Goal: Task Accomplishment & Management: Manage account settings

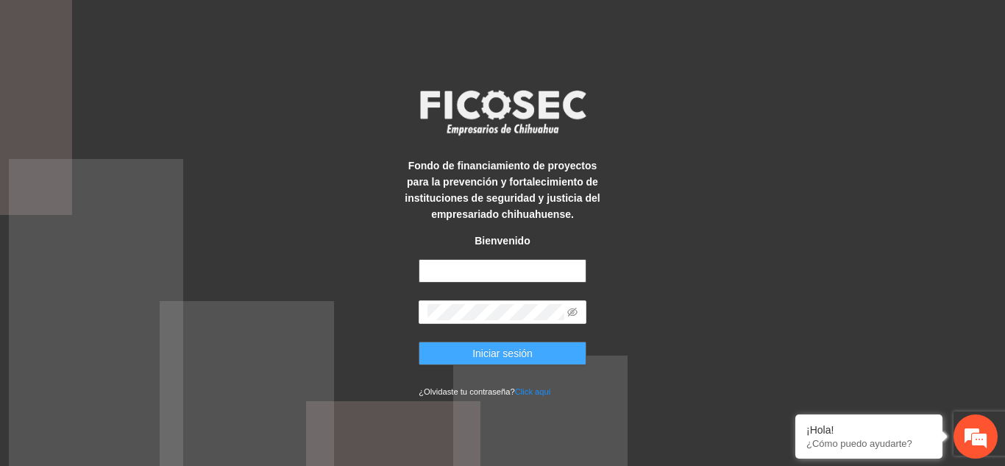
type input "**********"
click at [489, 353] on span "Iniciar sesión" at bounding box center [502, 353] width 60 height 16
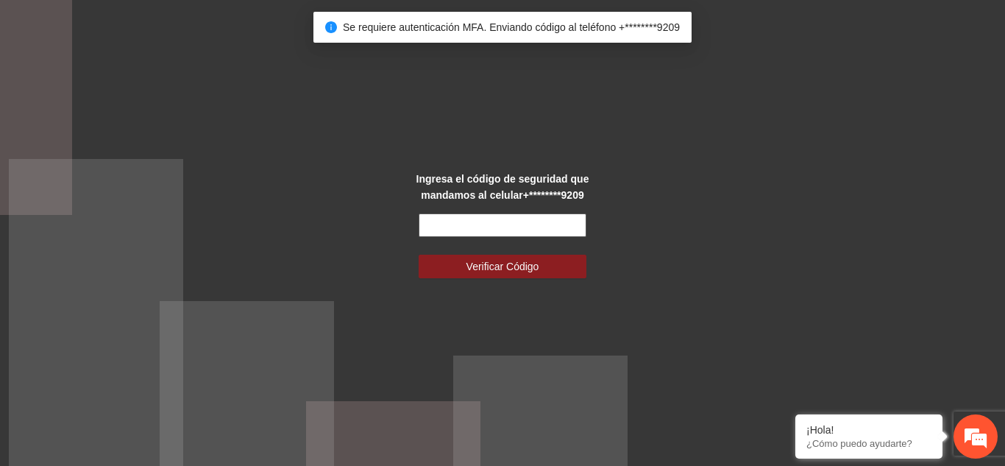
click at [571, 221] on input "text" at bounding box center [503, 225] width 168 height 24
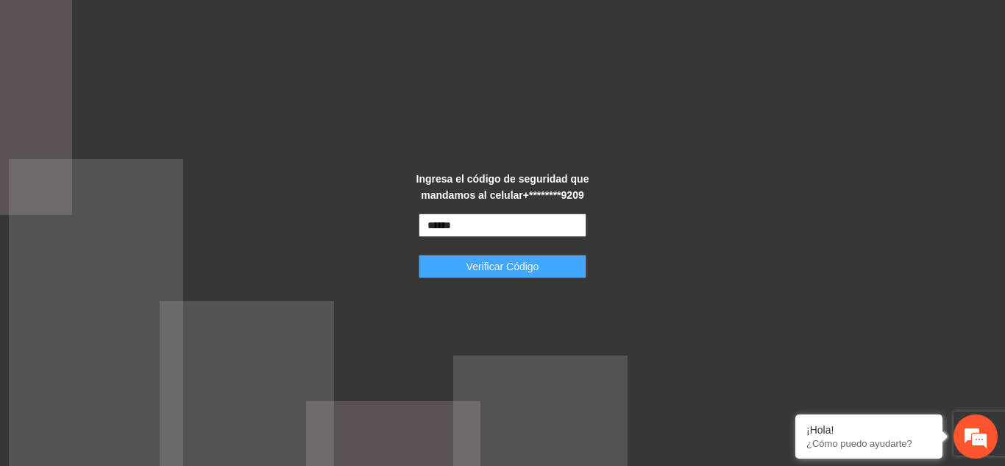
type input "******"
click at [572, 271] on button "Verificar Código" at bounding box center [503, 267] width 168 height 24
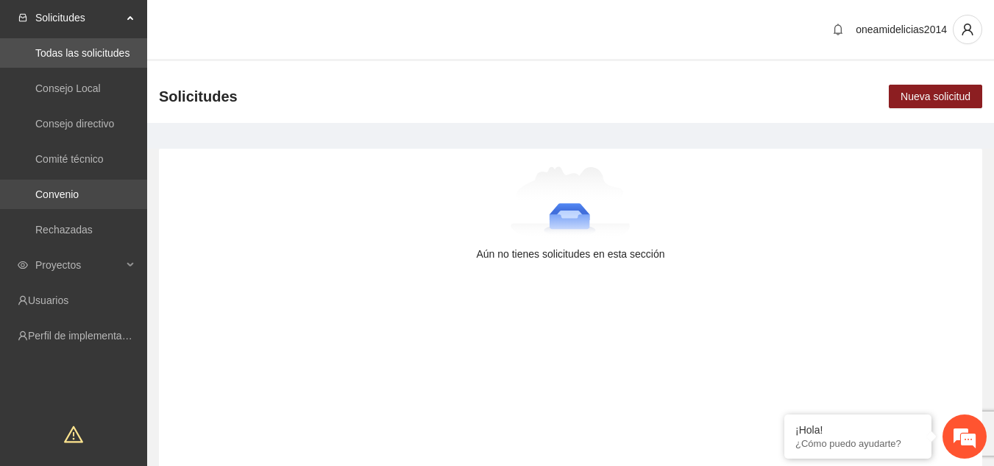
click at [61, 197] on link "Convenio" at bounding box center [56, 194] width 43 height 12
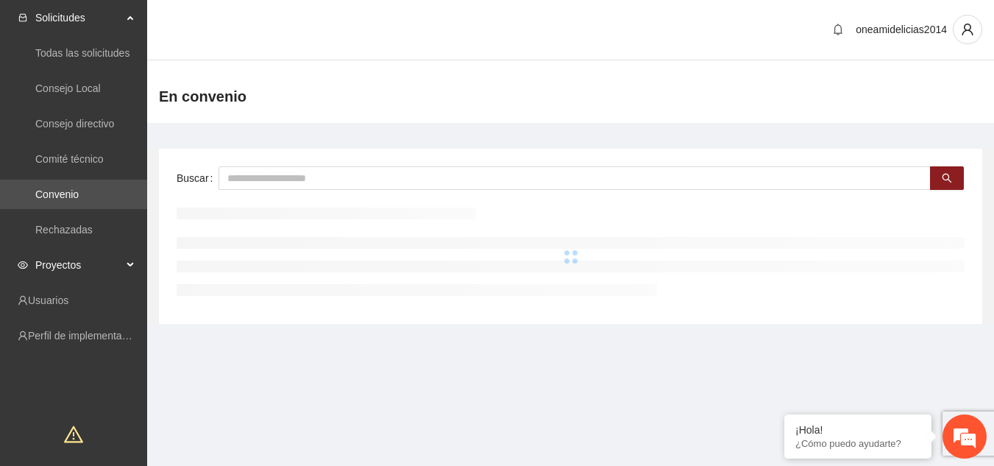
click at [68, 268] on span "Proyectos" at bounding box center [78, 264] width 87 height 29
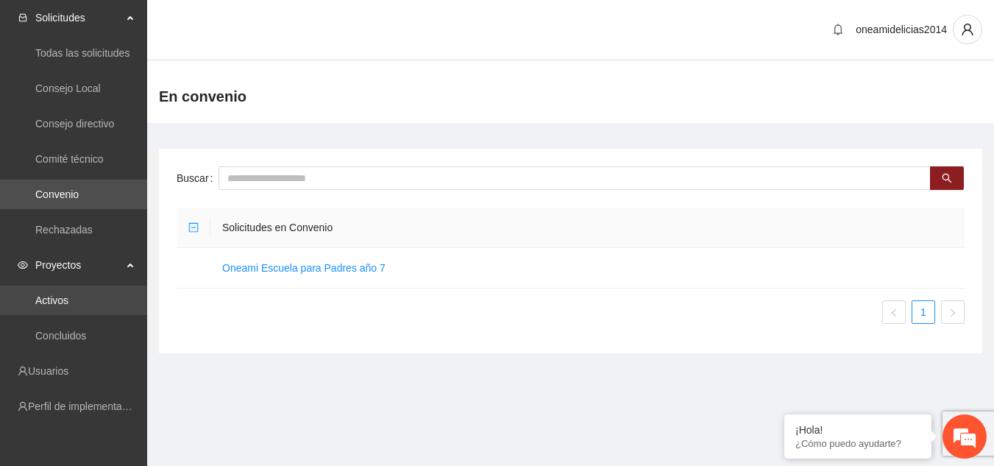
click at [63, 299] on link "Activos" at bounding box center [51, 300] width 33 height 12
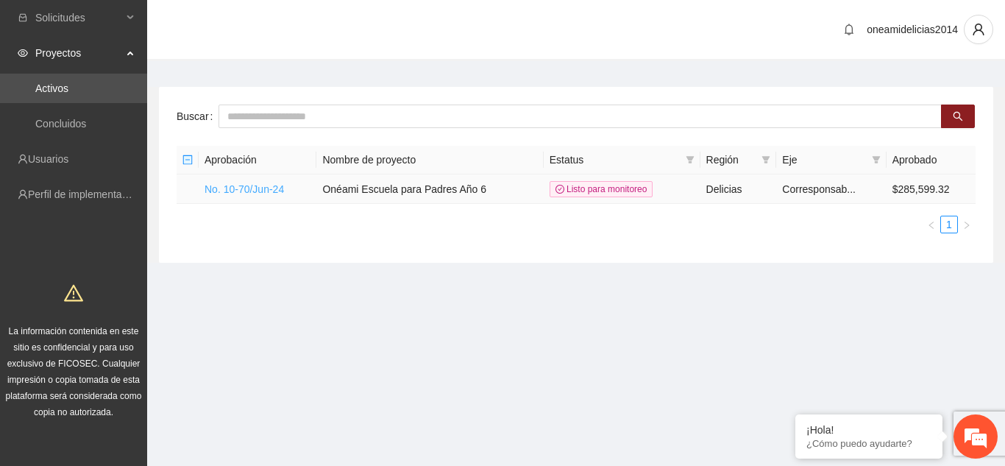
click at [244, 186] on link "No. 10-70/Jun-24" at bounding box center [244, 189] width 79 height 12
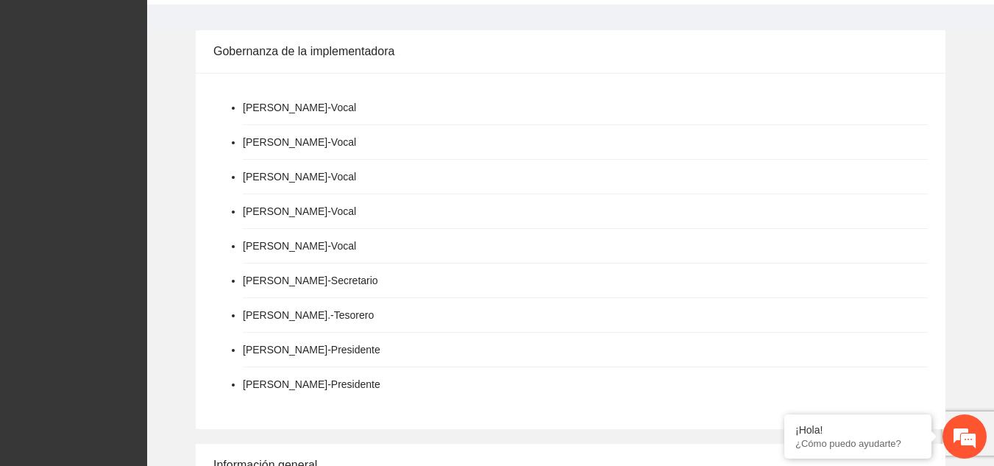
scroll to position [441, 0]
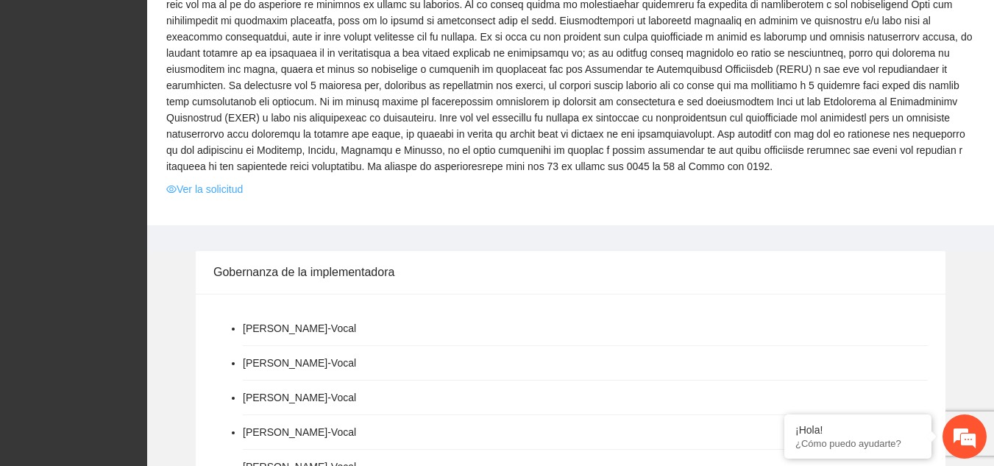
click at [201, 181] on link "Ver la solicitud" at bounding box center [204, 189] width 77 height 16
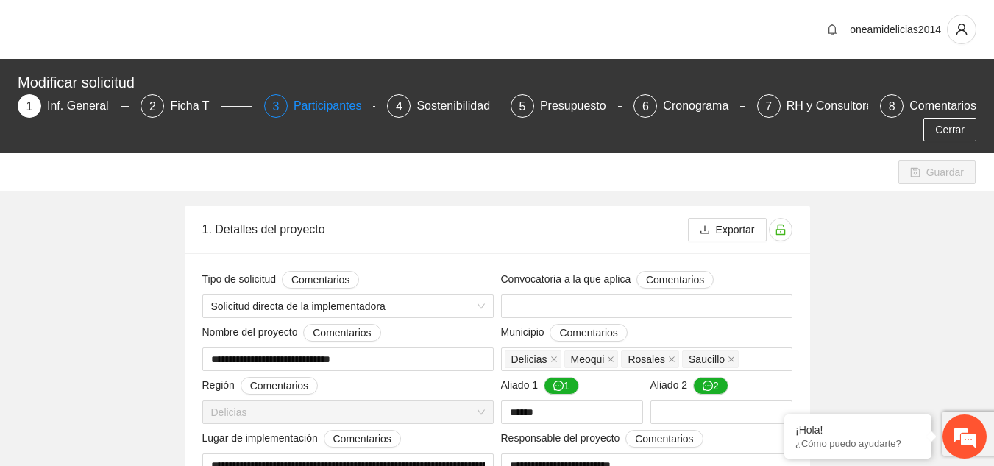
click at [348, 113] on div "Participantes" at bounding box center [334, 106] width 80 height 24
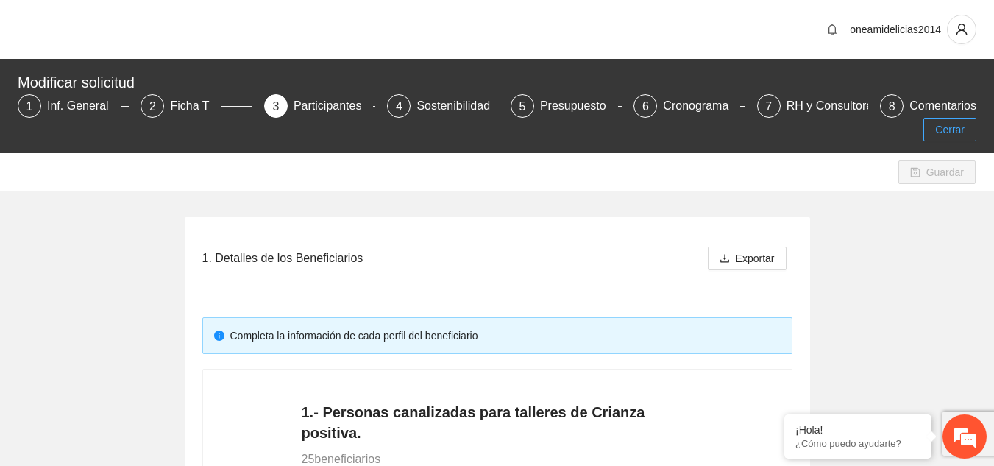
click at [942, 125] on span "Cerrar" at bounding box center [949, 129] width 29 height 16
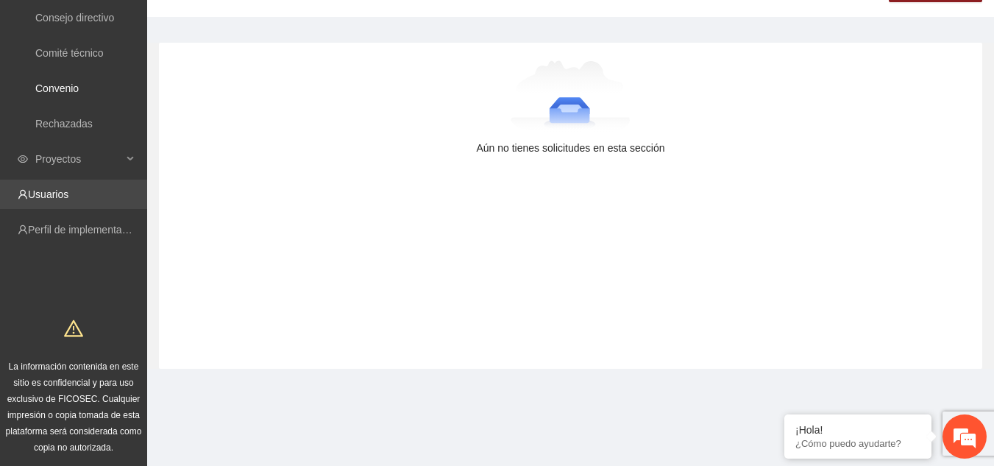
scroll to position [108, 0]
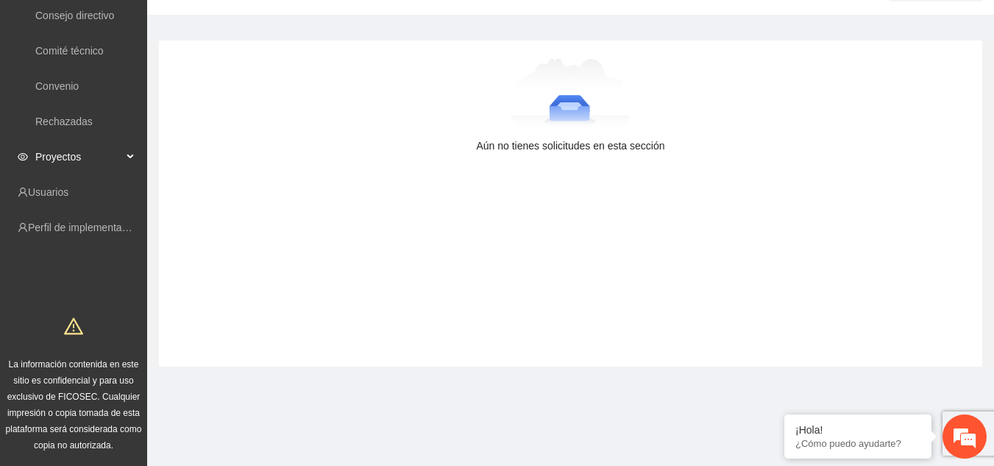
click at [90, 163] on span "Proyectos" at bounding box center [78, 156] width 87 height 29
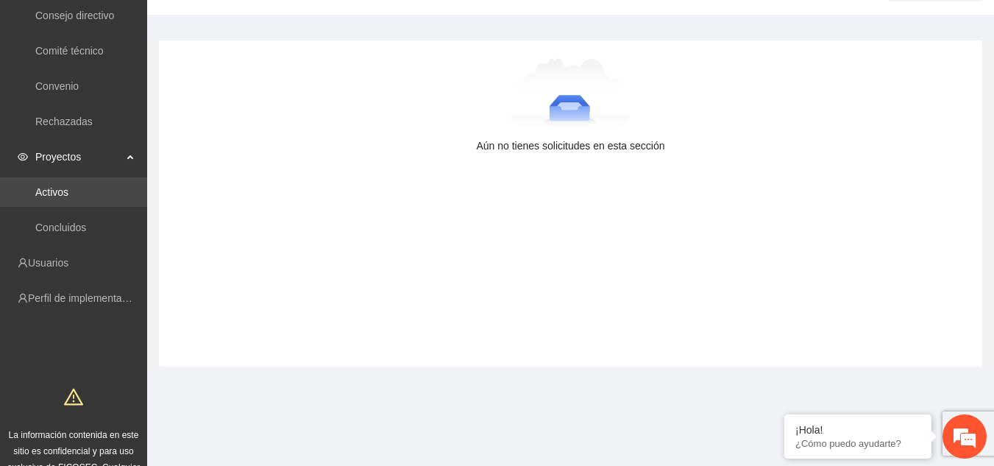
click at [68, 196] on link "Activos" at bounding box center [51, 192] width 33 height 12
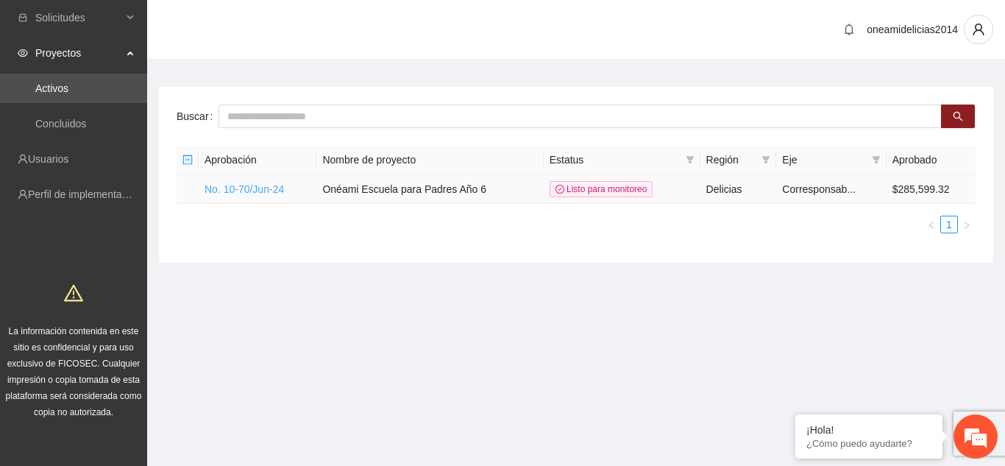
click at [240, 187] on link "No. 10-70/Jun-24" at bounding box center [244, 189] width 79 height 12
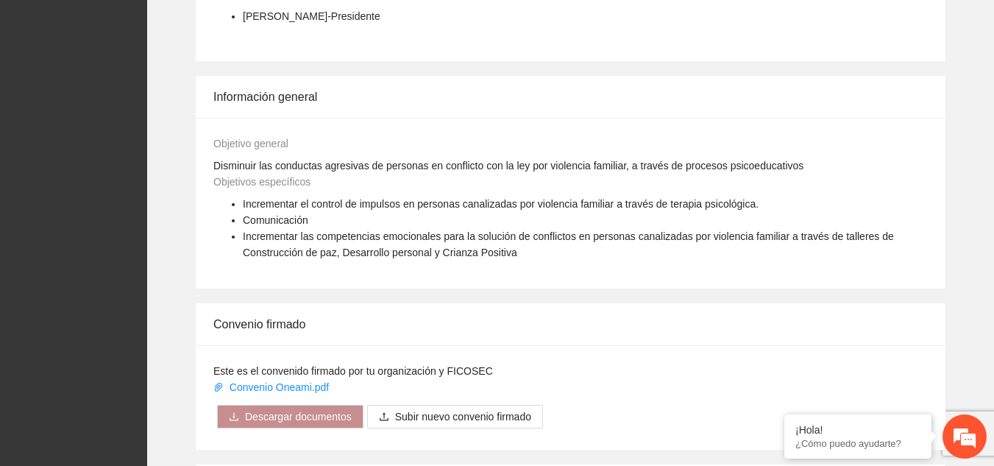
scroll to position [1471, 0]
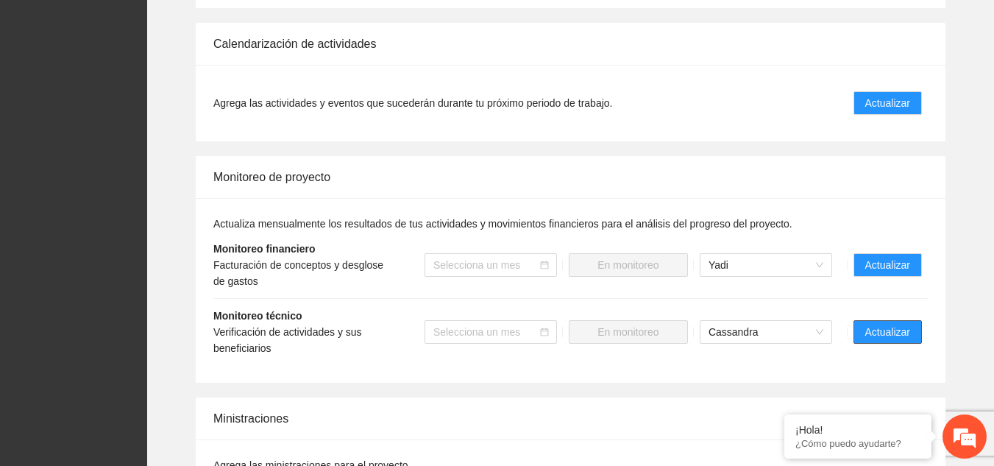
click at [859, 320] on button "Actualizar" at bounding box center [887, 332] width 68 height 24
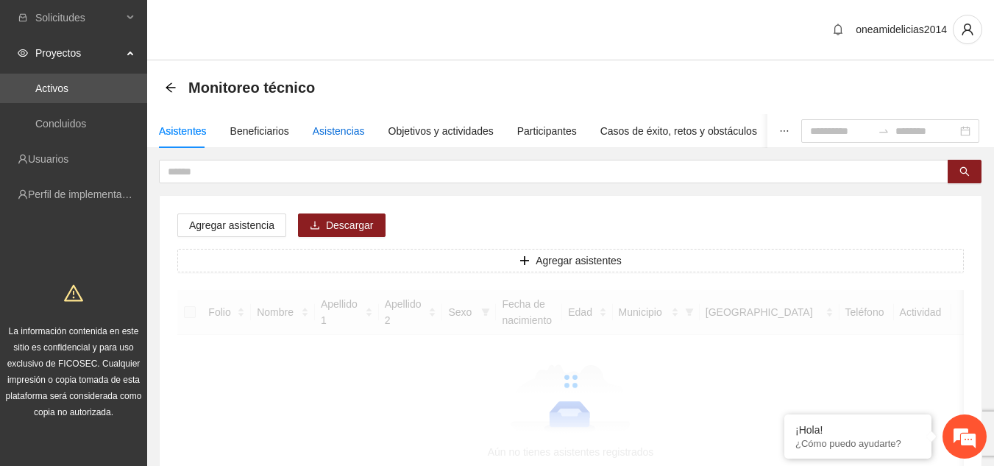
click at [326, 129] on div "Asistencias" at bounding box center [339, 131] width 52 height 16
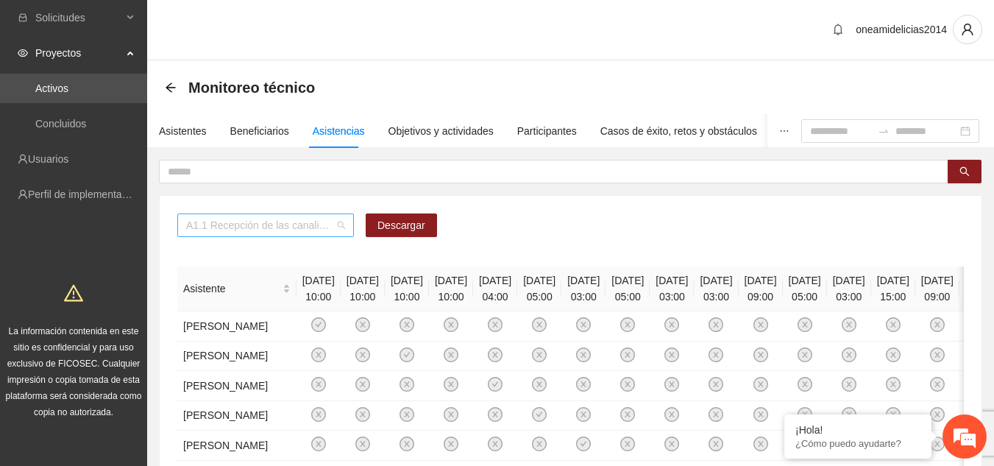
click at [342, 224] on span "A1.1 Recepción de las canalizaciones de personas que recibirán atención." at bounding box center [265, 225] width 159 height 22
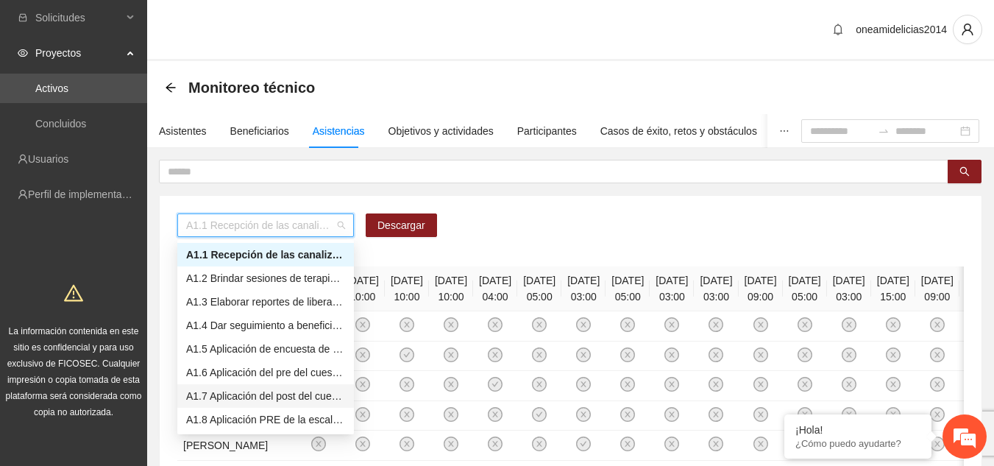
scroll to position [74, 0]
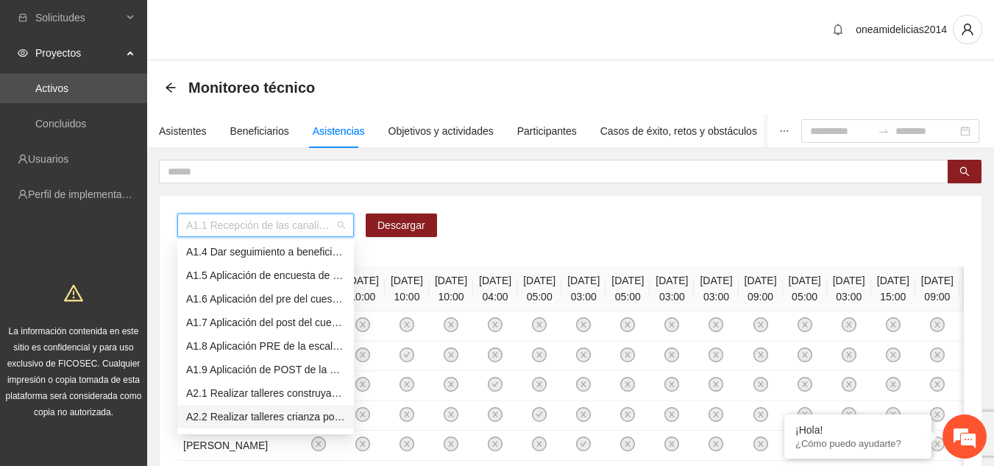
click at [302, 415] on div "A2.2 Realizar talleres crianza positiva" at bounding box center [265, 416] width 159 height 16
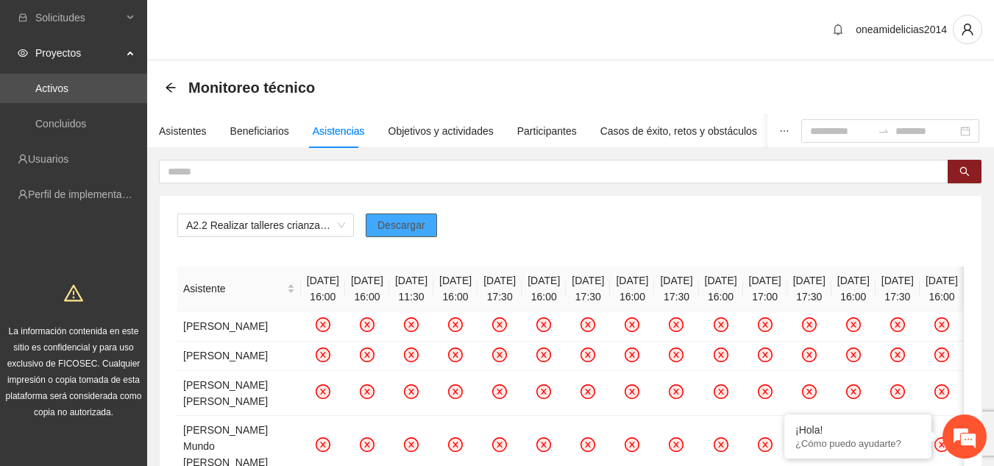
click at [391, 226] on span "Descargar" at bounding box center [401, 225] width 48 height 16
drag, startPoint x: 278, startPoint y: 2, endPoint x: 167, endPoint y: 87, distance: 139.6
click at [167, 87] on icon "arrow-left" at bounding box center [171, 87] width 10 height 10
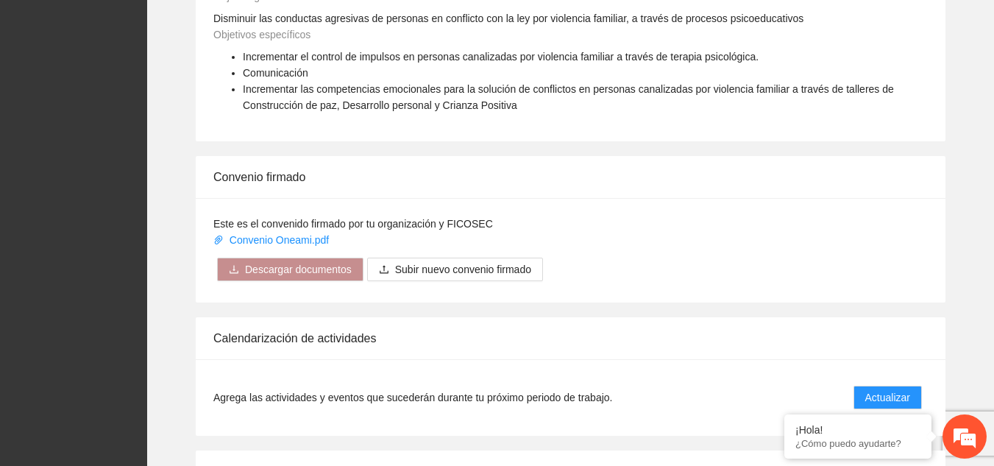
scroll to position [1471, 0]
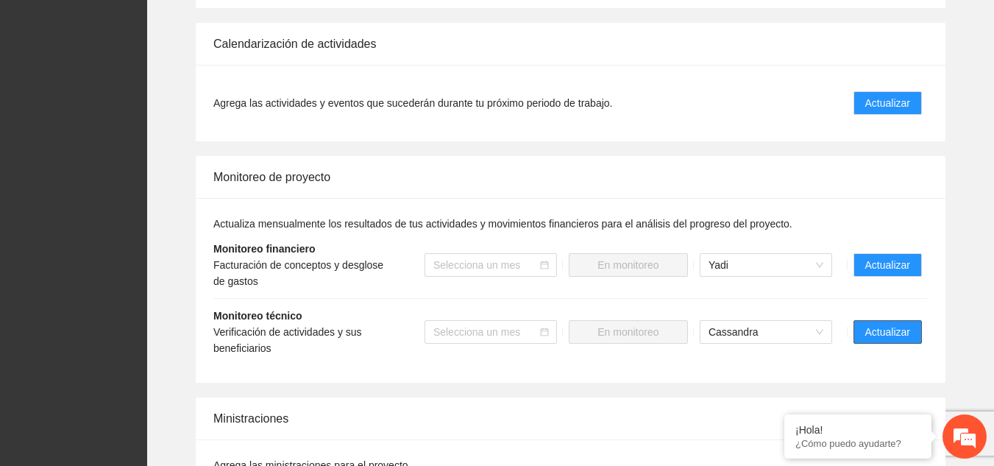
click at [893, 324] on span "Actualizar" at bounding box center [887, 332] width 45 height 16
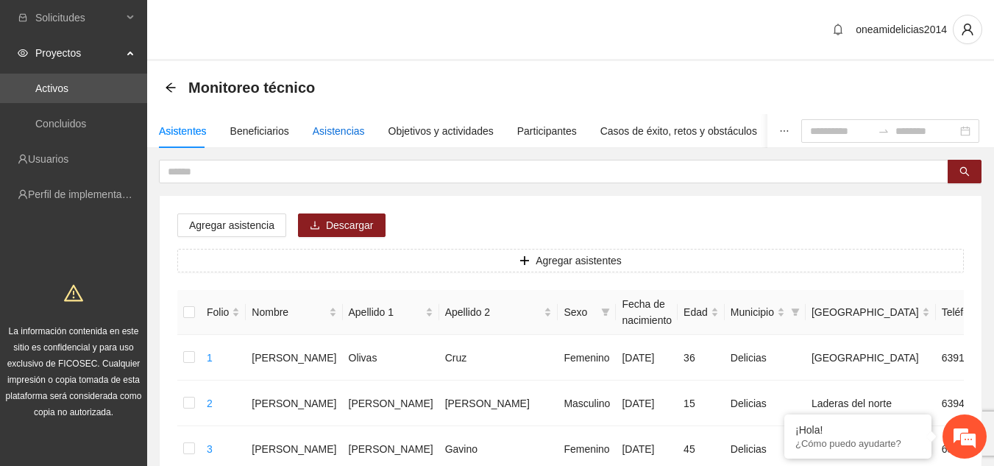
click at [333, 128] on div "Asistencias" at bounding box center [339, 131] width 52 height 16
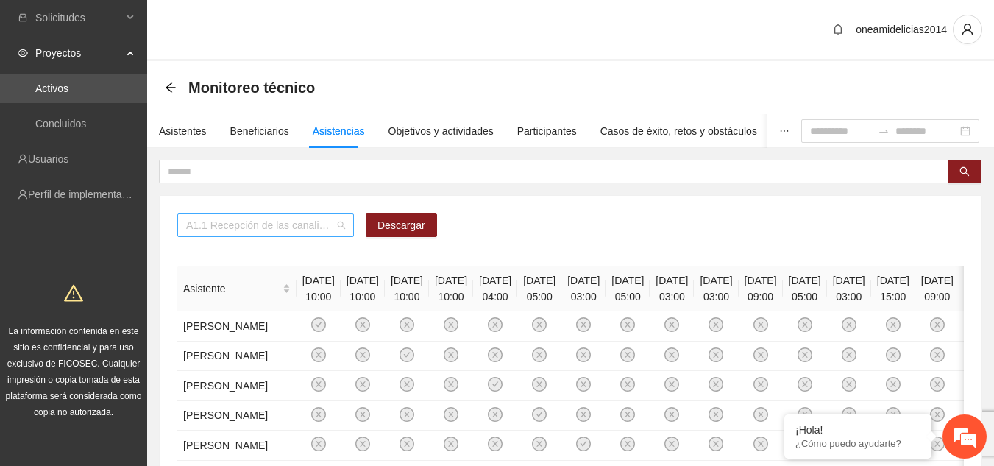
click at [341, 226] on span "A1.1 Recepción de las canalizaciones de personas que recibirán atención." at bounding box center [265, 225] width 159 height 22
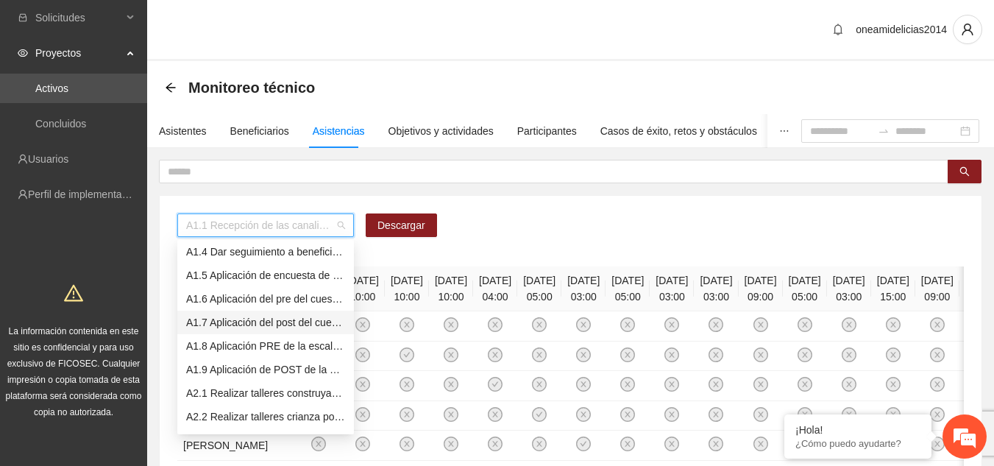
scroll to position [147, 0]
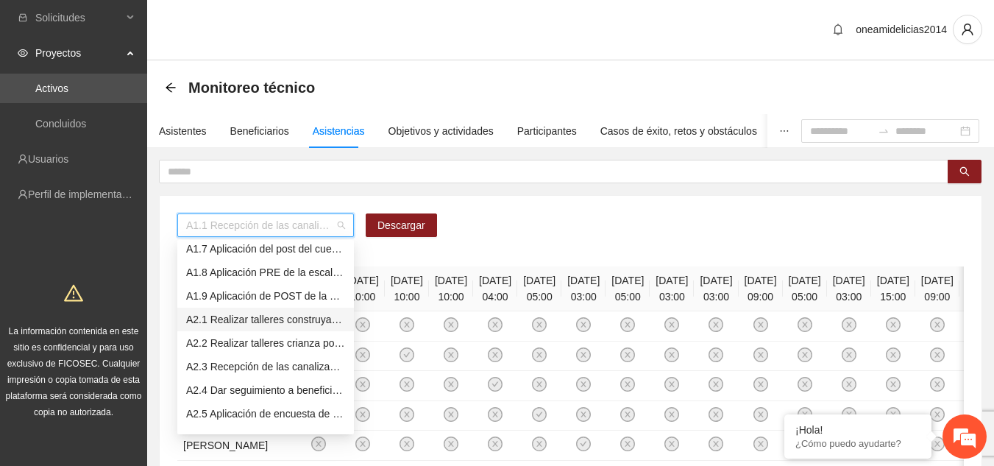
click at [335, 321] on div "A2.1 Realizar talleres construyamos un mundo [PERSON_NAME], dejemos la violenci…" at bounding box center [265, 319] width 159 height 16
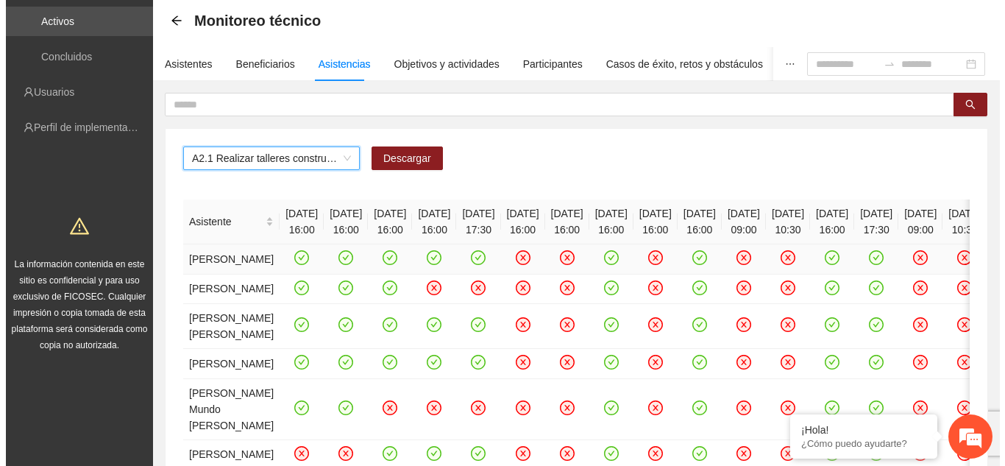
scroll to position [0, 0]
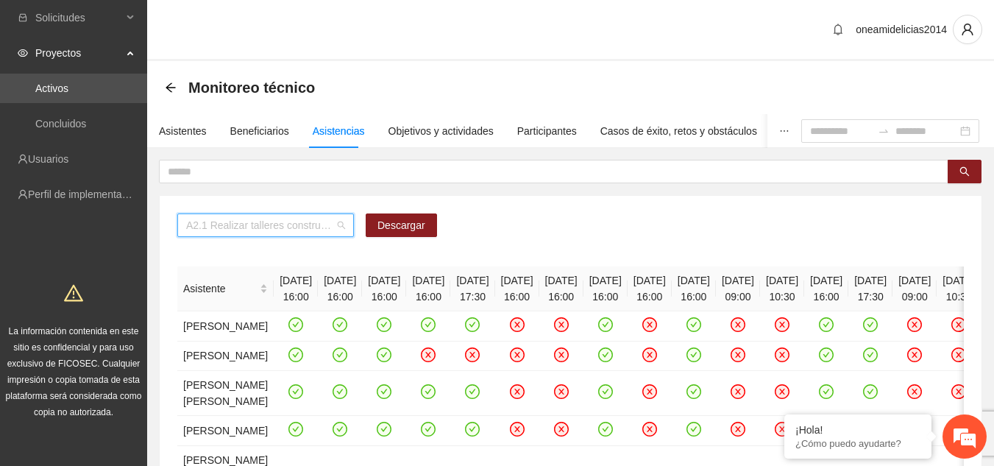
click at [336, 227] on span "A2.1 Realizar talleres construyamos un mundo [PERSON_NAME], dejemos la violenci…" at bounding box center [265, 225] width 159 height 22
click at [344, 225] on span "A2.1 Realizar talleres construyamos un mundo [PERSON_NAME], dejemos la violenci…" at bounding box center [265, 225] width 159 height 22
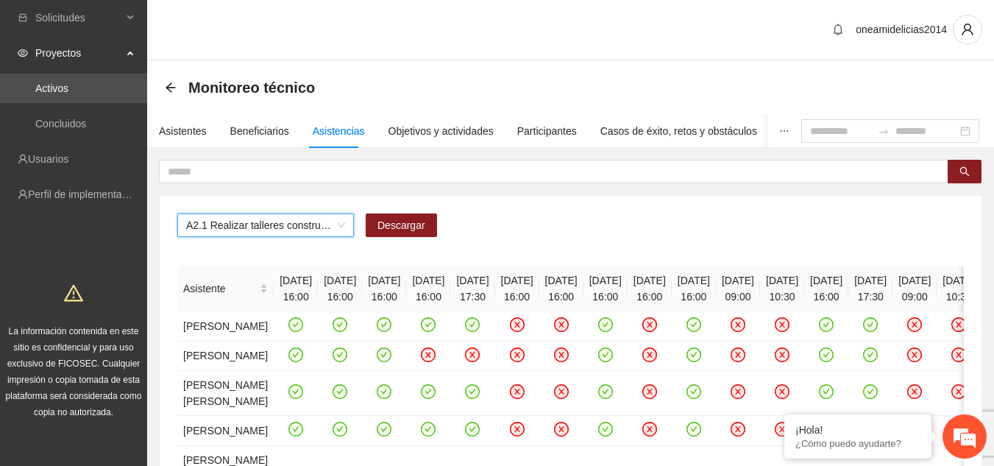
click at [344, 225] on span "A2.1 Realizar talleres construyamos un mundo [PERSON_NAME], dejemos la violenci…" at bounding box center [265, 225] width 159 height 22
click at [189, 127] on div "Asistentes" at bounding box center [183, 131] width 48 height 16
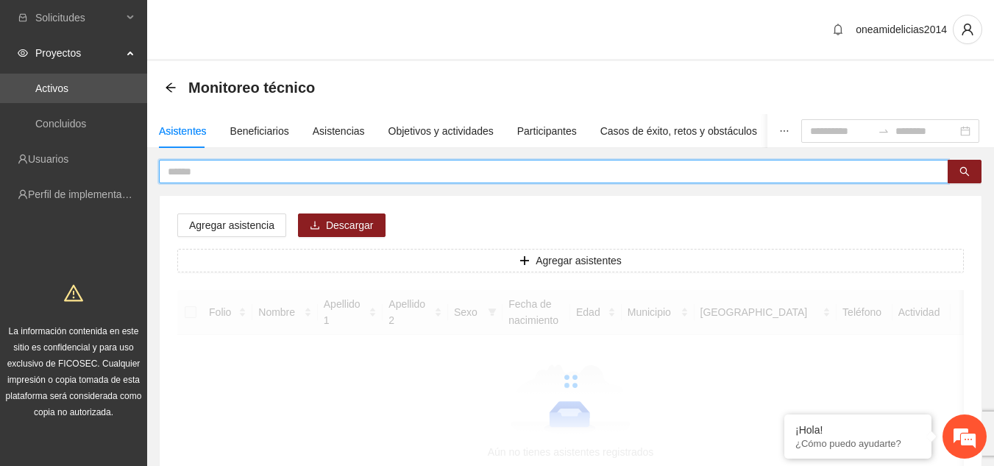
click at [239, 173] on input "text" at bounding box center [548, 171] width 760 height 16
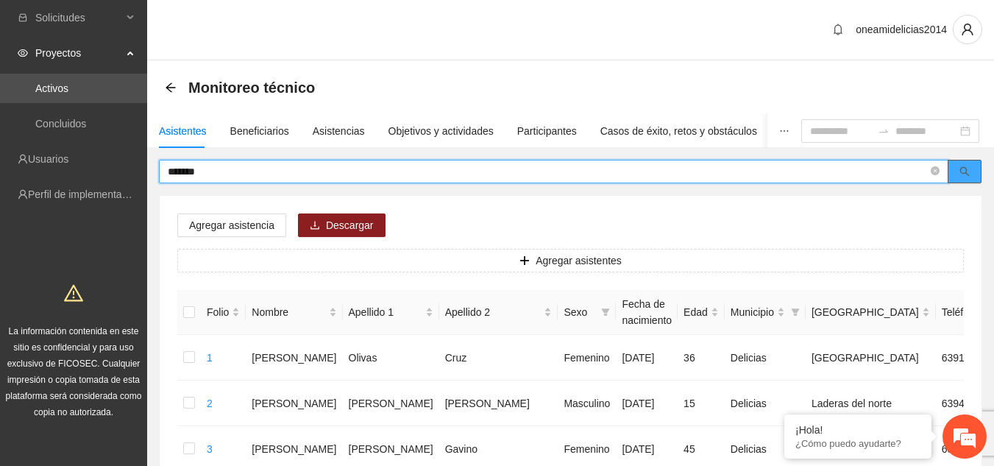
click at [973, 174] on button "button" at bounding box center [965, 172] width 34 height 24
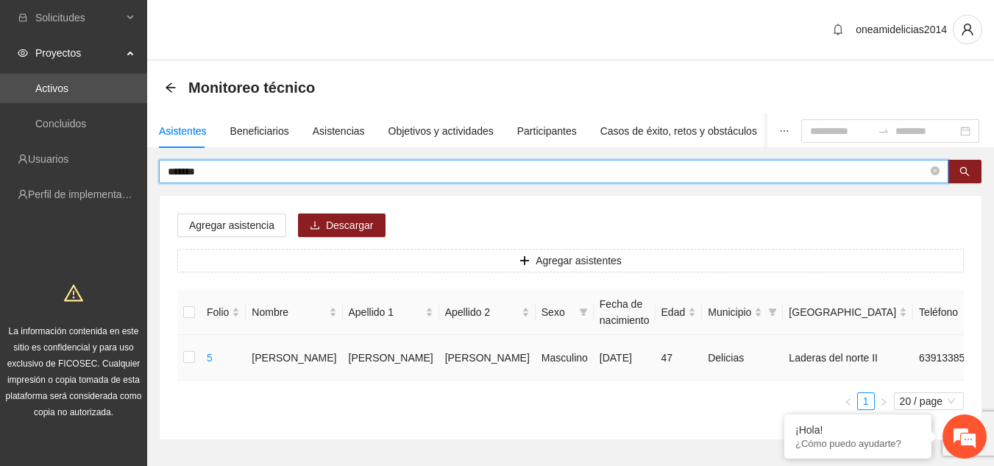
type input "*******"
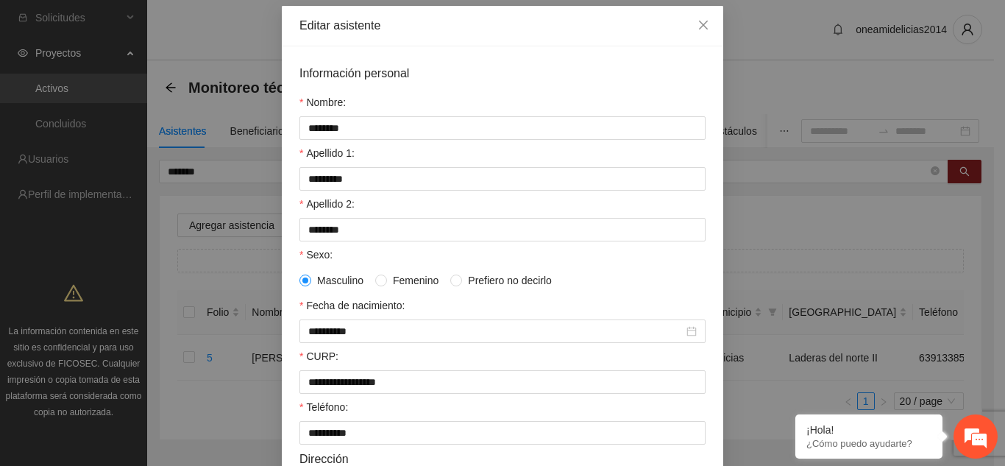
scroll to position [389, 0]
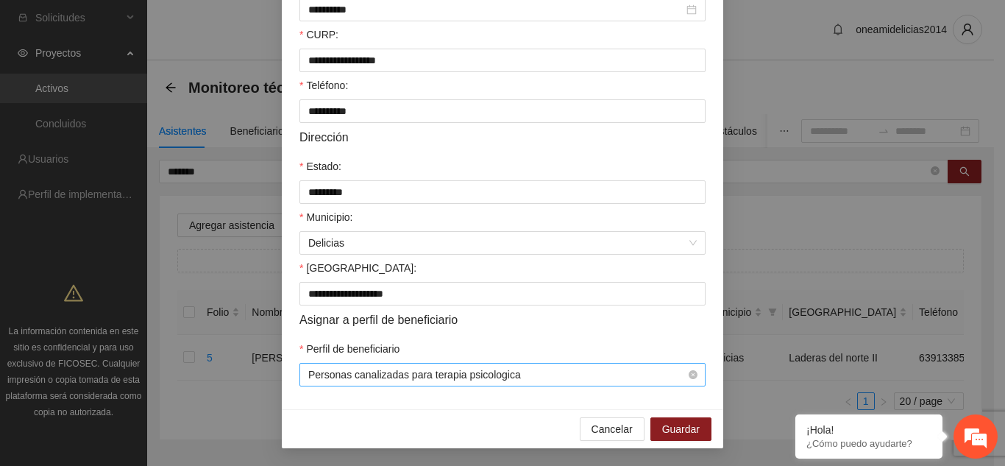
click at [619, 380] on span "Personas canalizadas para terapia psicologica" at bounding box center [502, 374] width 388 height 22
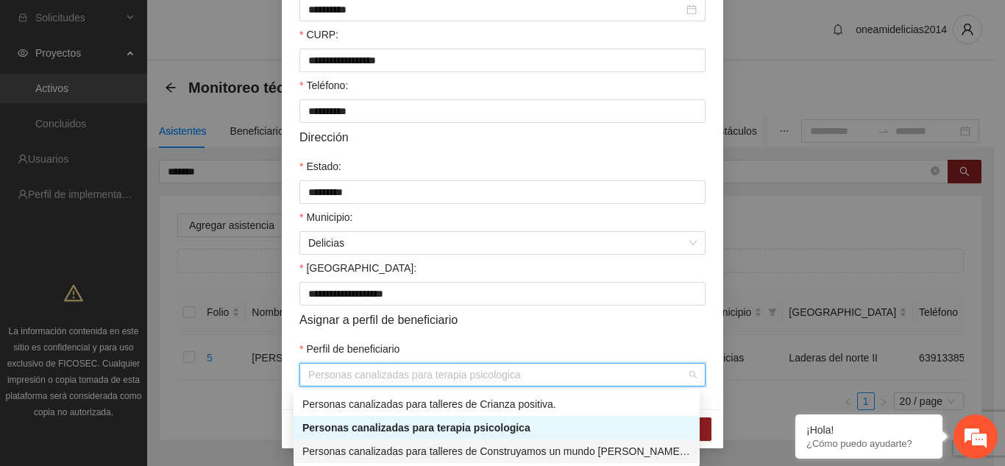
click at [581, 449] on div "Personas canalizadas para talleres de Construyamos un mundo [PERSON_NAME], deje…" at bounding box center [496, 451] width 388 height 16
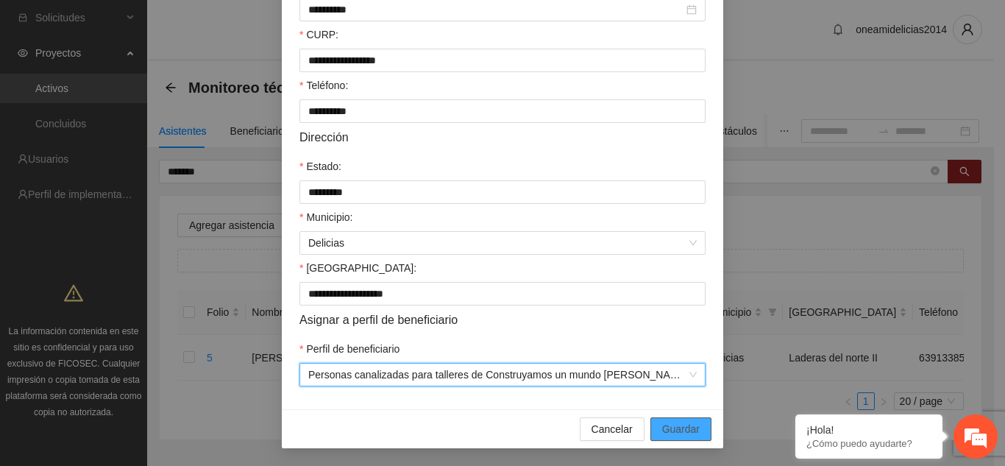
click at [686, 434] on span "Guardar" at bounding box center [681, 429] width 38 height 16
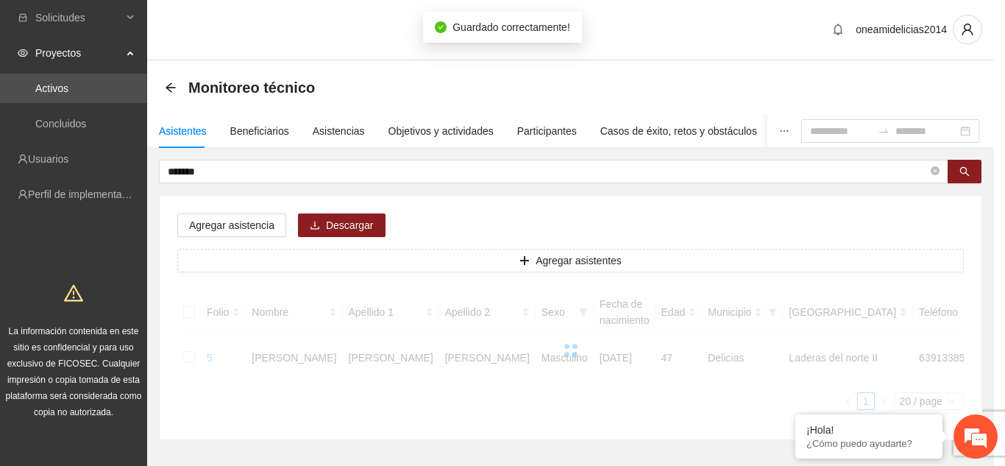
scroll to position [316, 0]
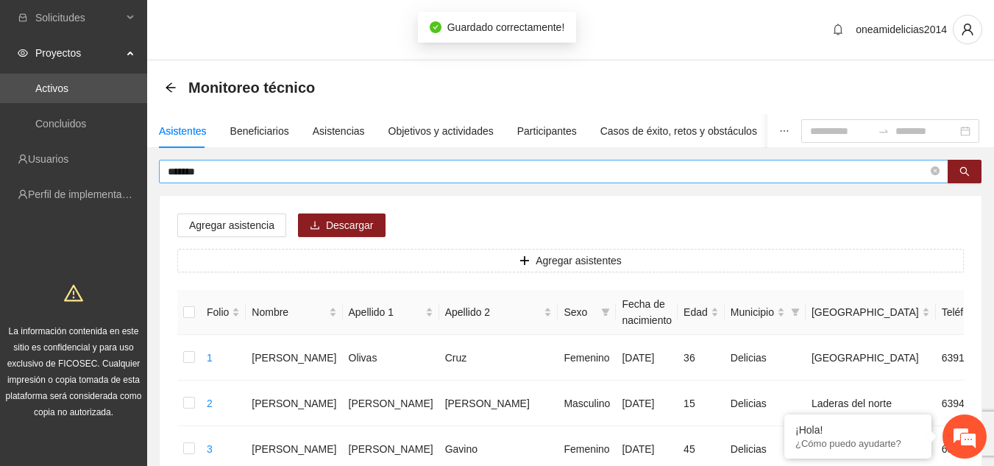
click at [219, 169] on input "*******" at bounding box center [548, 171] width 760 height 16
click at [959, 167] on icon "search" at bounding box center [964, 171] width 10 height 10
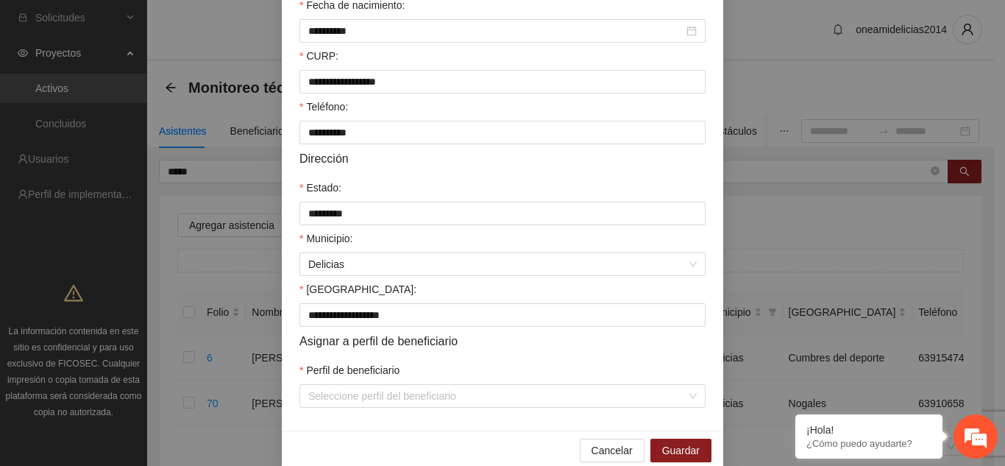
scroll to position [389, 0]
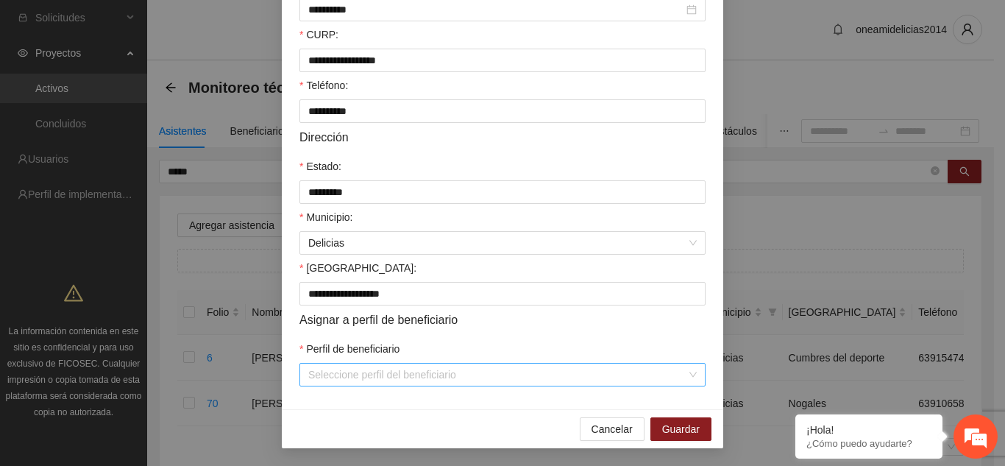
click at [550, 376] on input "Perfil de beneficiario" at bounding box center [497, 374] width 378 height 22
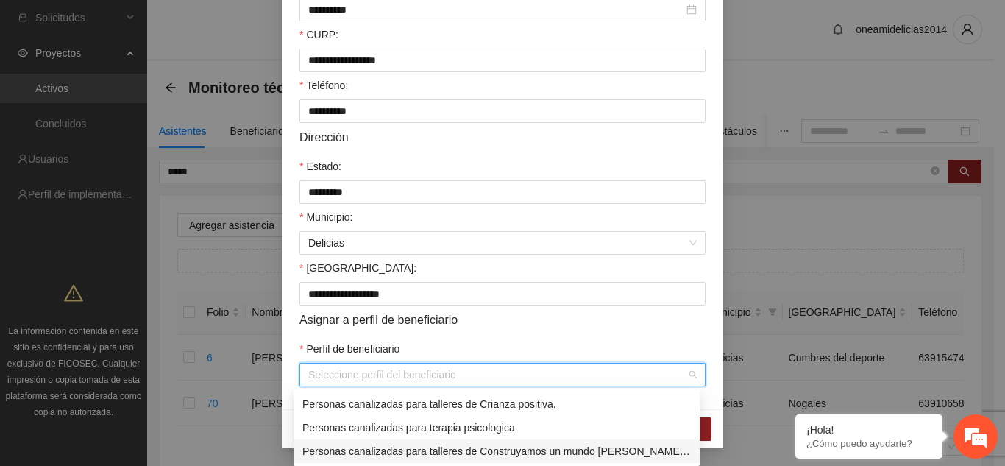
click at [558, 450] on div "Personas canalizadas para talleres de Construyamos un mundo [PERSON_NAME], deje…" at bounding box center [496, 451] width 388 height 16
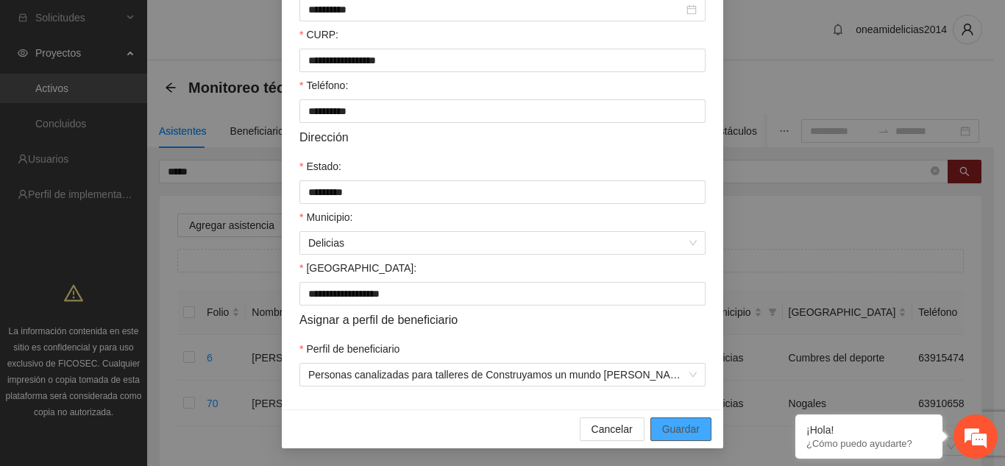
click at [662, 427] on span "Guardar" at bounding box center [681, 429] width 38 height 16
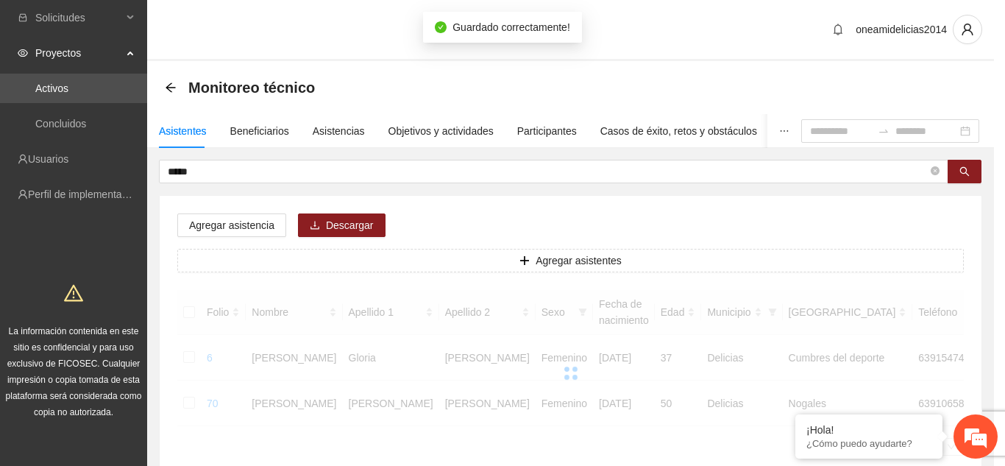
scroll to position [316, 0]
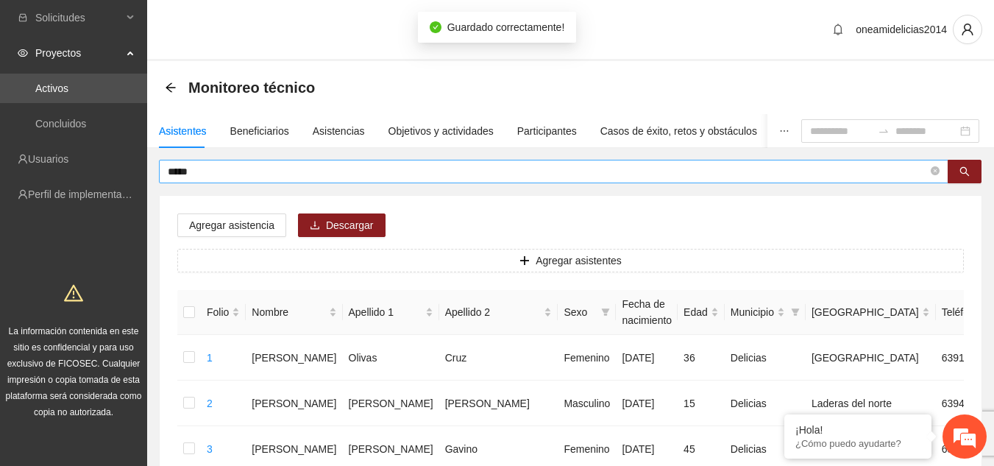
click at [221, 174] on input "*****" at bounding box center [548, 171] width 760 height 16
type input "*"
click at [962, 174] on icon "search" at bounding box center [964, 171] width 10 height 10
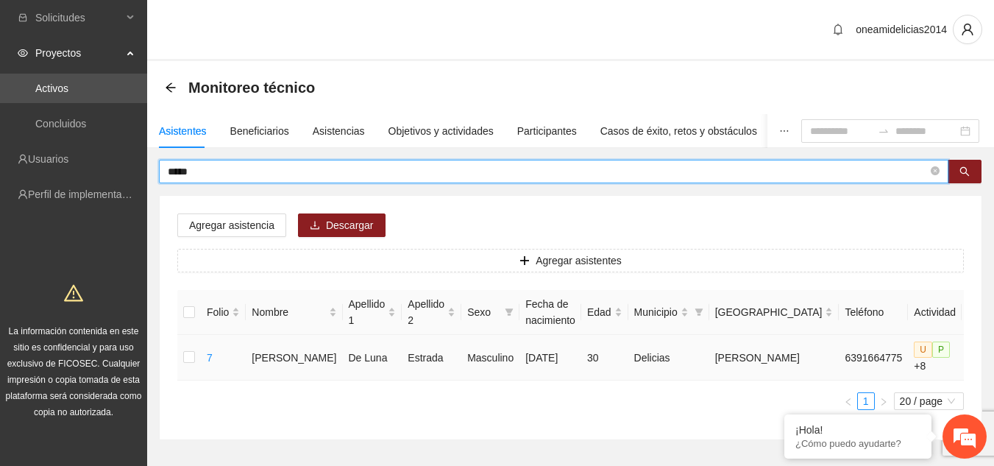
click at [973, 358] on icon "edit" at bounding box center [979, 358] width 12 height 12
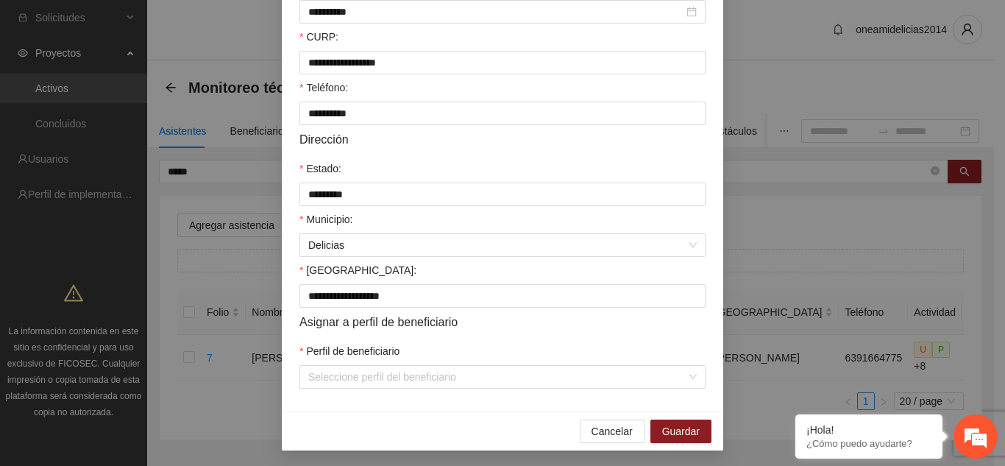
scroll to position [389, 0]
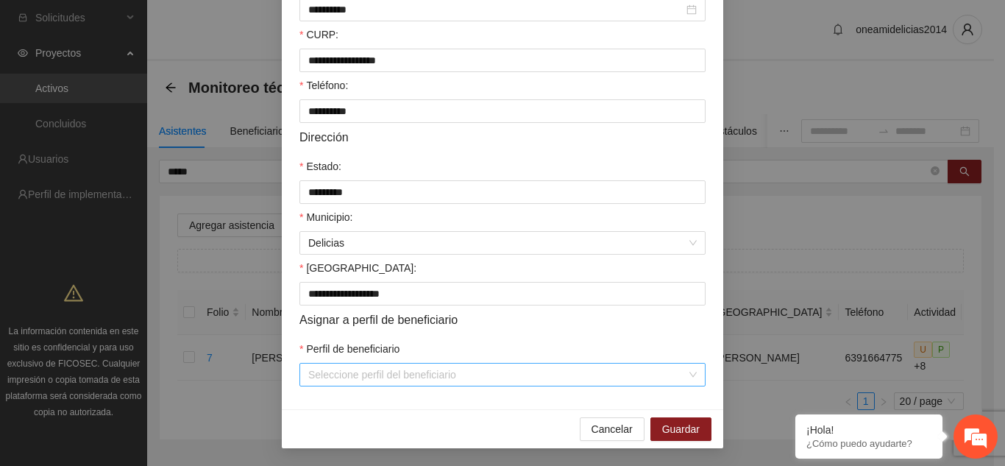
click at [464, 372] on input "Perfil de beneficiario" at bounding box center [497, 374] width 378 height 22
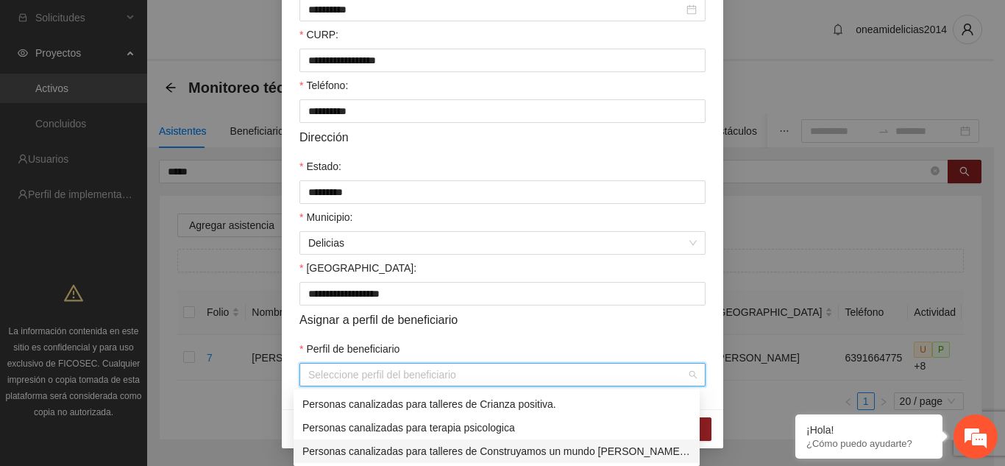
click at [501, 450] on div "Personas canalizadas para talleres de Construyamos un mundo [PERSON_NAME], deje…" at bounding box center [496, 451] width 388 height 16
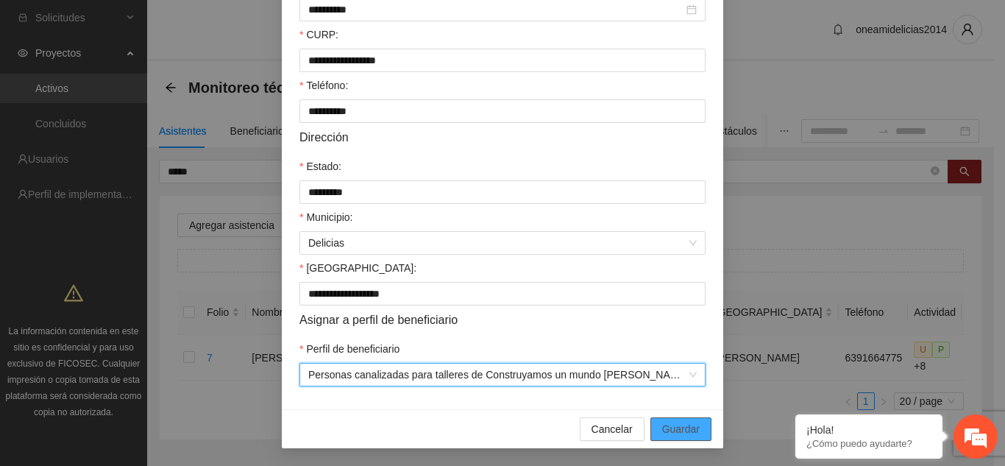
click at [662, 425] on span "Guardar" at bounding box center [681, 429] width 38 height 16
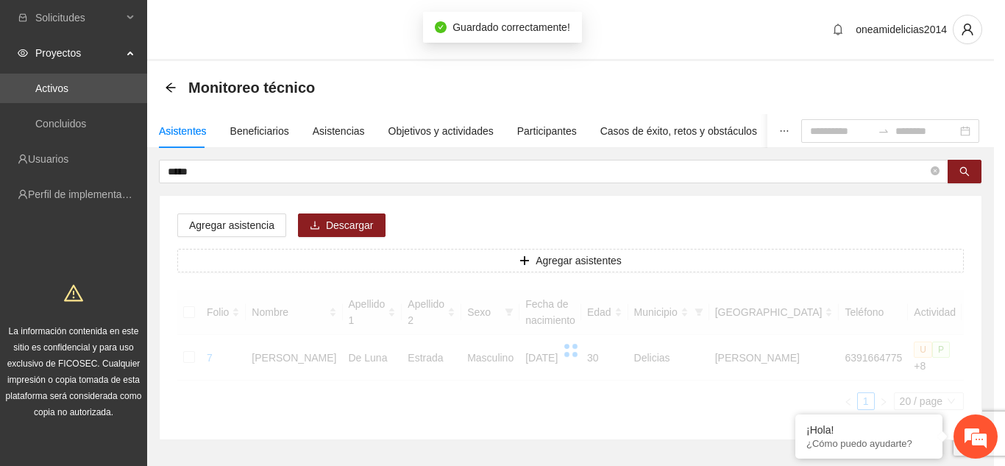
scroll to position [316, 0]
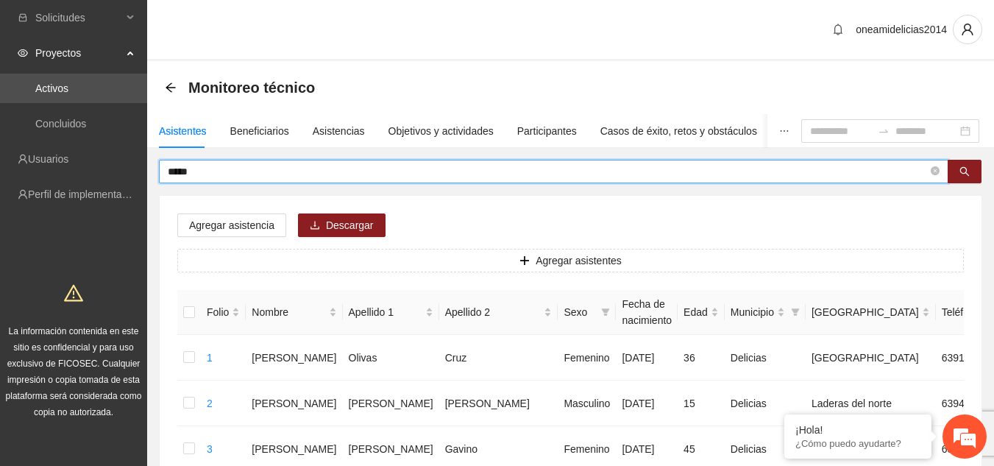
click at [219, 171] on input "****" at bounding box center [548, 171] width 760 height 16
type input "*"
click at [961, 171] on icon "search" at bounding box center [965, 172] width 10 height 10
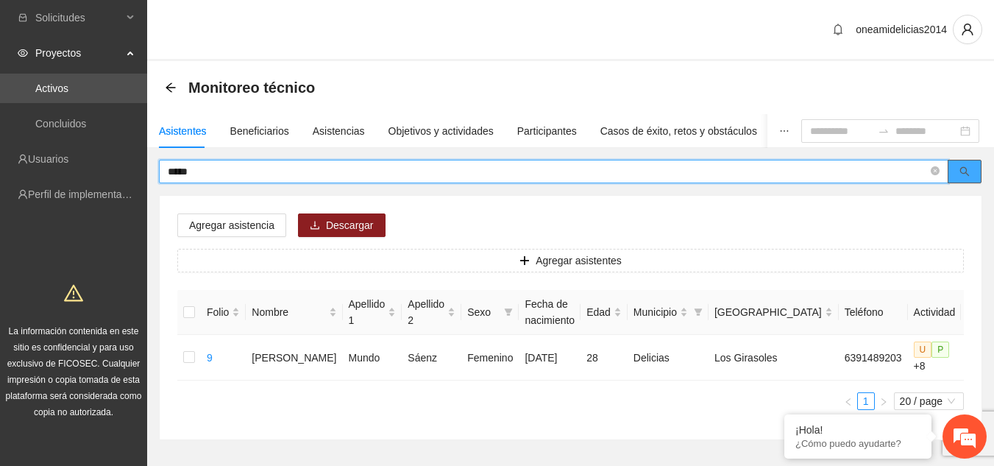
click at [956, 171] on button "button" at bounding box center [965, 172] width 34 height 24
click at [973, 355] on icon "edit" at bounding box center [978, 357] width 10 height 10
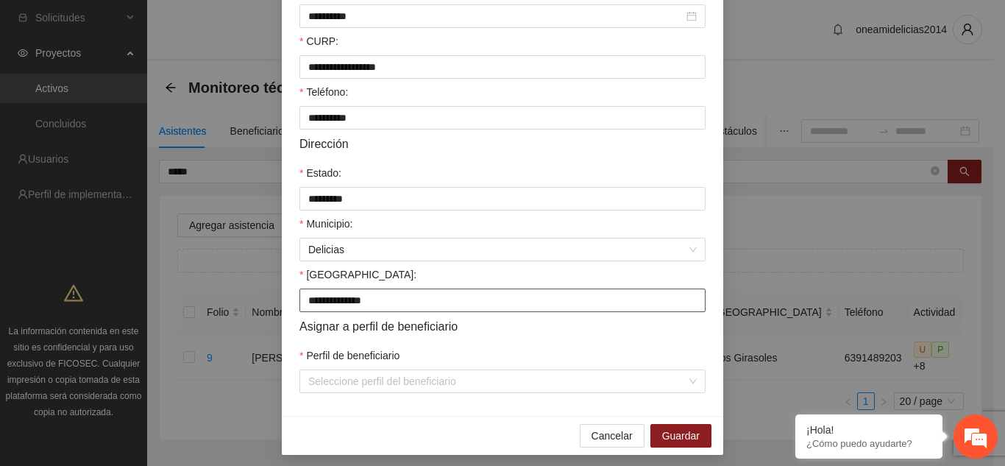
scroll to position [389, 0]
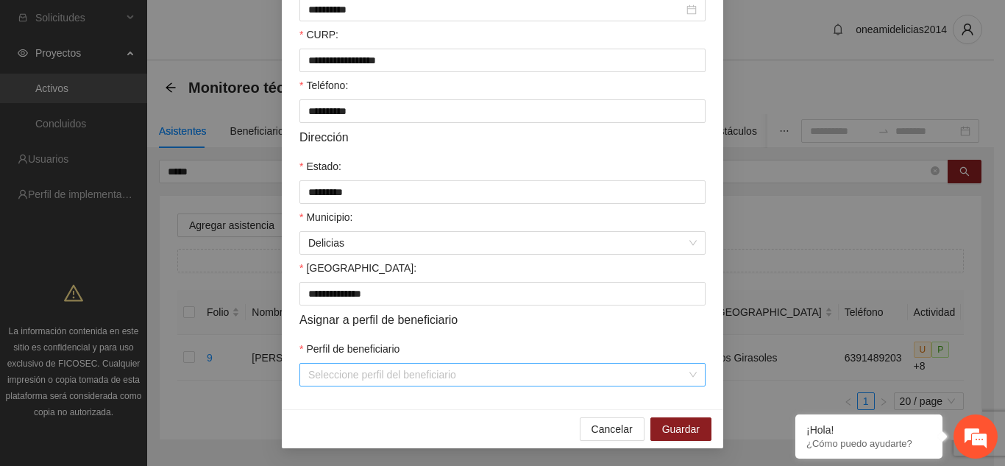
click at [452, 379] on input "Perfil de beneficiario" at bounding box center [497, 374] width 378 height 22
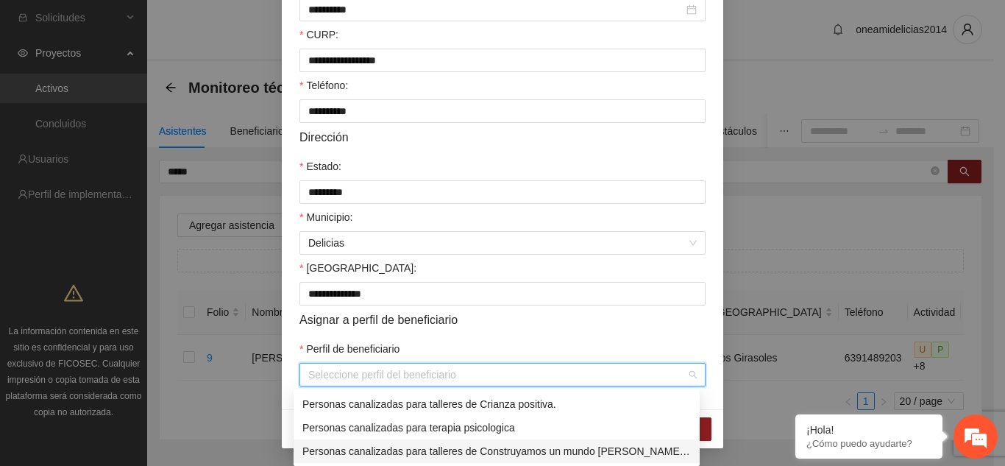
click at [475, 450] on div "Personas canalizadas para talleres de Construyamos un mundo [PERSON_NAME], deje…" at bounding box center [496, 451] width 388 height 16
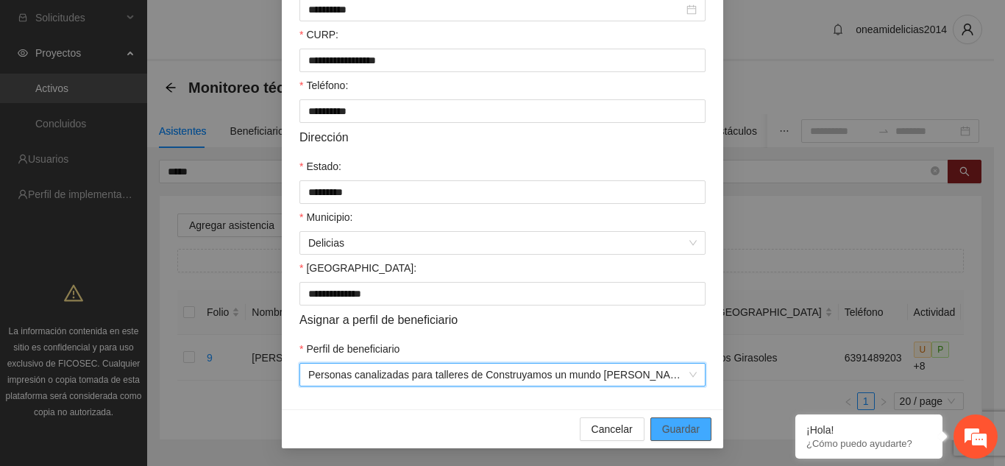
click at [669, 429] on span "Guardar" at bounding box center [681, 429] width 38 height 16
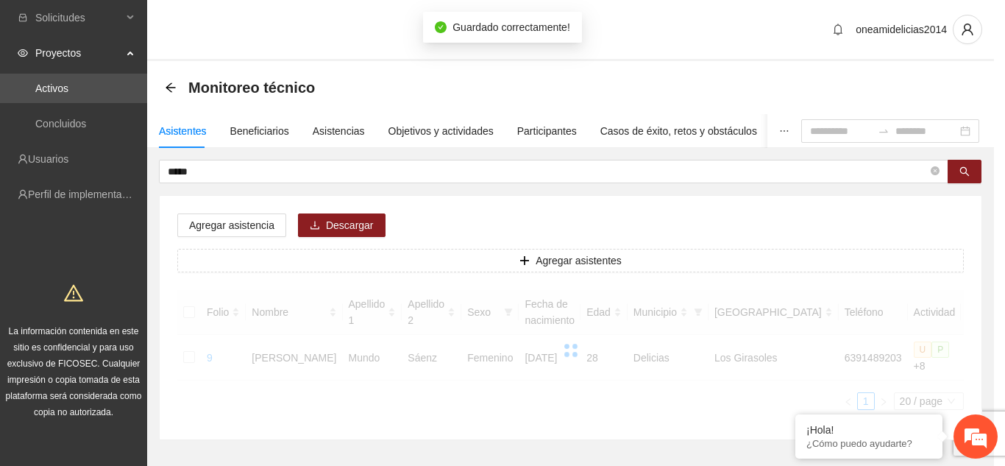
scroll to position [316, 0]
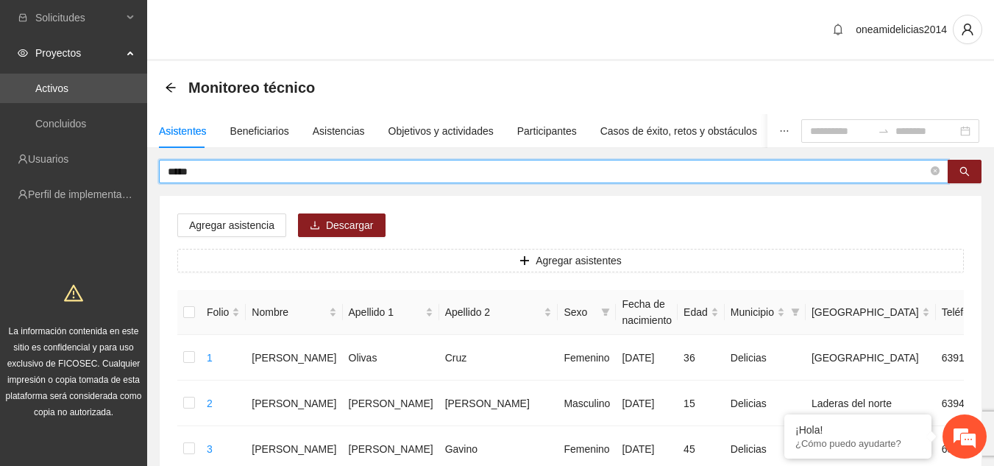
click at [241, 169] on input "*****" at bounding box center [548, 171] width 760 height 16
type input "*"
click at [965, 169] on icon "search" at bounding box center [964, 171] width 10 height 10
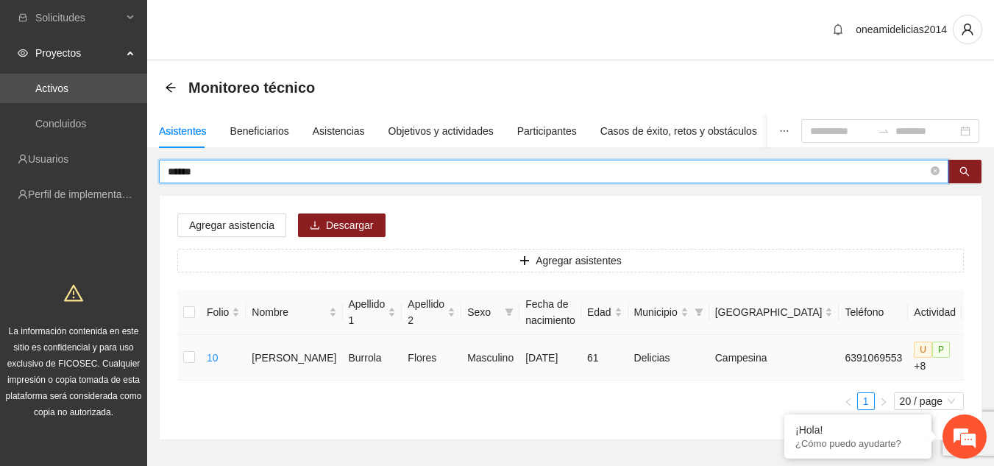
click at [968, 357] on span "edit" at bounding box center [979, 358] width 22 height 12
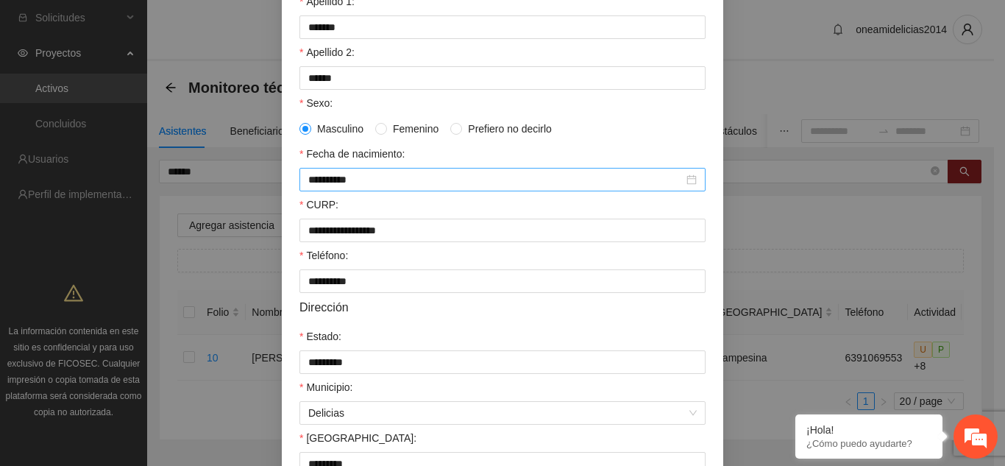
scroll to position [389, 0]
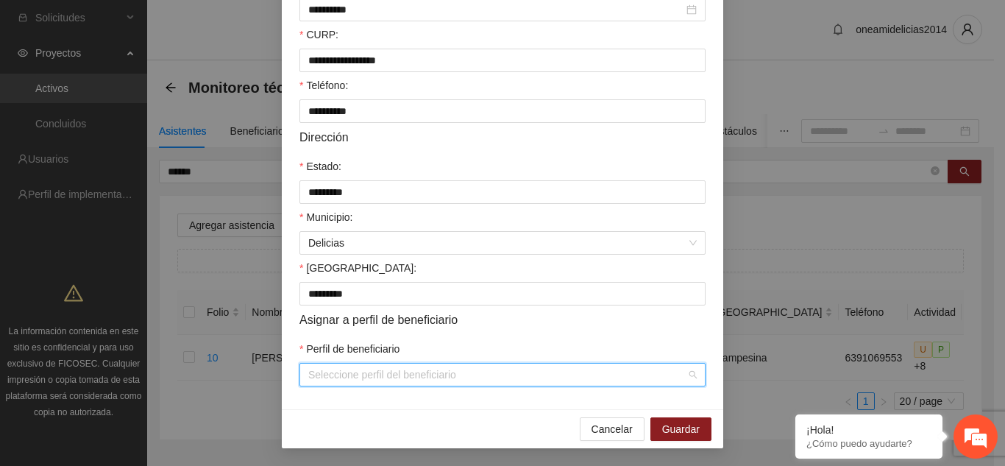
click at [487, 380] on input "Perfil de beneficiario" at bounding box center [497, 374] width 378 height 22
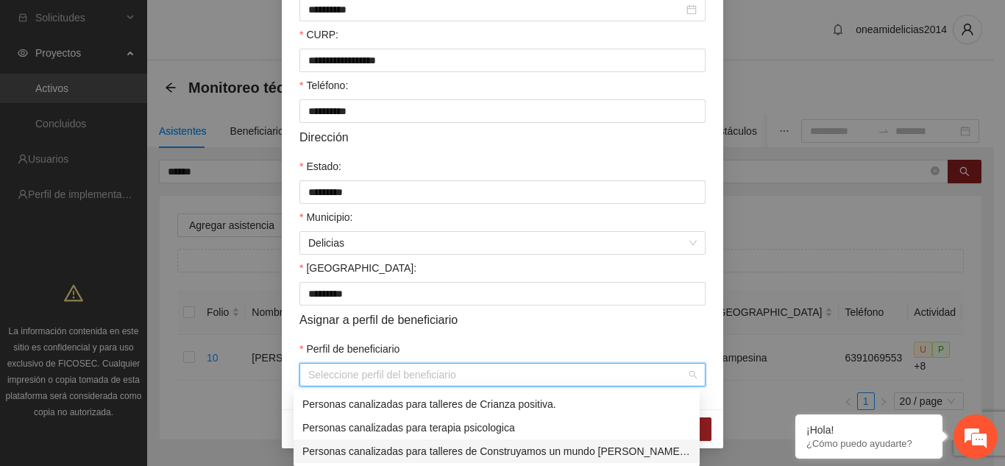
click at [486, 448] on div "Personas canalizadas para talleres de Construyamos un mundo [PERSON_NAME], deje…" at bounding box center [496, 451] width 388 height 16
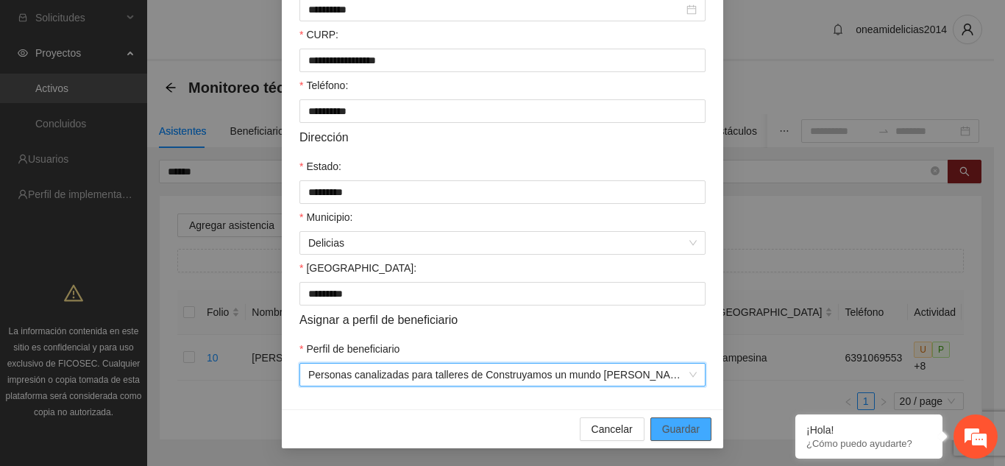
click at [670, 436] on span "Guardar" at bounding box center [681, 429] width 38 height 16
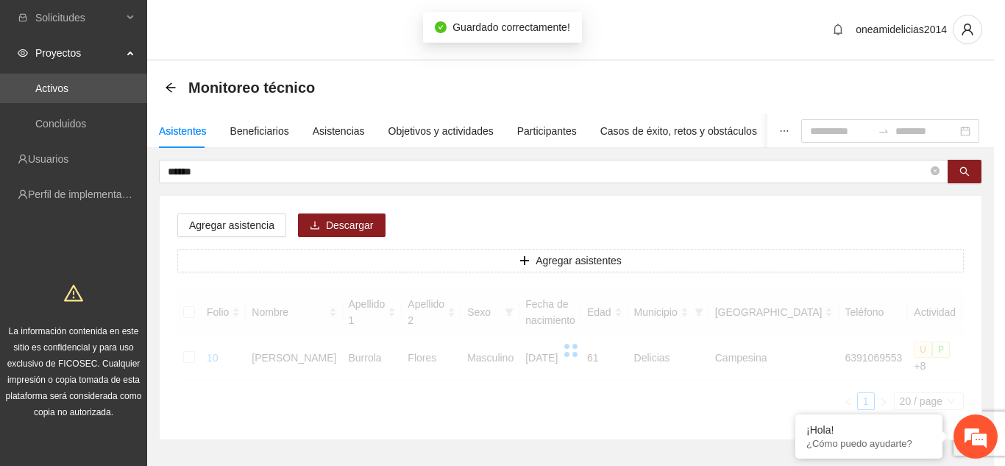
scroll to position [316, 0]
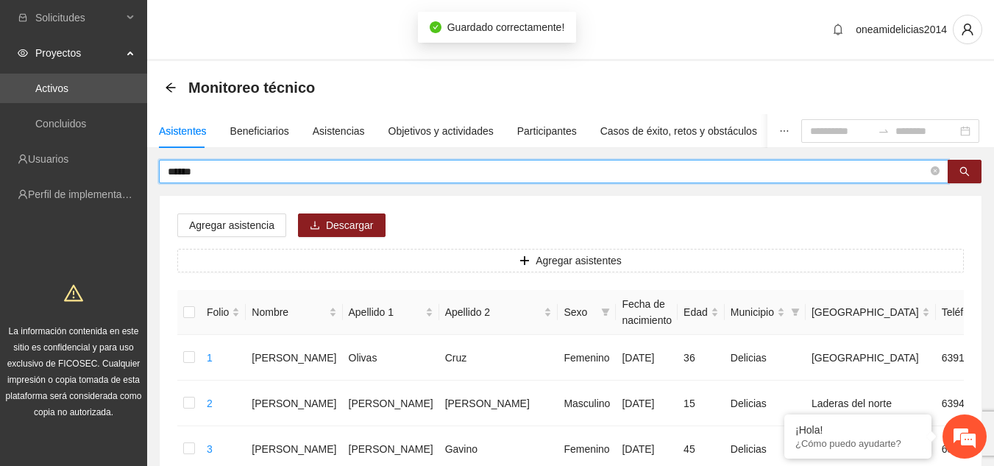
click at [207, 174] on input "******" at bounding box center [548, 171] width 760 height 16
type input "*"
click at [965, 169] on icon "search" at bounding box center [964, 171] width 10 height 10
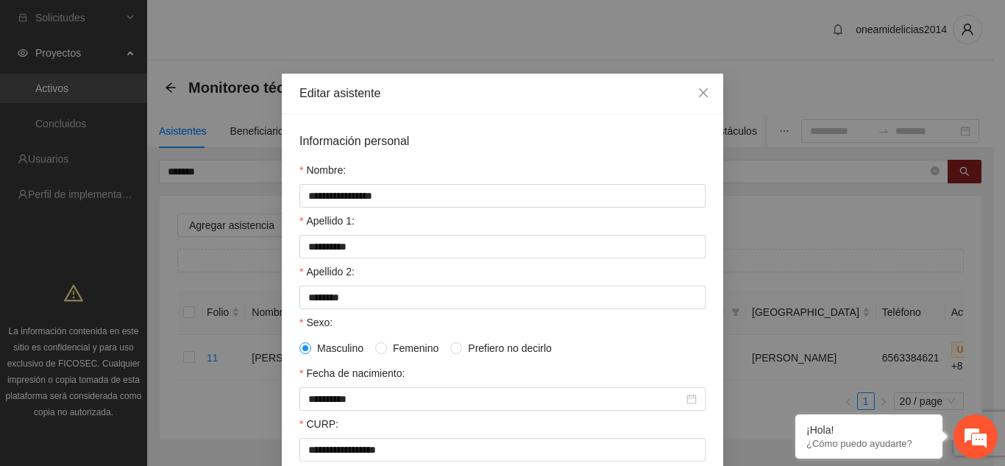
scroll to position [389, 0]
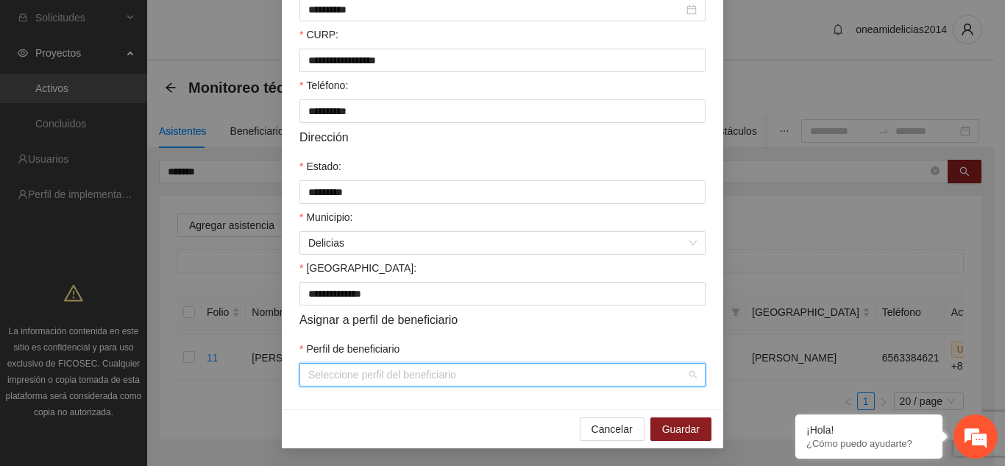
click at [519, 378] on input "Perfil de beneficiario" at bounding box center [497, 374] width 378 height 22
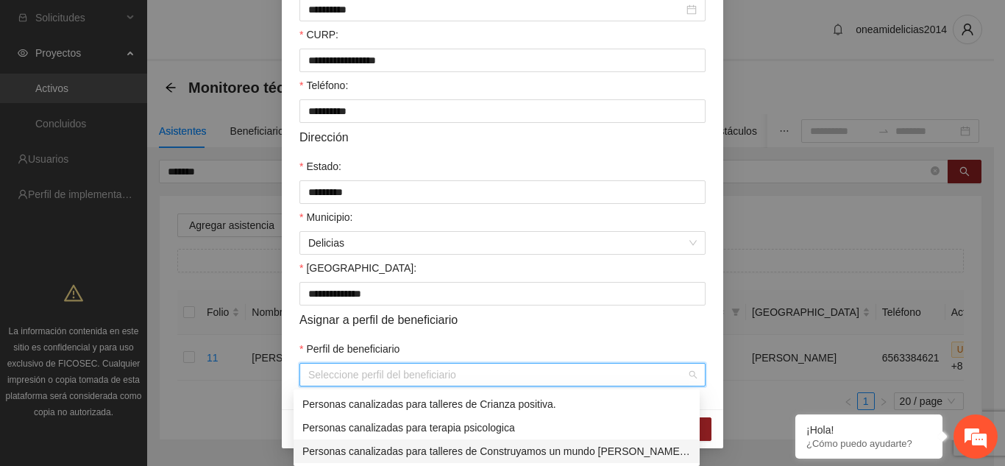
click at [497, 445] on div "Personas canalizadas para talleres de Construyamos un mundo [PERSON_NAME], deje…" at bounding box center [496, 451] width 388 height 16
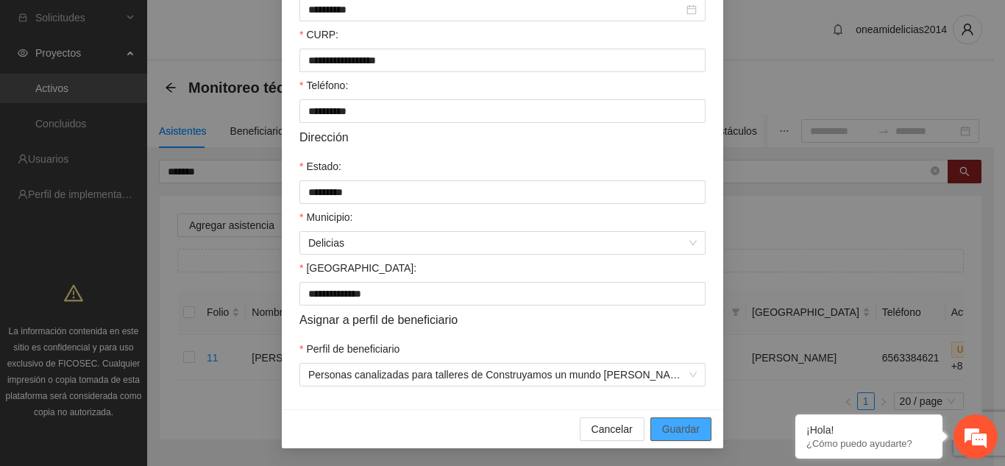
click at [672, 425] on span "Guardar" at bounding box center [681, 429] width 38 height 16
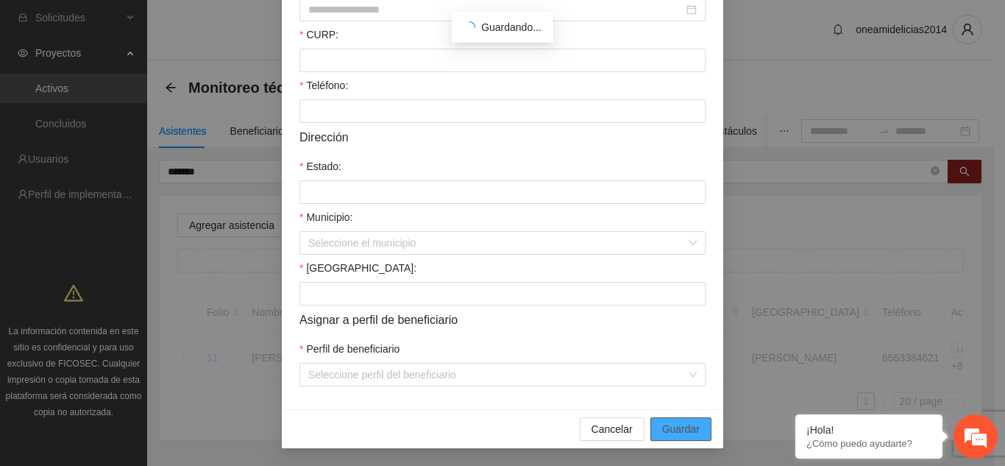
scroll to position [316, 0]
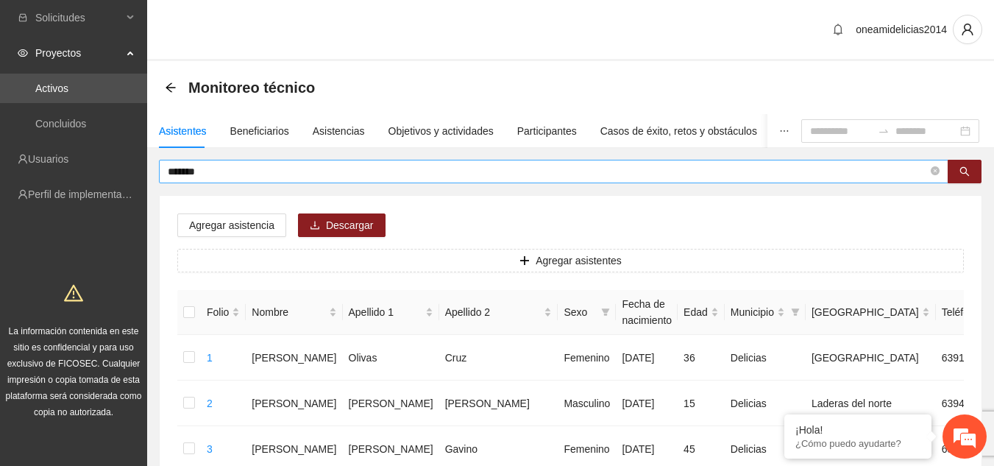
click at [413, 173] on input "*******" at bounding box center [548, 171] width 760 height 16
type input "*"
click at [952, 171] on button "button" at bounding box center [965, 172] width 34 height 24
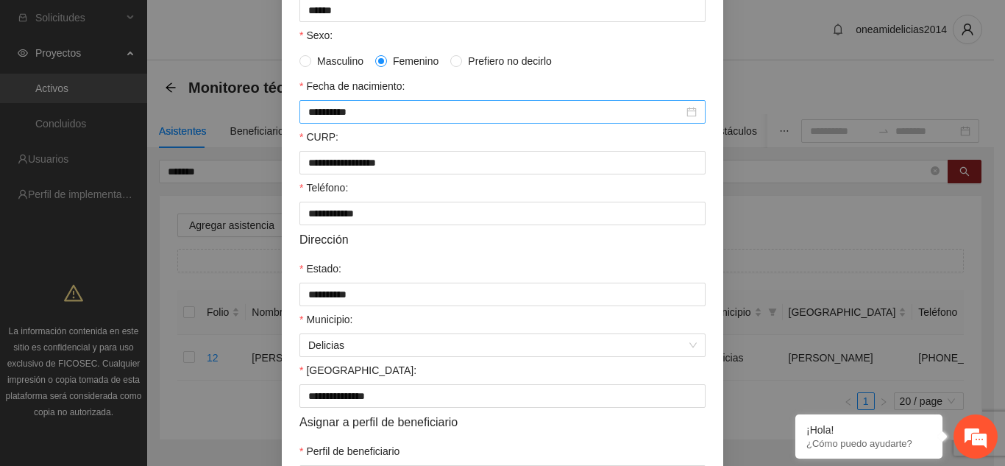
scroll to position [368, 0]
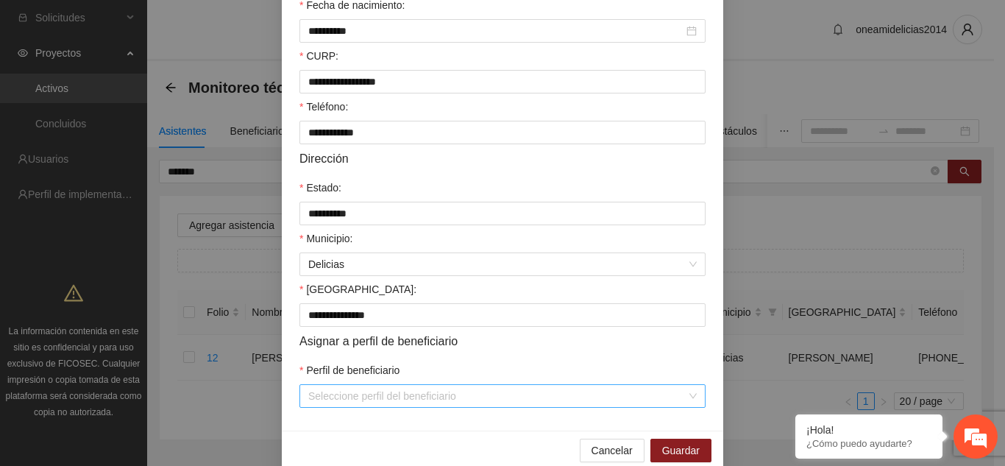
click at [557, 403] on input "Perfil de beneficiario" at bounding box center [497, 396] width 378 height 22
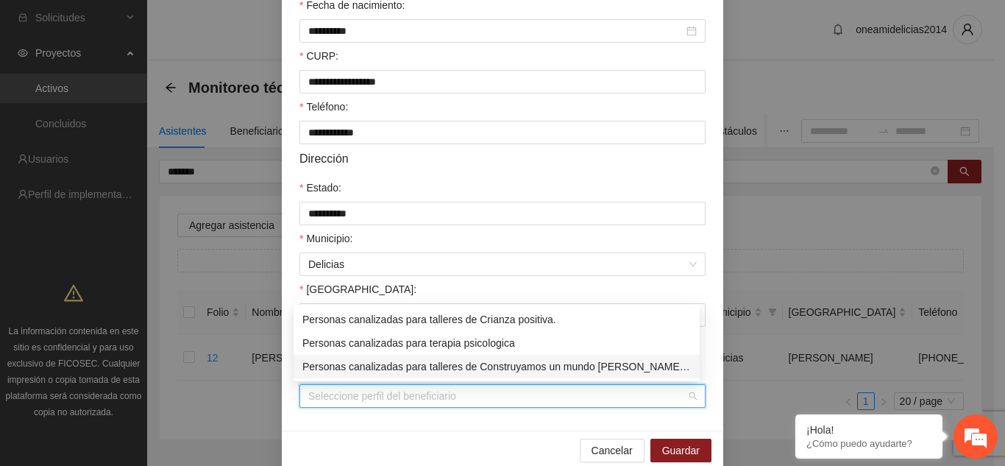
click at [568, 370] on div "Personas canalizadas para talleres de Construyamos un mundo [PERSON_NAME], deje…" at bounding box center [496, 366] width 388 height 16
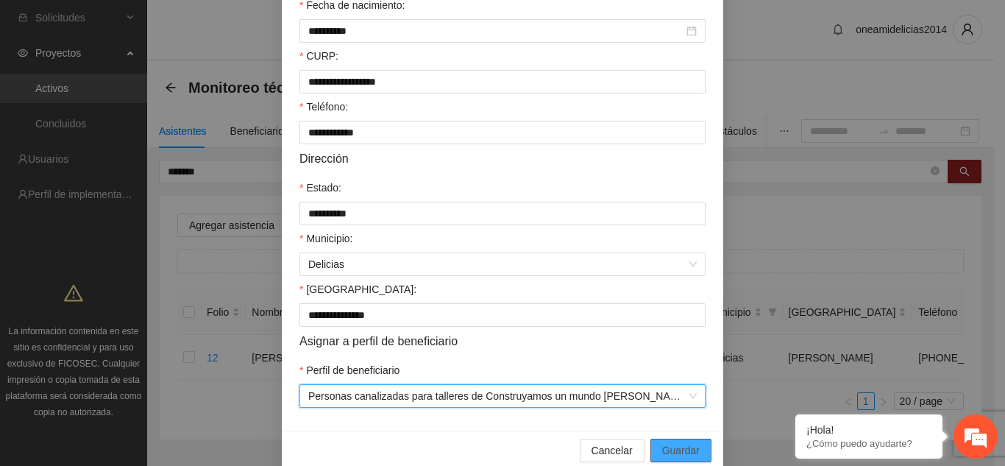
click at [676, 444] on span "Guardar" at bounding box center [681, 450] width 38 height 16
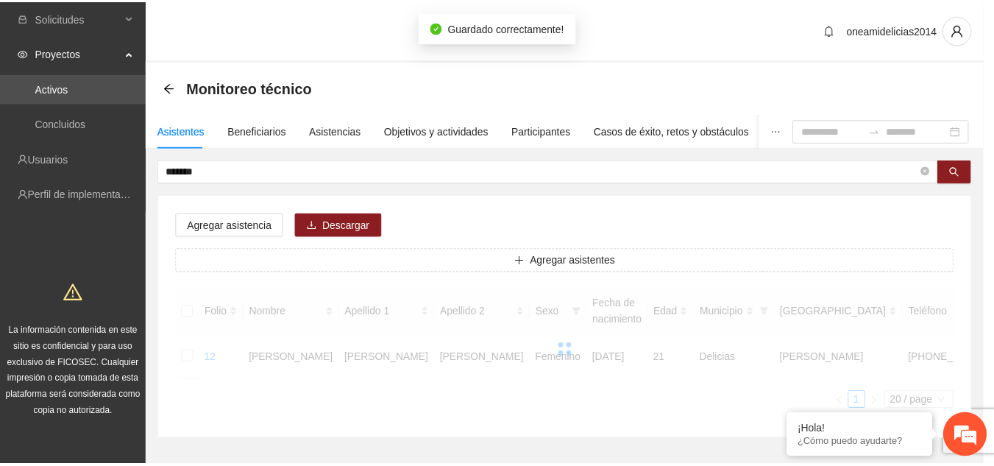
scroll to position [316, 0]
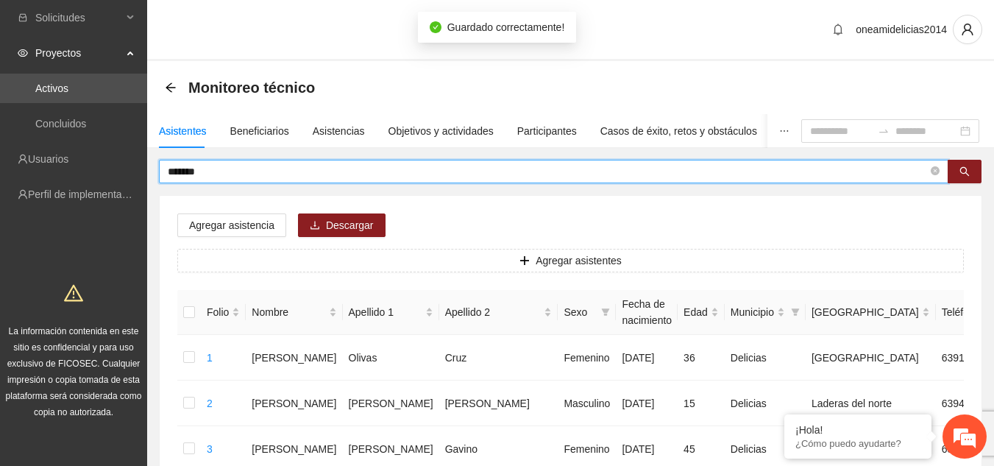
click at [232, 164] on input "*******" at bounding box center [548, 171] width 760 height 16
type input "*"
drag, startPoint x: 952, startPoint y: 174, endPoint x: 549, endPoint y: 197, distance: 403.8
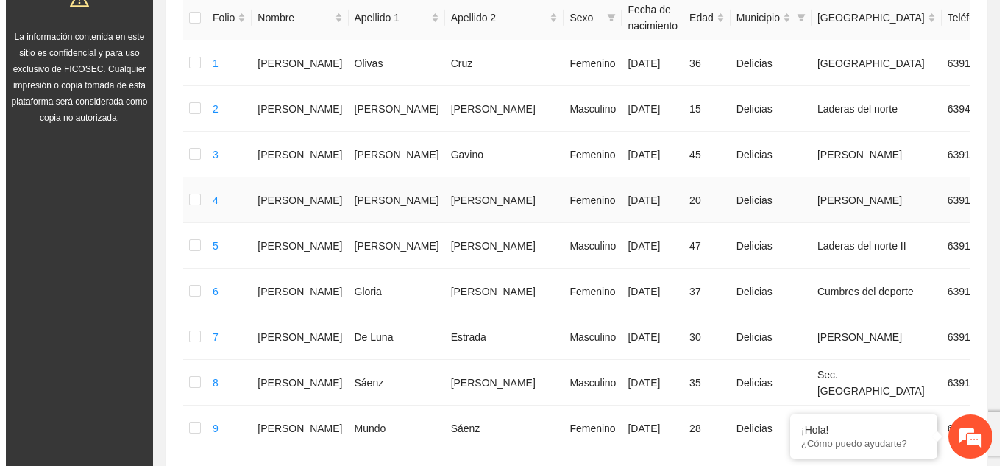
scroll to position [0, 0]
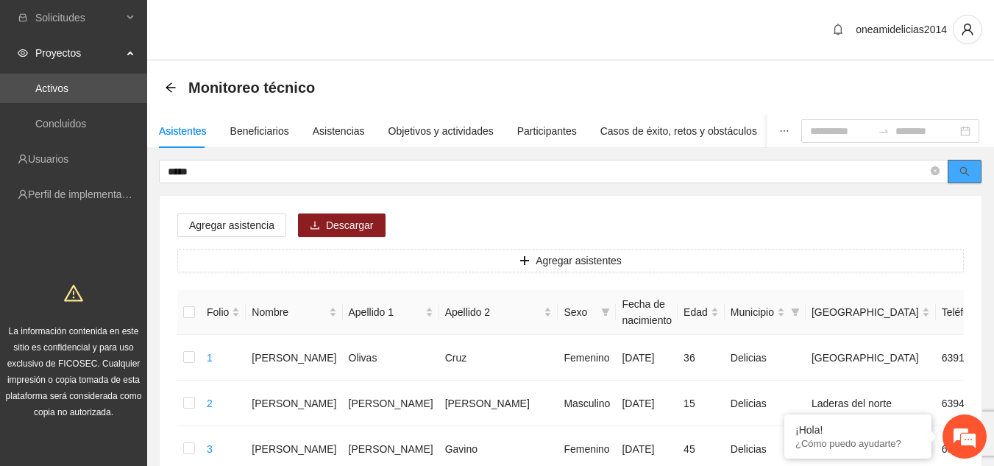
click at [972, 174] on button "button" at bounding box center [965, 172] width 34 height 24
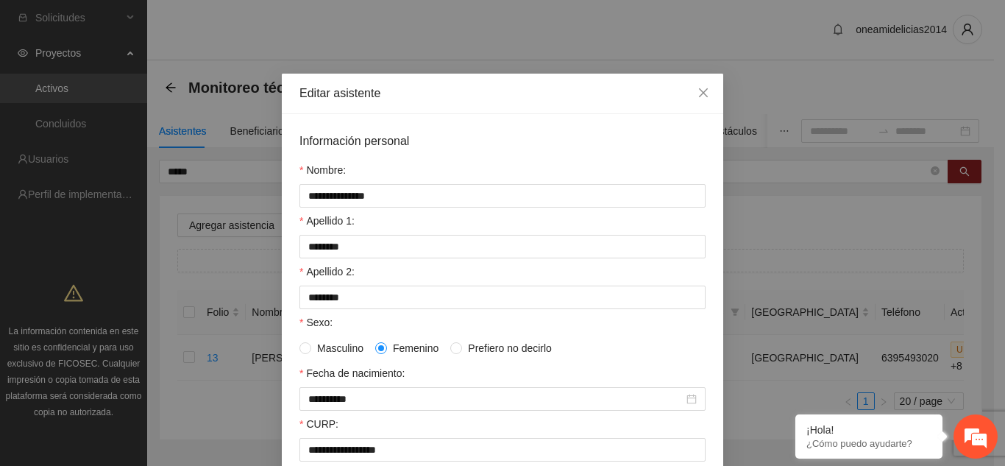
scroll to position [368, 0]
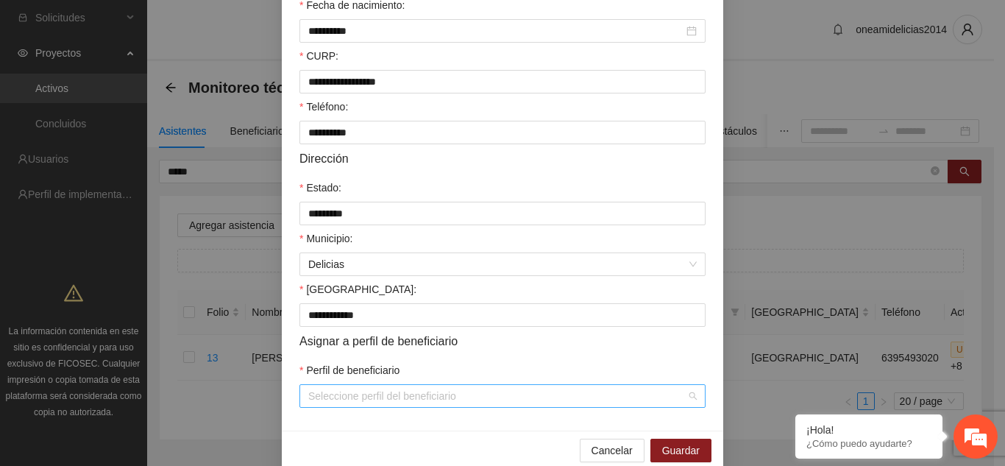
click at [344, 395] on input "Perfil de beneficiario" at bounding box center [497, 396] width 378 height 22
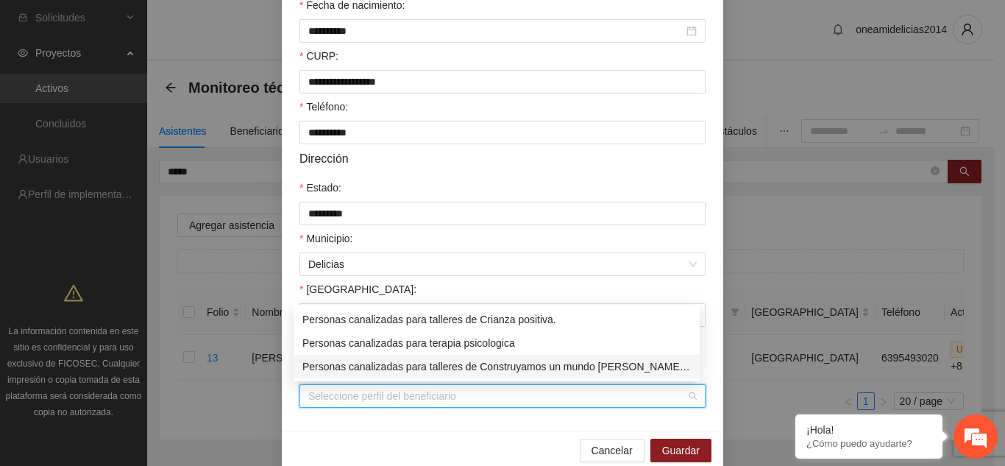
click at [359, 369] on div "Personas canalizadas para talleres de Construyamos un mundo [PERSON_NAME], deje…" at bounding box center [496, 366] width 388 height 16
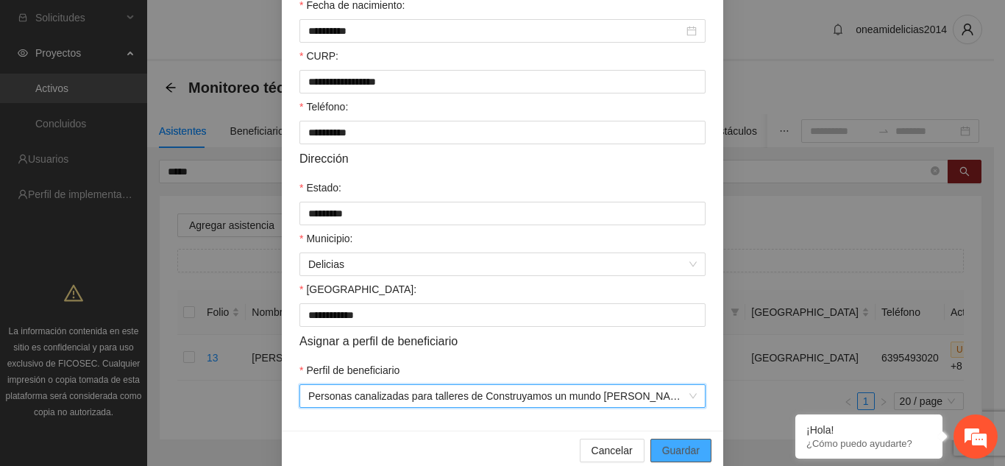
click at [656, 452] on button "Guardar" at bounding box center [680, 450] width 61 height 24
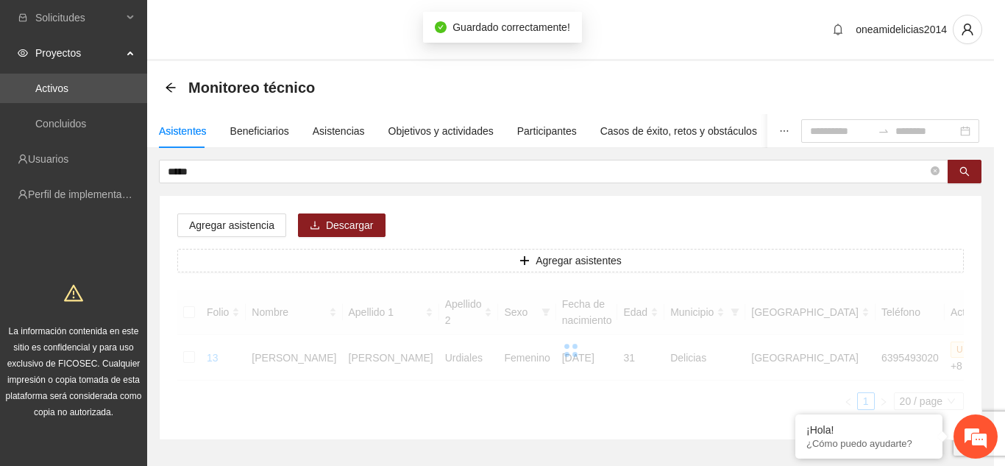
scroll to position [316, 0]
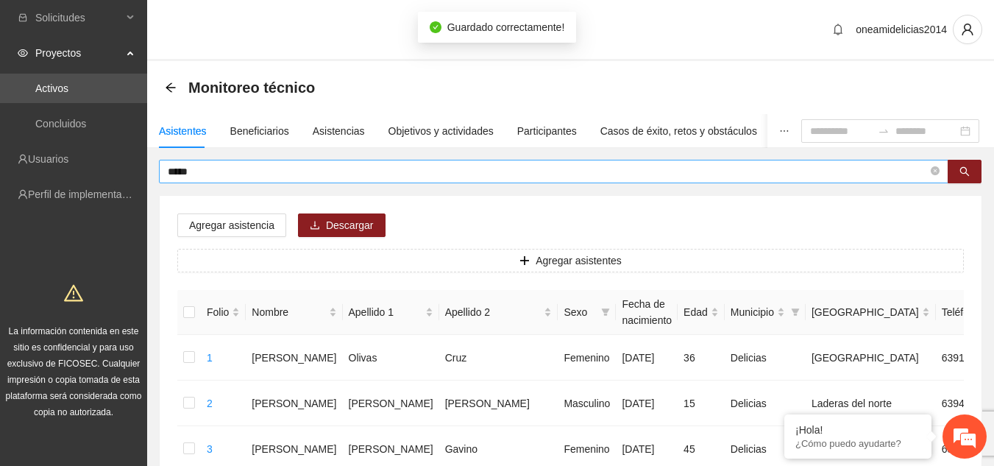
click at [285, 169] on input "*****" at bounding box center [548, 171] width 760 height 16
type input "*"
click at [963, 171] on icon "search" at bounding box center [964, 171] width 10 height 10
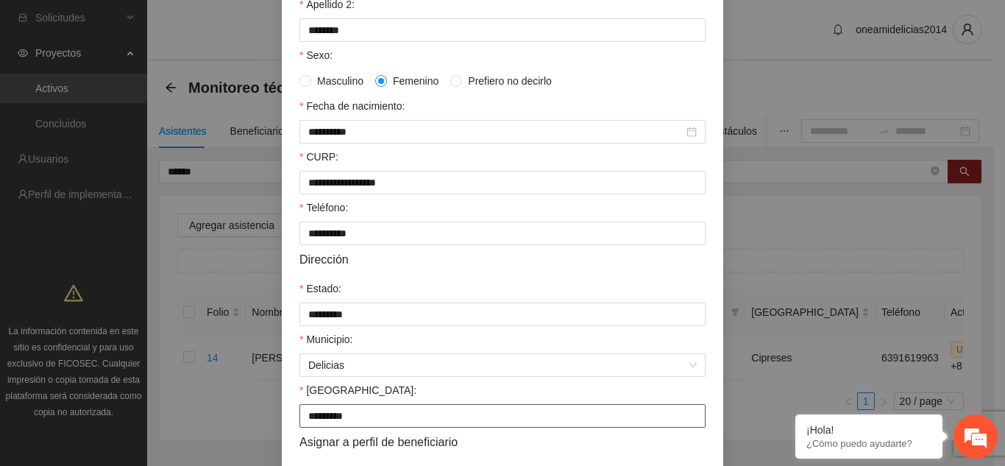
scroll to position [368, 0]
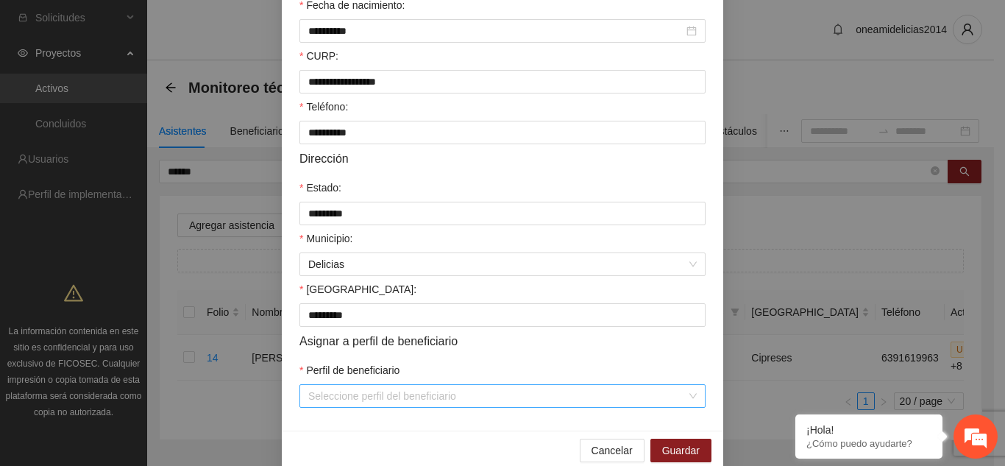
click at [594, 395] on input "Perfil de beneficiario" at bounding box center [497, 396] width 378 height 22
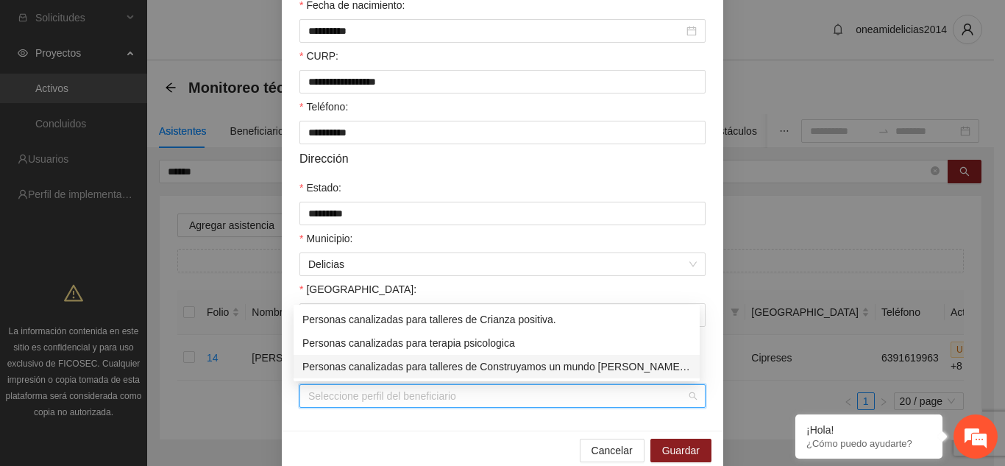
click at [597, 367] on div "Personas canalizadas para talleres de Construyamos un mundo [PERSON_NAME], deje…" at bounding box center [496, 366] width 388 height 16
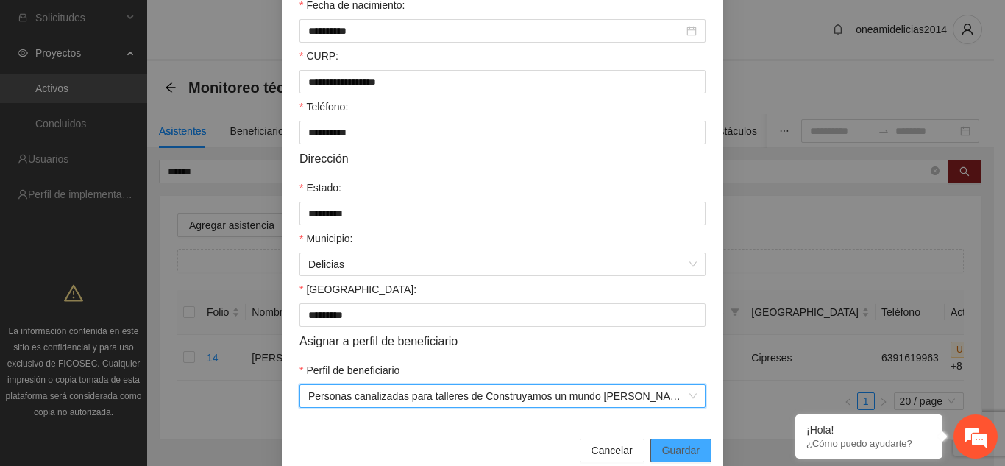
click at [673, 450] on span "Guardar" at bounding box center [681, 450] width 38 height 16
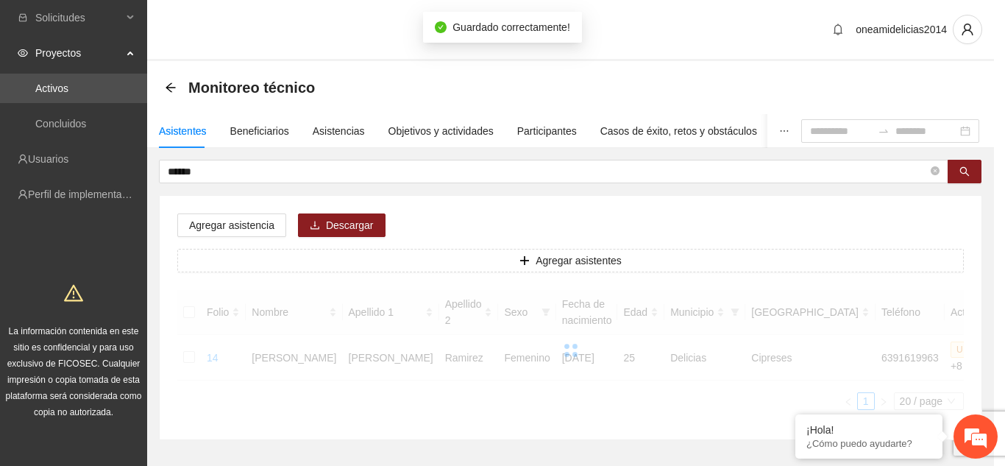
scroll to position [316, 0]
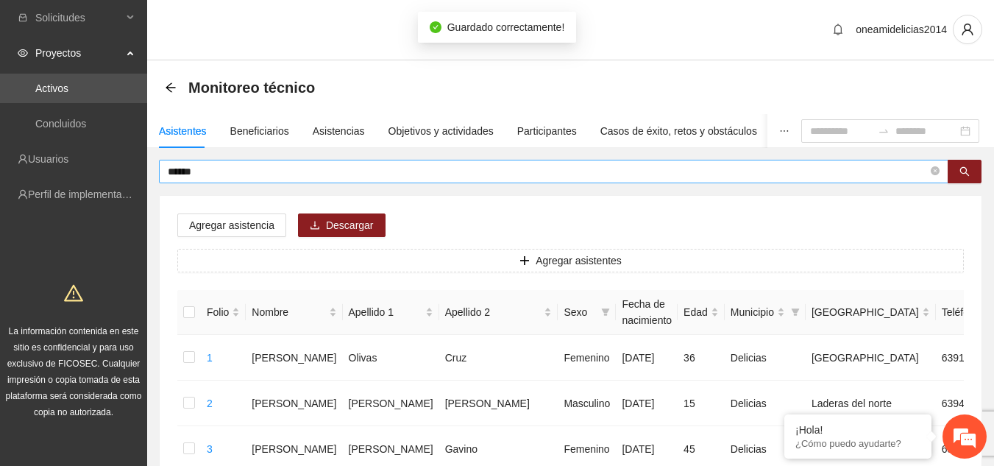
click at [307, 169] on input "******" at bounding box center [548, 171] width 760 height 16
click at [969, 171] on icon "search" at bounding box center [964, 171] width 10 height 10
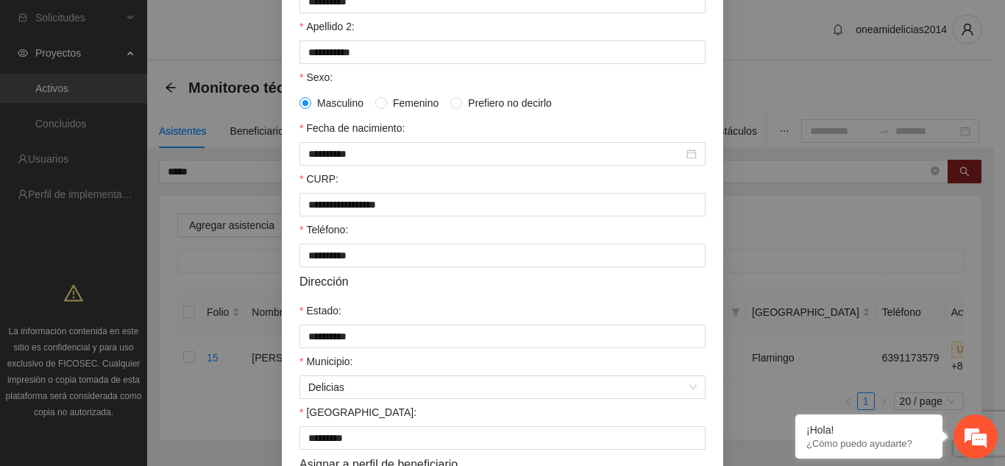
scroll to position [389, 0]
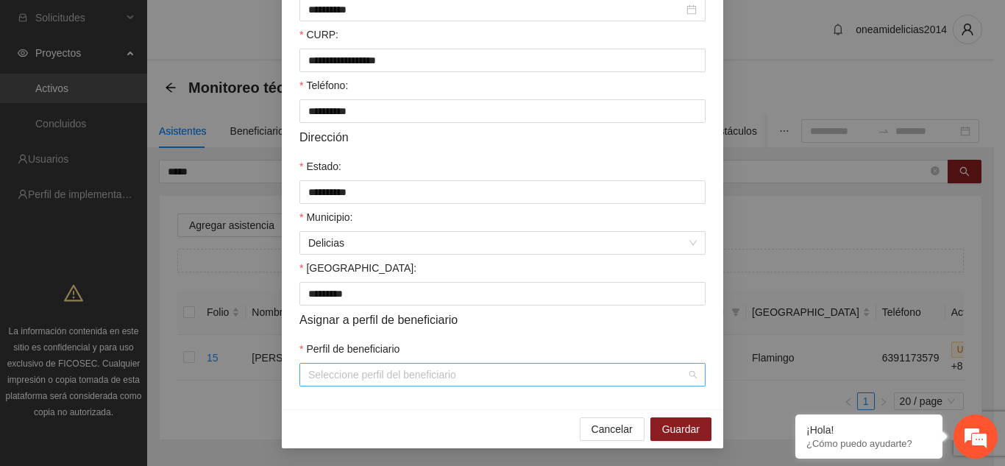
click at [357, 369] on input "Perfil de beneficiario" at bounding box center [497, 374] width 378 height 22
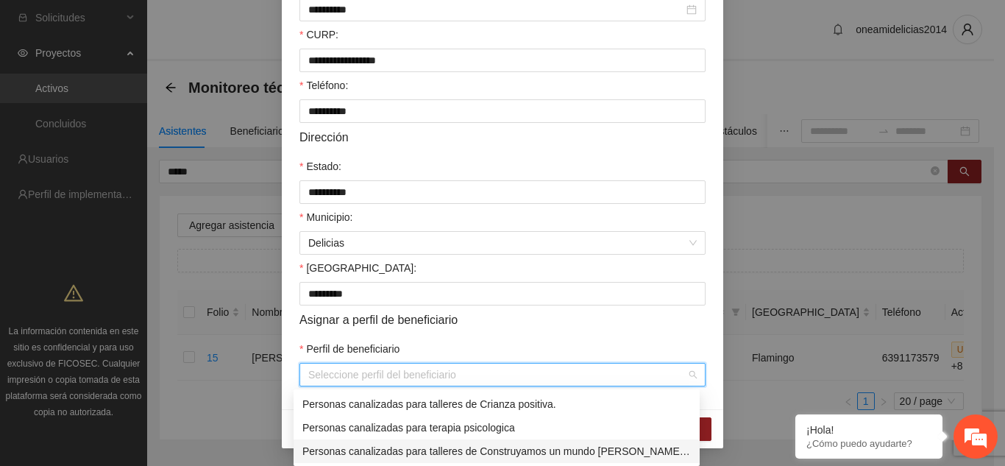
click at [367, 449] on div "Personas canalizadas para talleres de Construyamos un mundo [PERSON_NAME], deje…" at bounding box center [496, 451] width 388 height 16
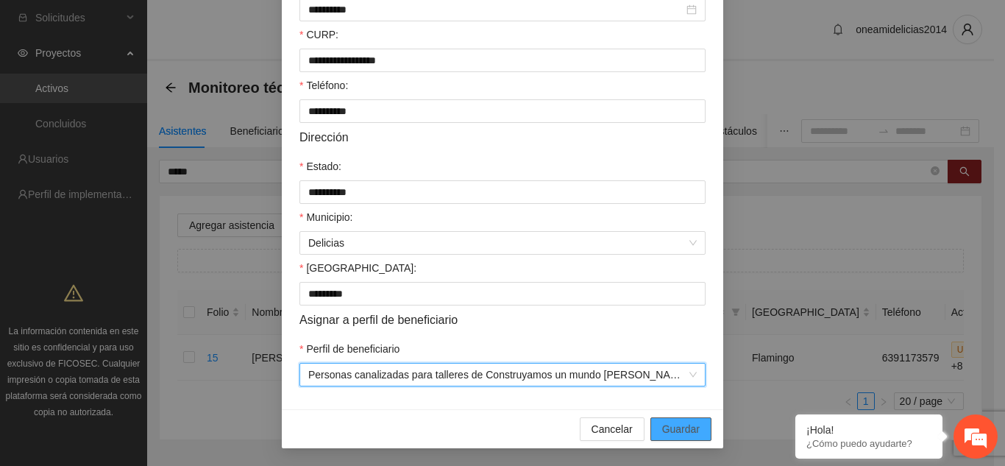
click at [656, 436] on button "Guardar" at bounding box center [680, 429] width 61 height 24
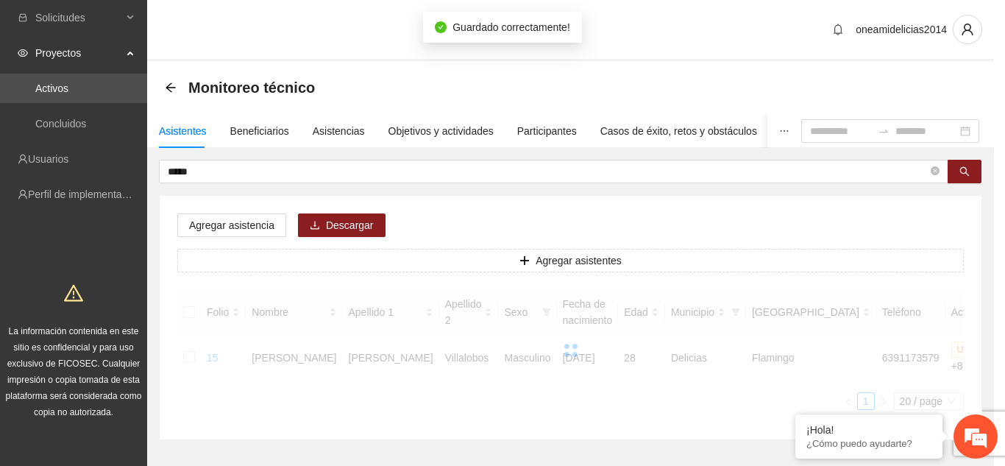
scroll to position [316, 0]
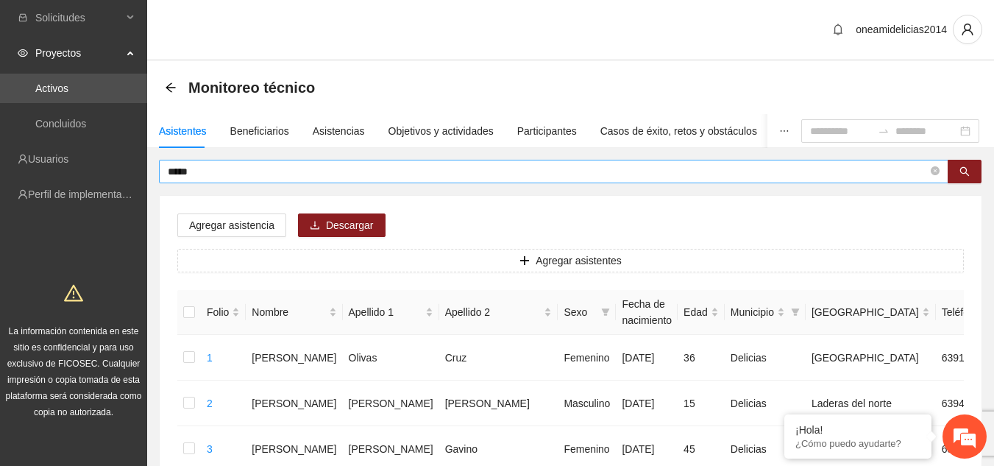
click at [341, 174] on input "*****" at bounding box center [548, 171] width 760 height 16
type input "*"
click at [959, 166] on button "button" at bounding box center [965, 172] width 34 height 24
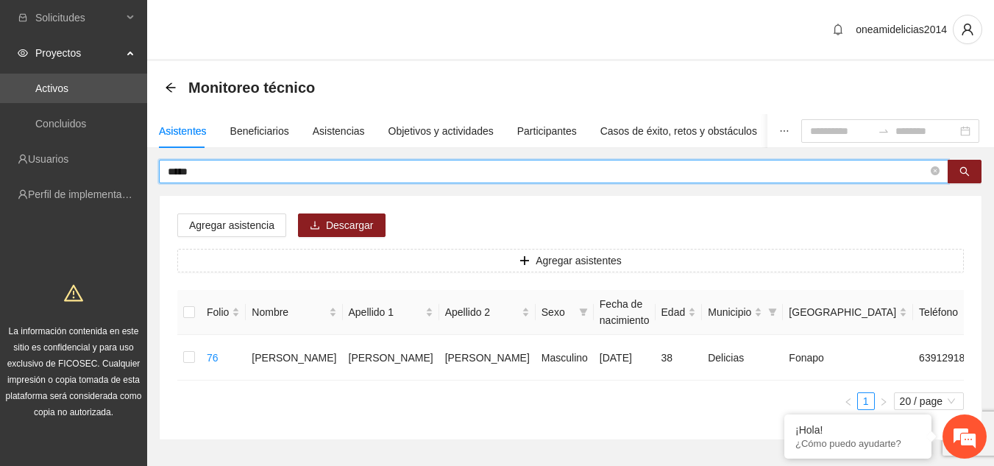
click at [255, 171] on input "*****" at bounding box center [548, 171] width 760 height 16
type input "*"
click at [972, 174] on button "button" at bounding box center [965, 172] width 34 height 24
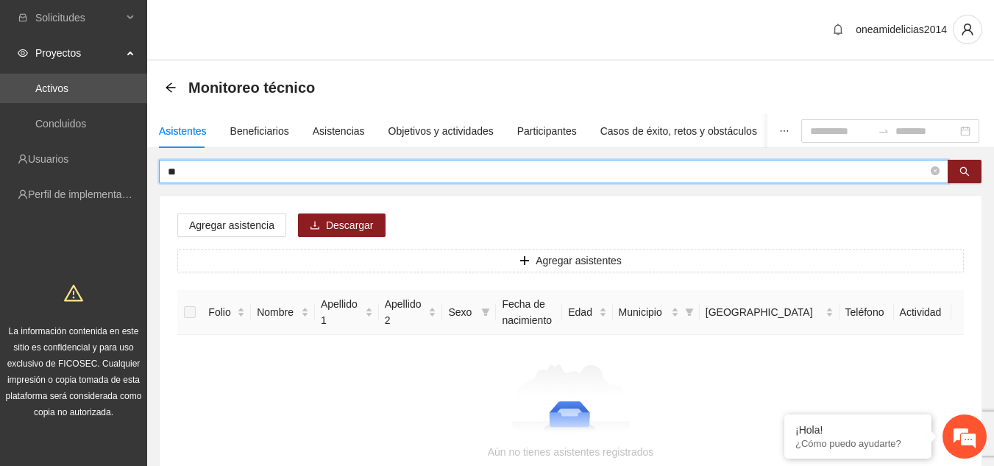
type input "*"
click at [961, 172] on icon "search" at bounding box center [965, 172] width 10 height 10
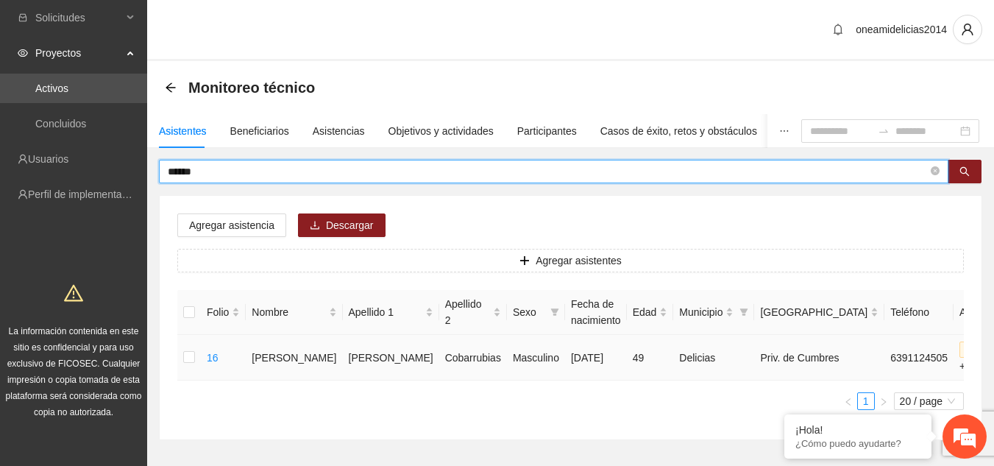
type input "******"
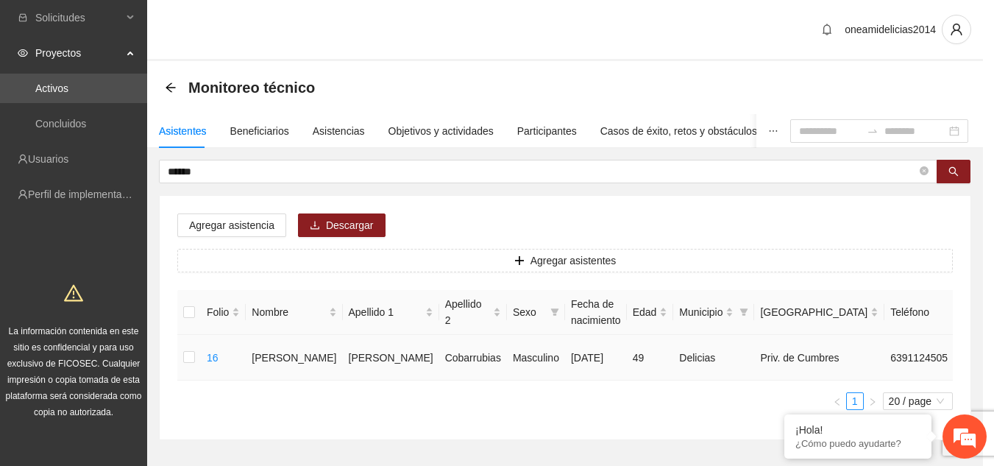
type input "**********"
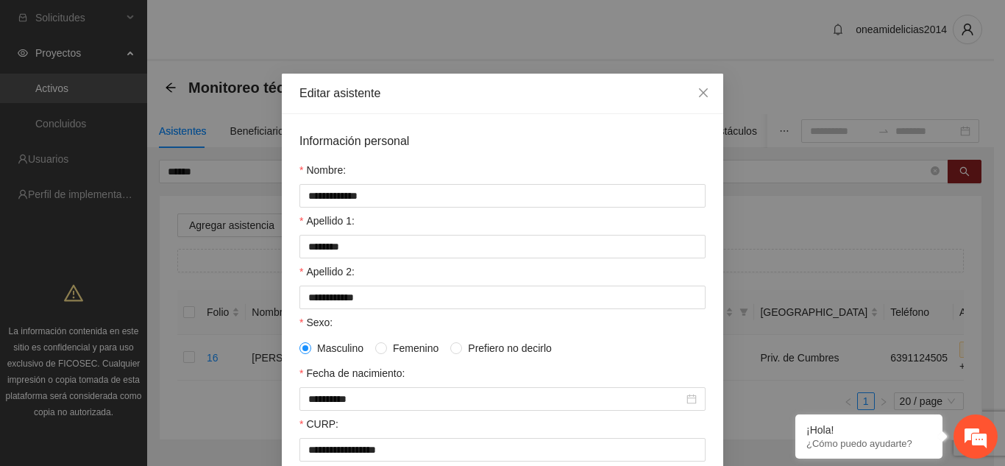
scroll to position [389, 0]
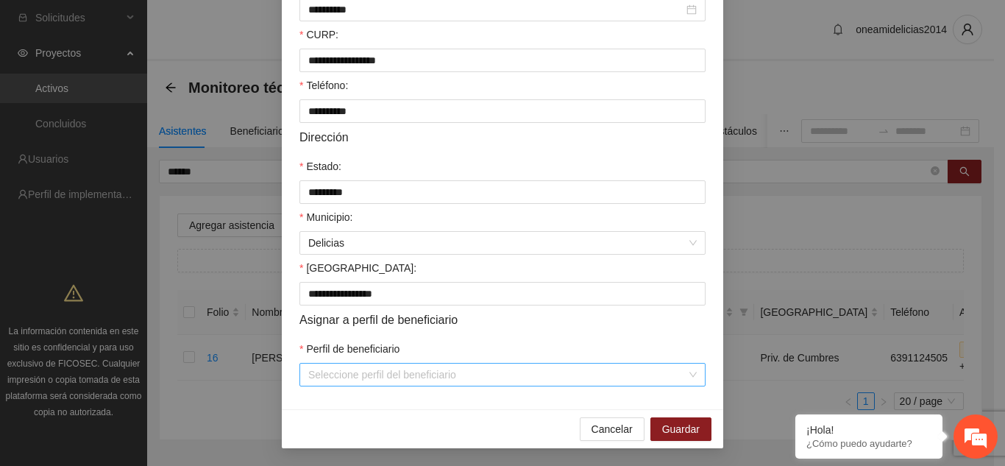
click at [431, 380] on input "Perfil de beneficiario" at bounding box center [497, 374] width 378 height 22
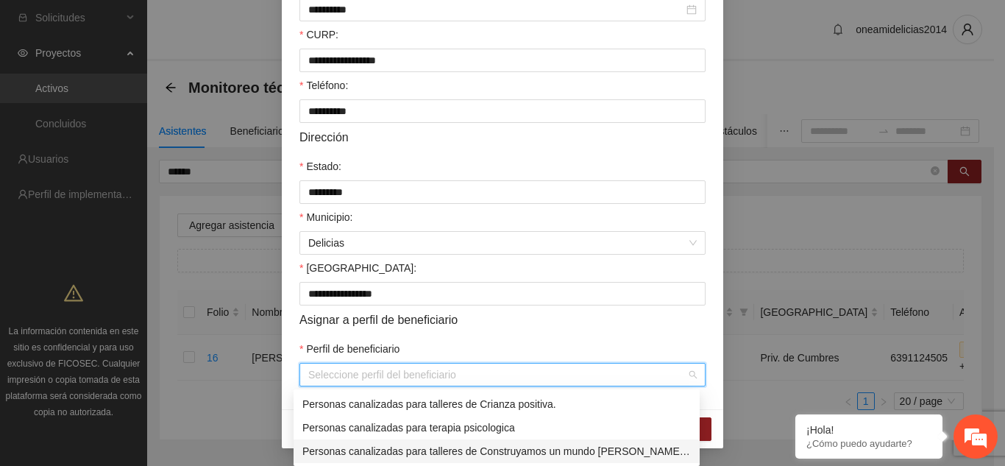
click at [446, 452] on div "Personas canalizadas para talleres de Construyamos un mundo [PERSON_NAME], deje…" at bounding box center [496, 451] width 388 height 16
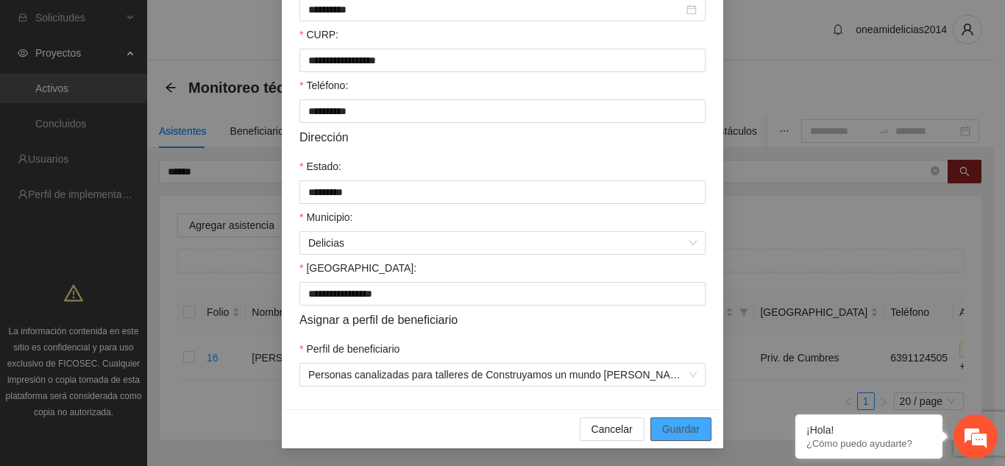
click at [672, 434] on span "Guardar" at bounding box center [681, 429] width 38 height 16
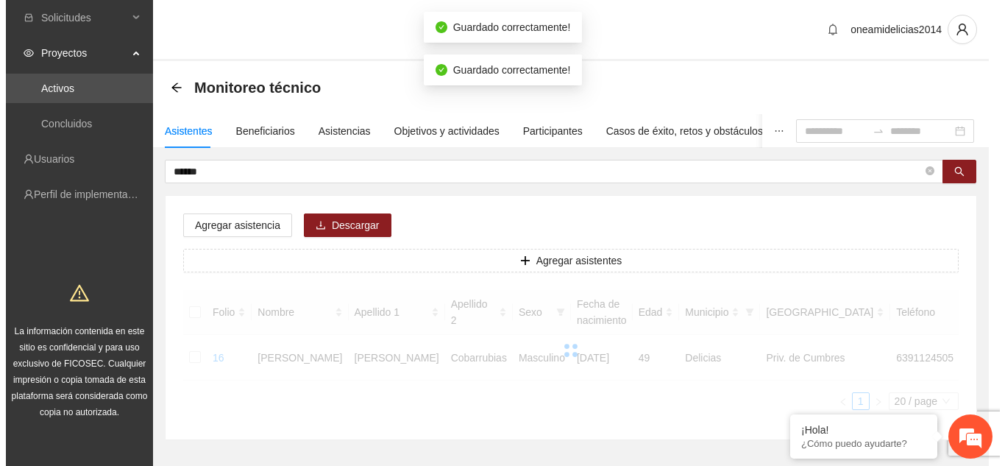
scroll to position [0, 0]
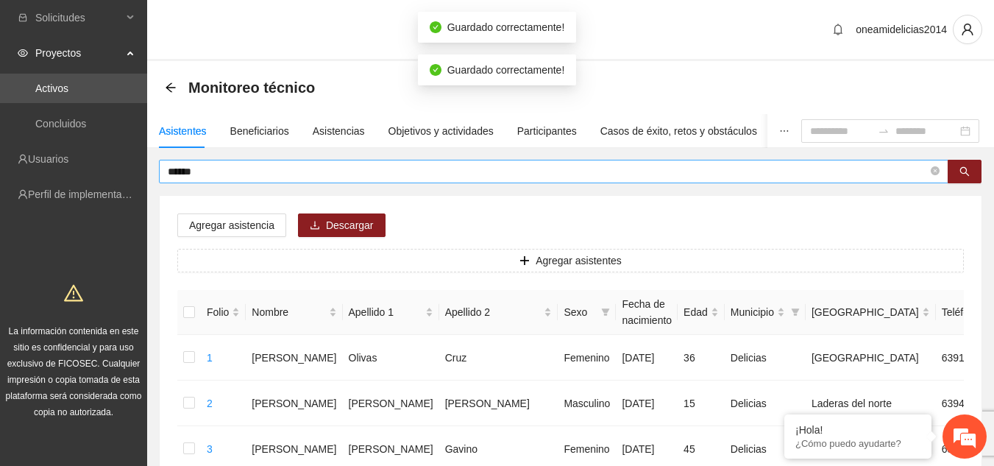
click at [238, 167] on input "******" at bounding box center [548, 171] width 760 height 16
type input "*"
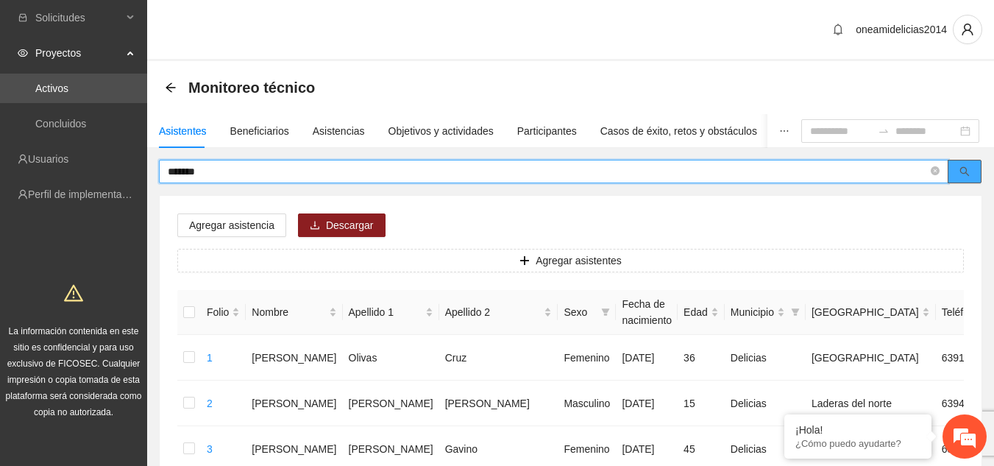
click at [976, 165] on button "button" at bounding box center [965, 172] width 34 height 24
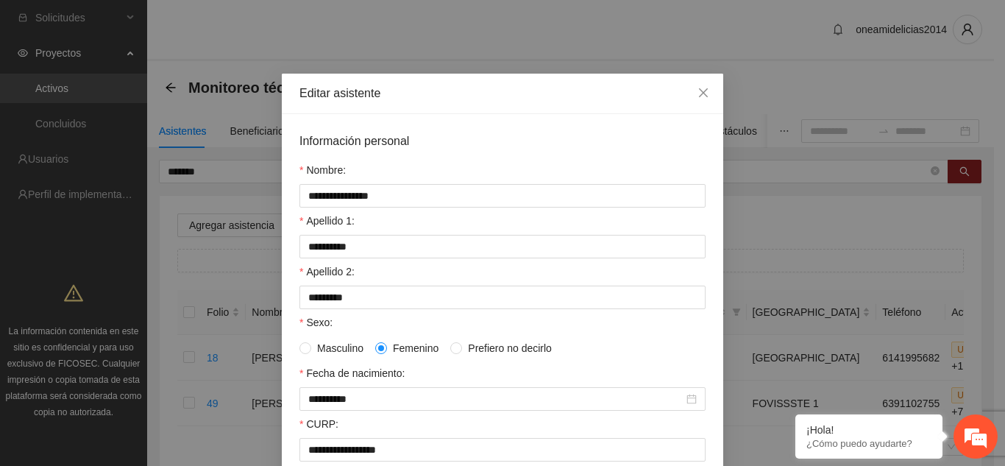
scroll to position [389, 0]
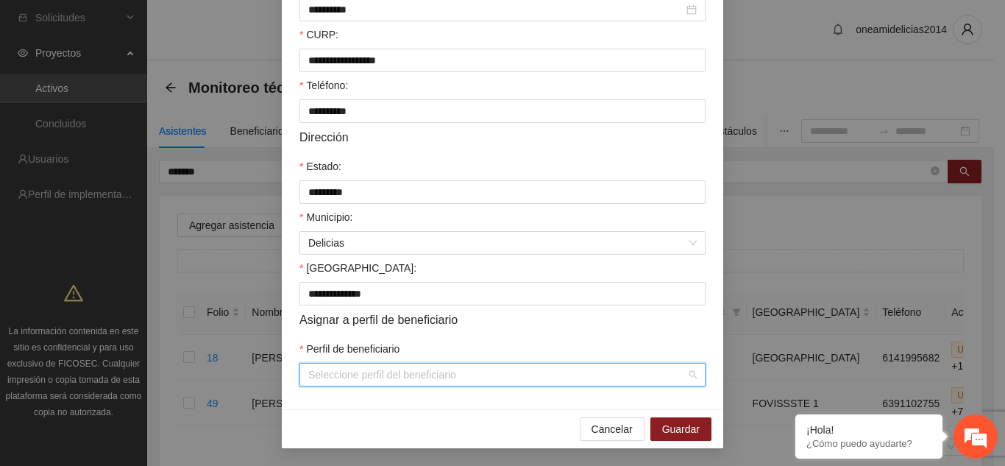
click at [376, 377] on input "Perfil de beneficiario" at bounding box center [497, 374] width 378 height 22
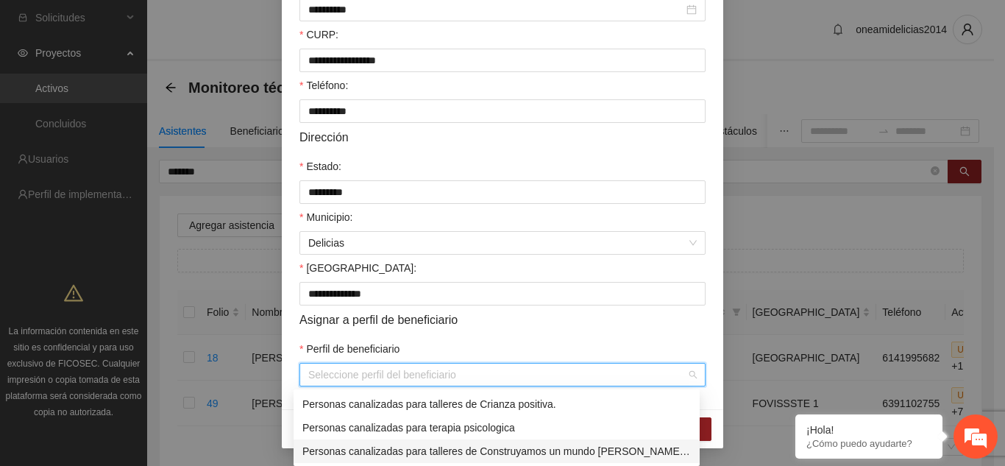
click at [385, 448] on div "Personas canalizadas para talleres de Construyamos un mundo [PERSON_NAME], deje…" at bounding box center [496, 451] width 388 height 16
click at [385, 448] on body "**********" at bounding box center [497, 233] width 994 height 466
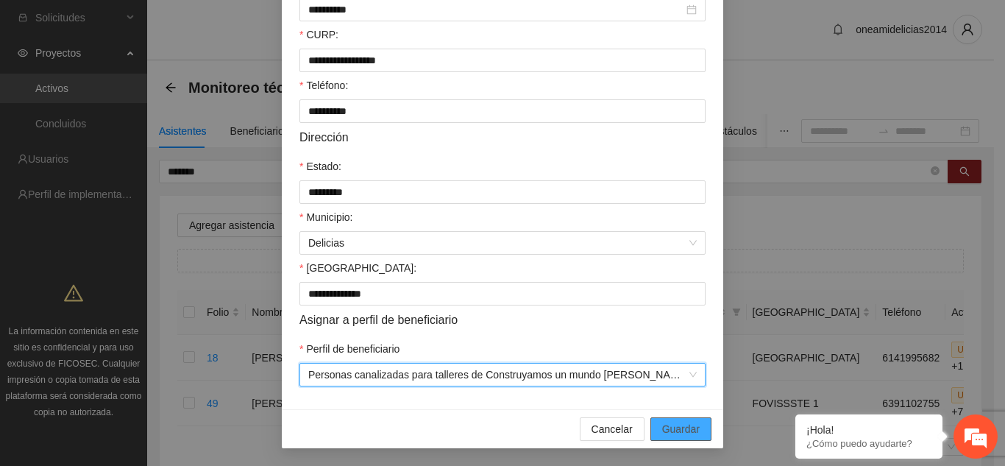
click at [668, 427] on span "Guardar" at bounding box center [681, 429] width 38 height 16
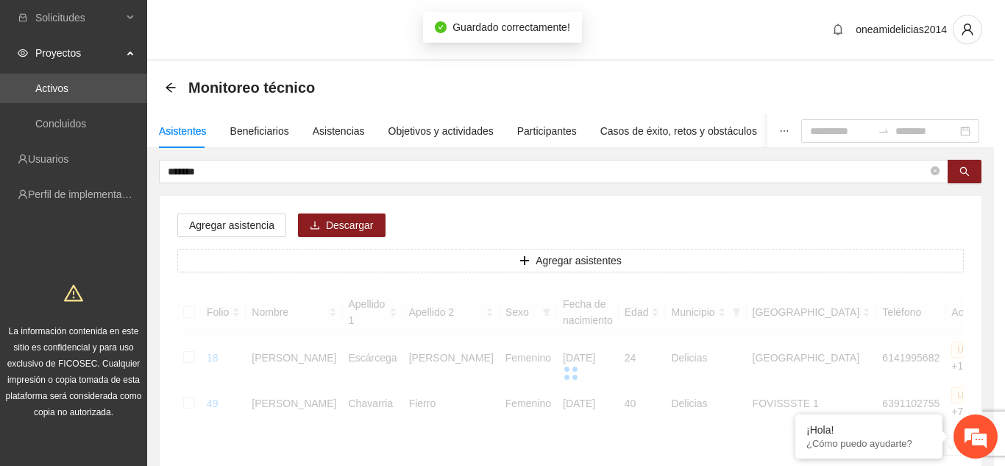
scroll to position [316, 0]
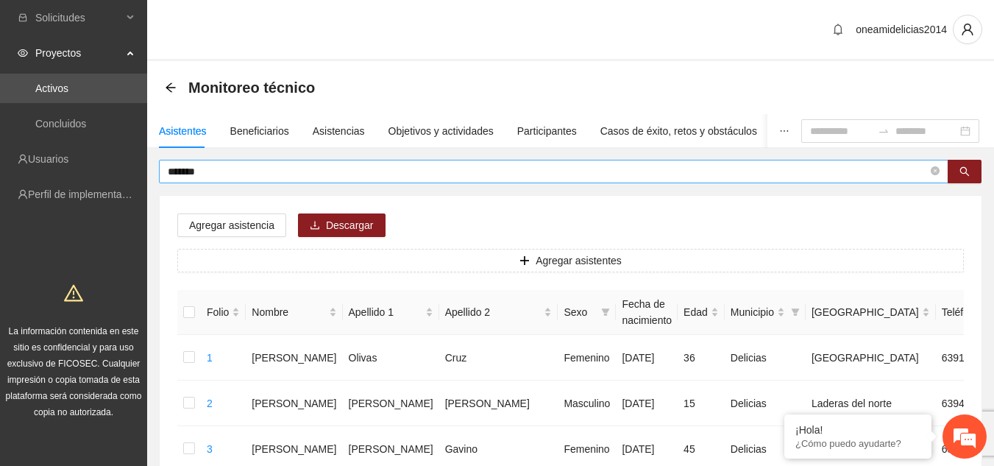
click at [402, 175] on input "*******" at bounding box center [548, 171] width 760 height 16
type input "*"
click at [958, 169] on button "button" at bounding box center [965, 172] width 34 height 24
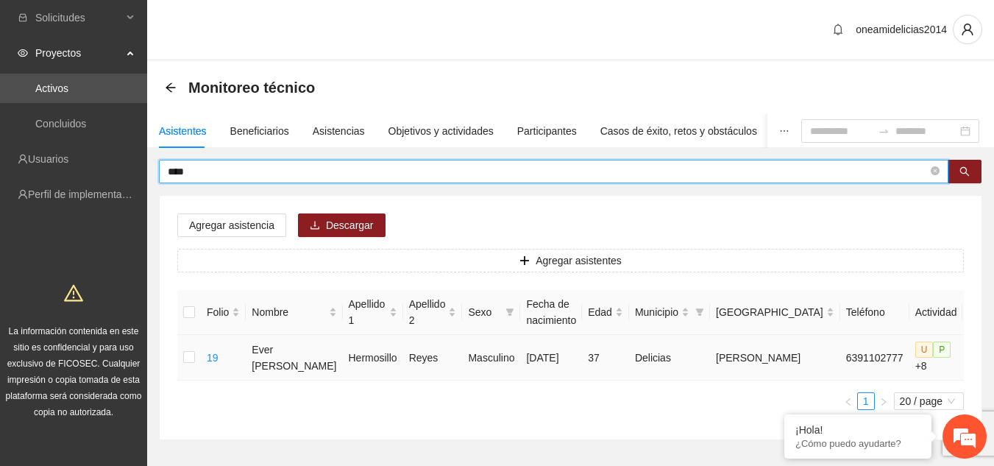
type input "****"
click at [974, 356] on icon "edit" at bounding box center [980, 358] width 12 height 12
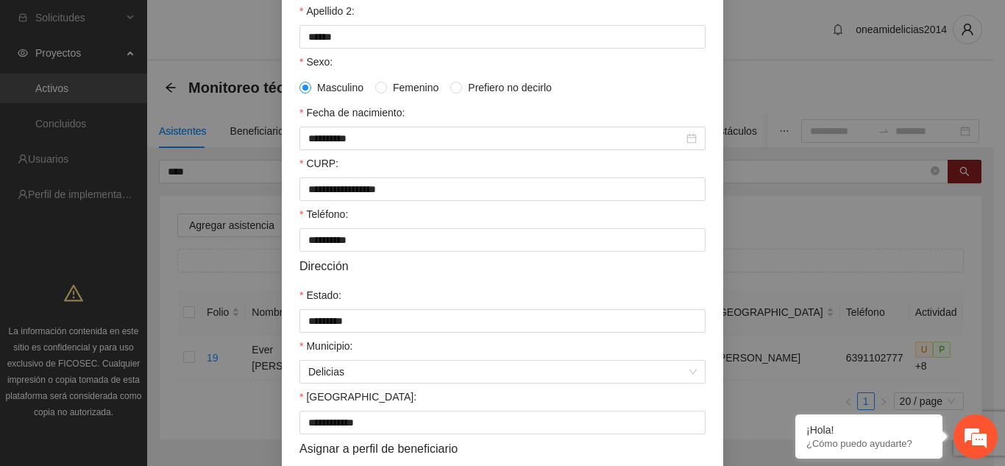
scroll to position [389, 0]
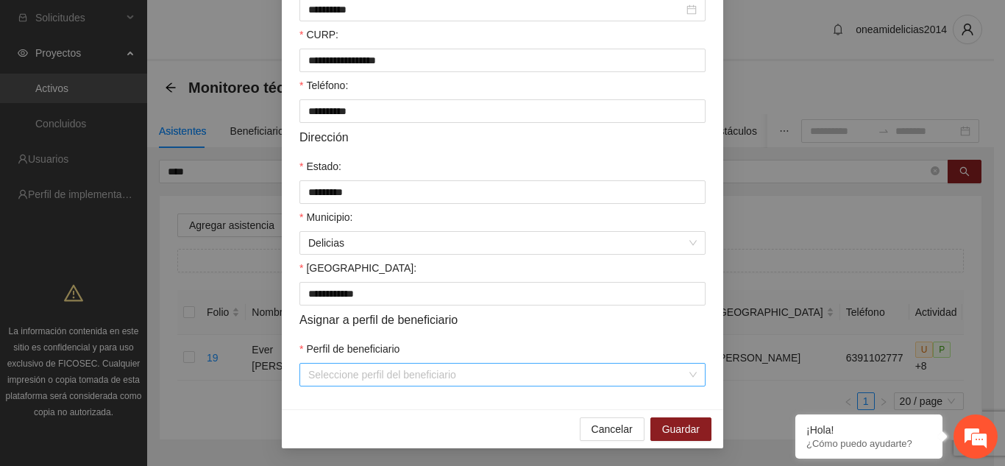
click at [358, 378] on input "Perfil de beneficiario" at bounding box center [497, 374] width 378 height 22
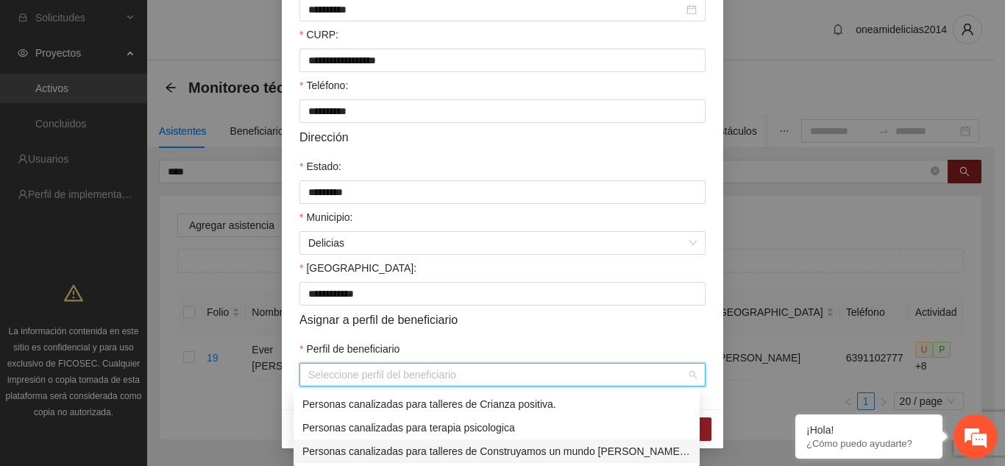
click at [388, 452] on div "Personas canalizadas para talleres de Construyamos un mundo [PERSON_NAME], deje…" at bounding box center [496, 451] width 388 height 16
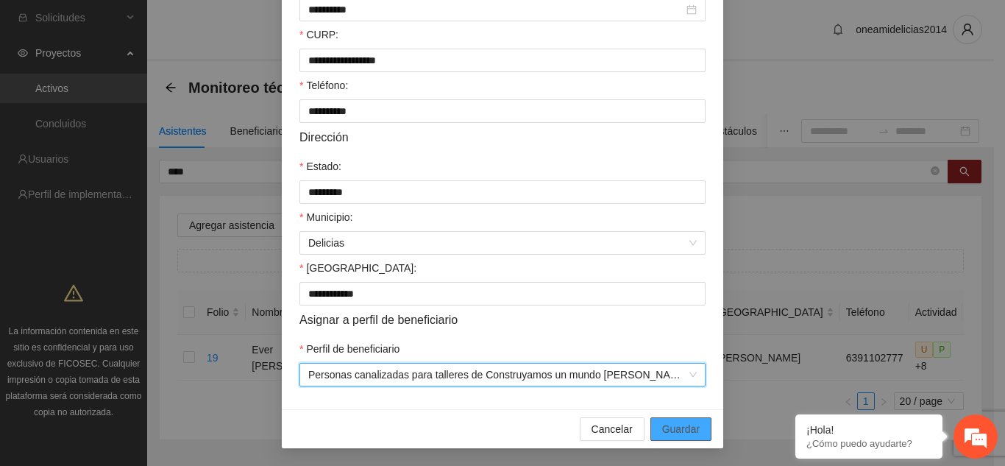
click at [666, 427] on span "Guardar" at bounding box center [681, 429] width 38 height 16
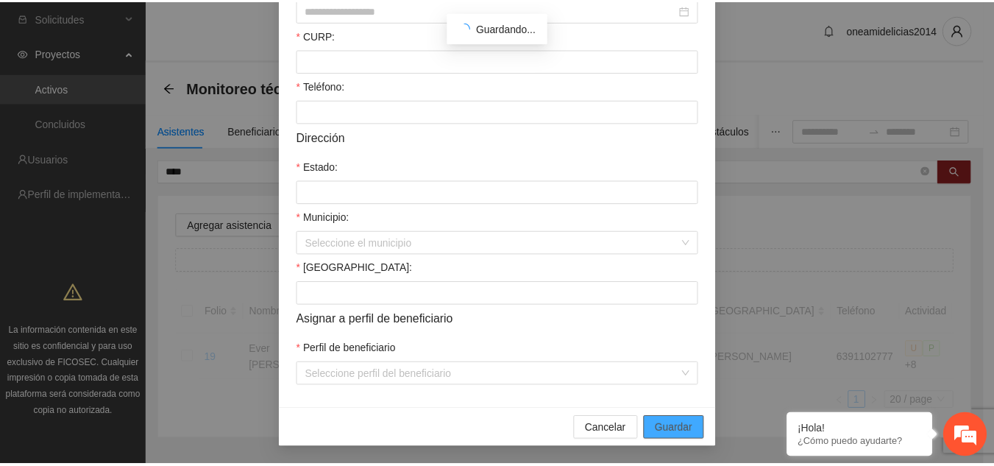
scroll to position [316, 0]
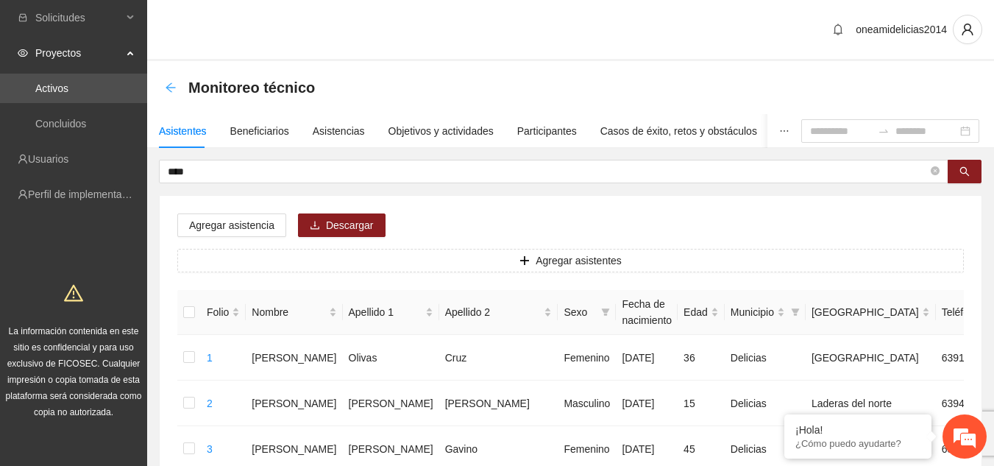
click at [170, 88] on icon "arrow-left" at bounding box center [171, 87] width 10 height 10
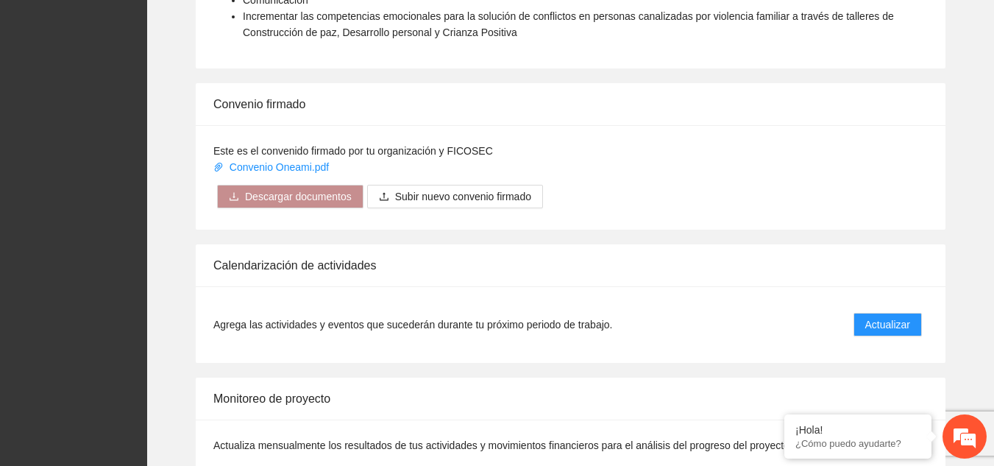
scroll to position [1251, 0]
click at [898, 316] on span "Actualizar" at bounding box center [887, 324] width 45 height 16
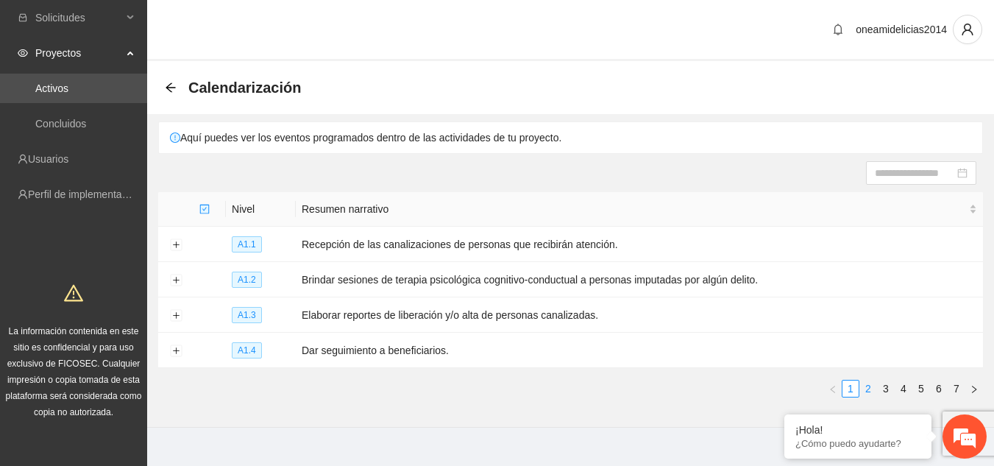
click at [867, 383] on link "2" at bounding box center [868, 388] width 16 height 16
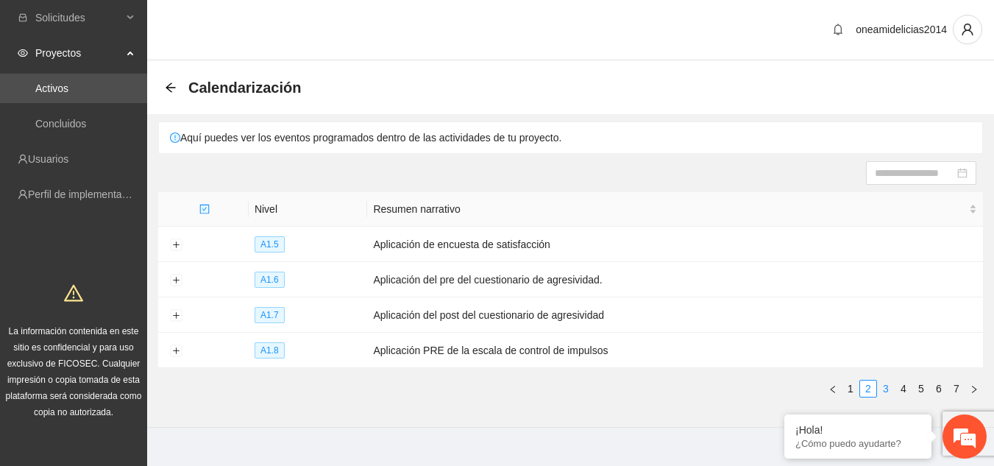
click at [884, 388] on link "3" at bounding box center [886, 388] width 16 height 16
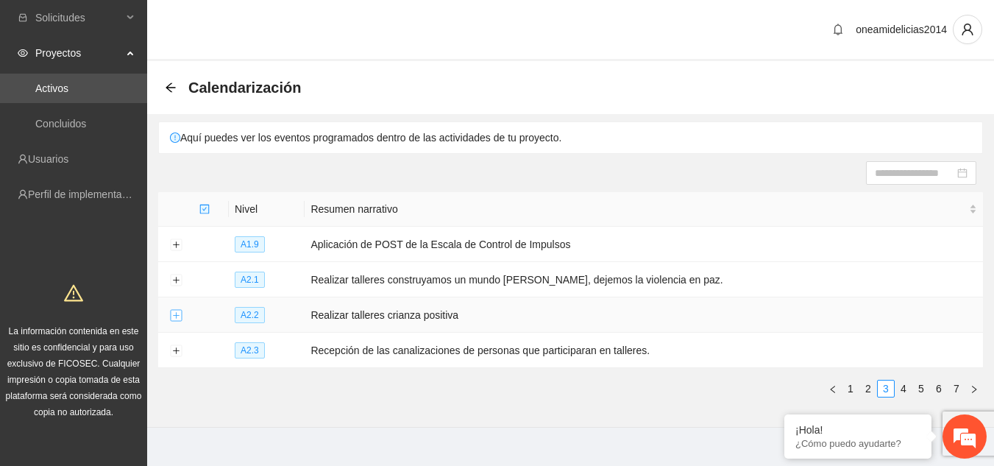
click at [177, 313] on button "Expand row" at bounding box center [176, 316] width 12 height 12
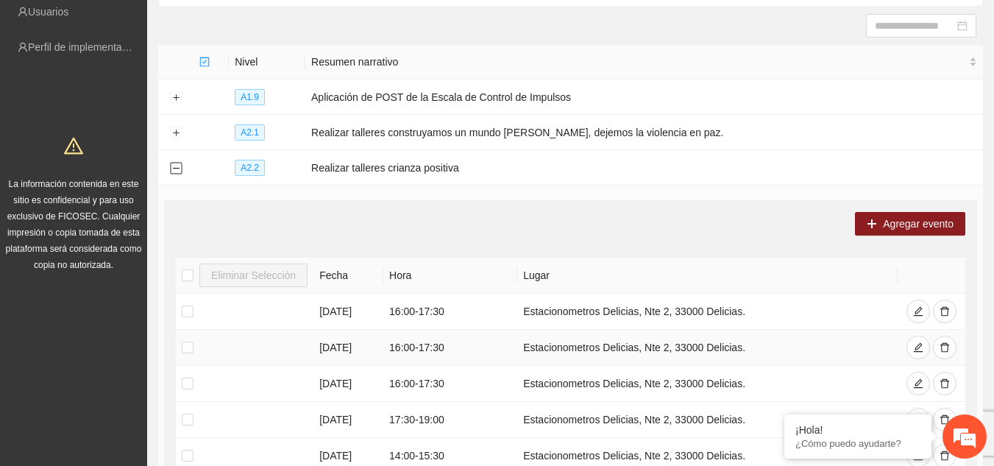
scroll to position [294, 0]
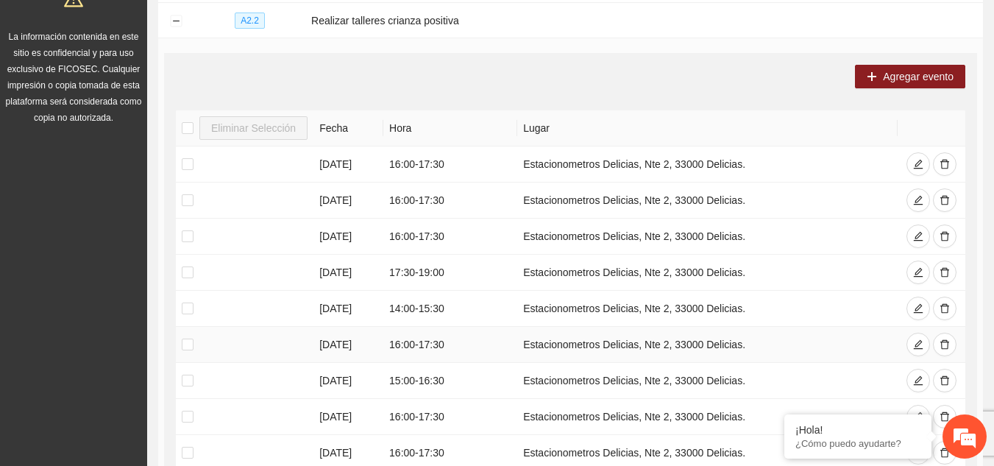
click at [382, 344] on td "[DATE]" at bounding box center [348, 345] width 70 height 36
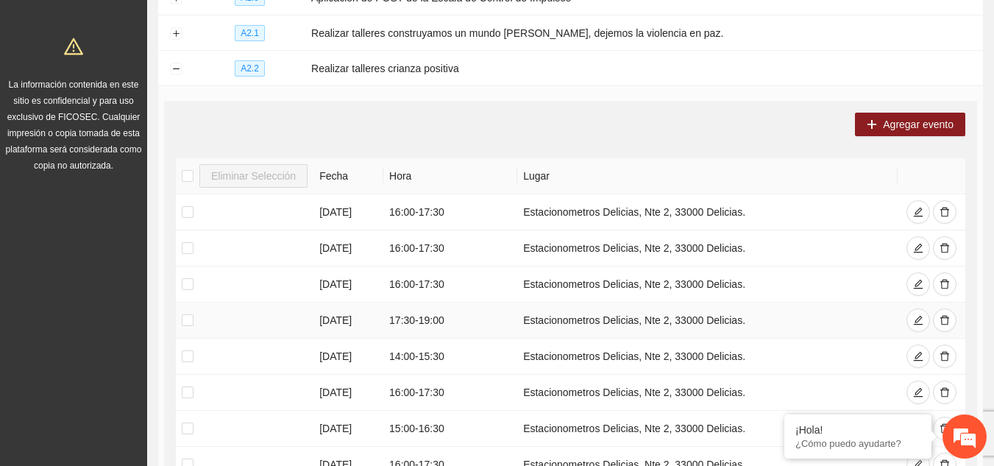
scroll to position [221, 0]
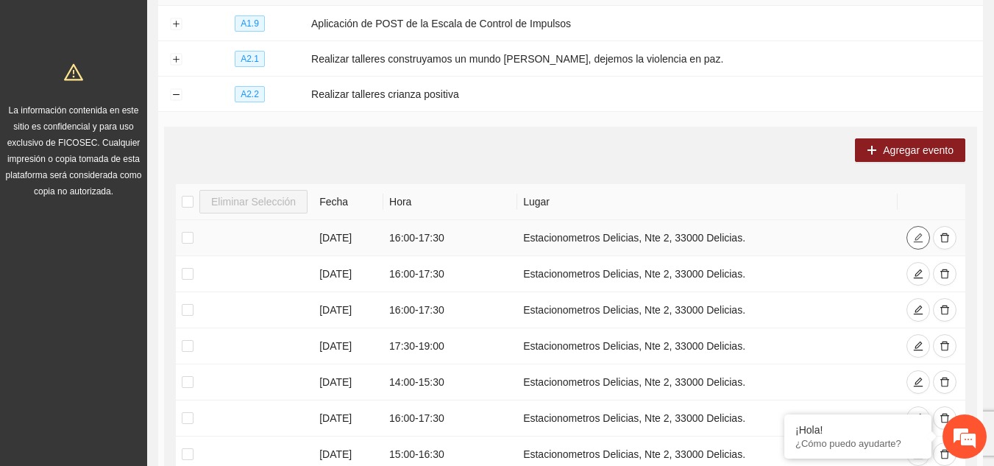
click at [913, 237] on icon "edit" at bounding box center [918, 237] width 10 height 10
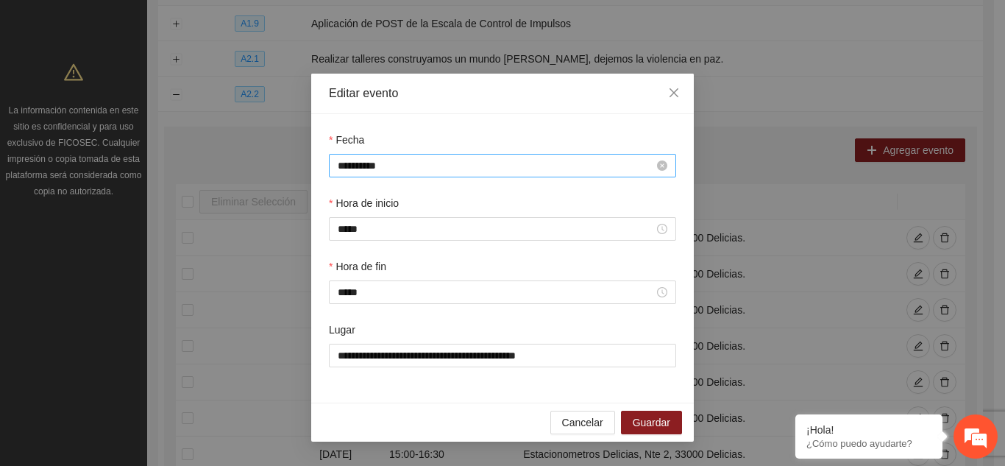
click at [427, 169] on input "**********" at bounding box center [496, 165] width 316 height 16
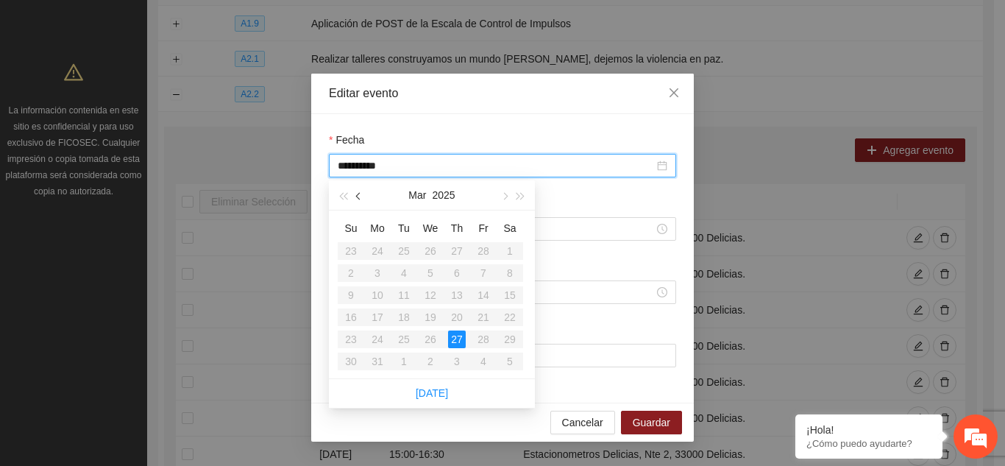
click at [361, 194] on span "button" at bounding box center [359, 196] width 7 height 7
click at [362, 166] on input "**********" at bounding box center [496, 165] width 316 height 16
type input "**********"
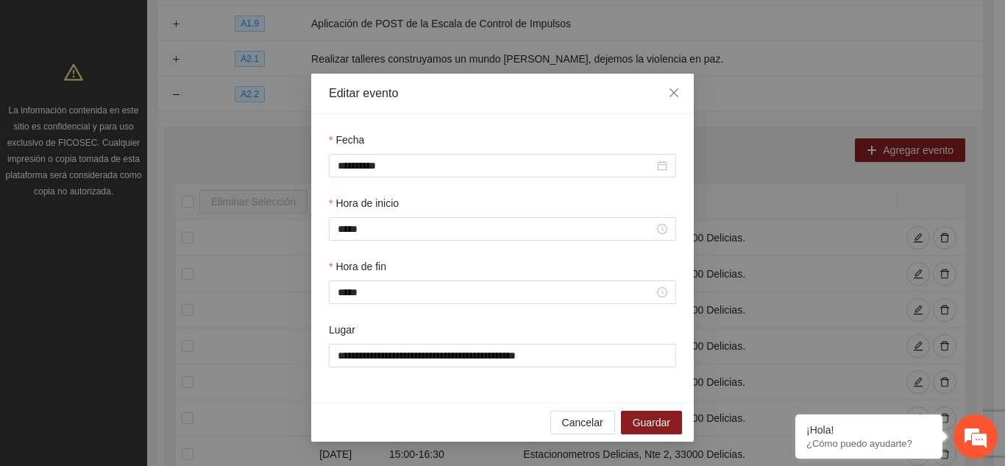
click at [597, 189] on div "**********" at bounding box center [502, 163] width 353 height 63
click at [579, 425] on span "Cancelar" at bounding box center [582, 422] width 41 height 16
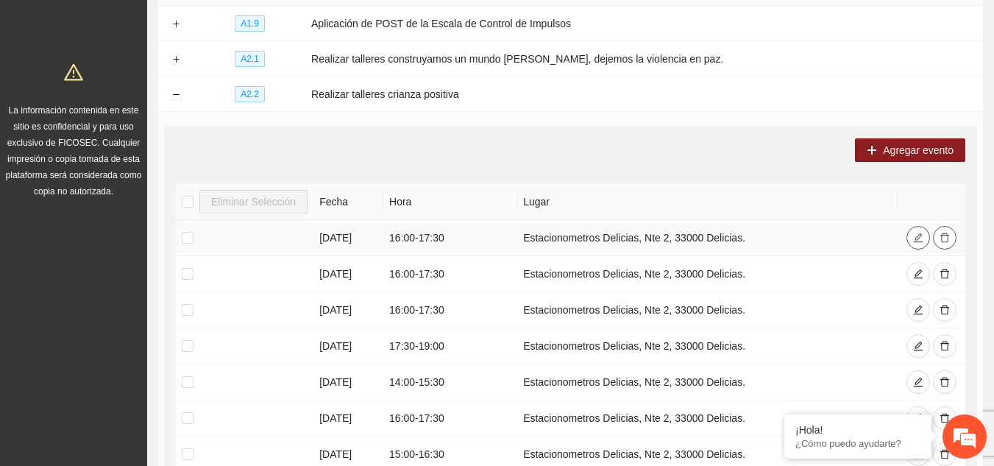
click at [906, 226] on button "button" at bounding box center [918, 238] width 24 height 24
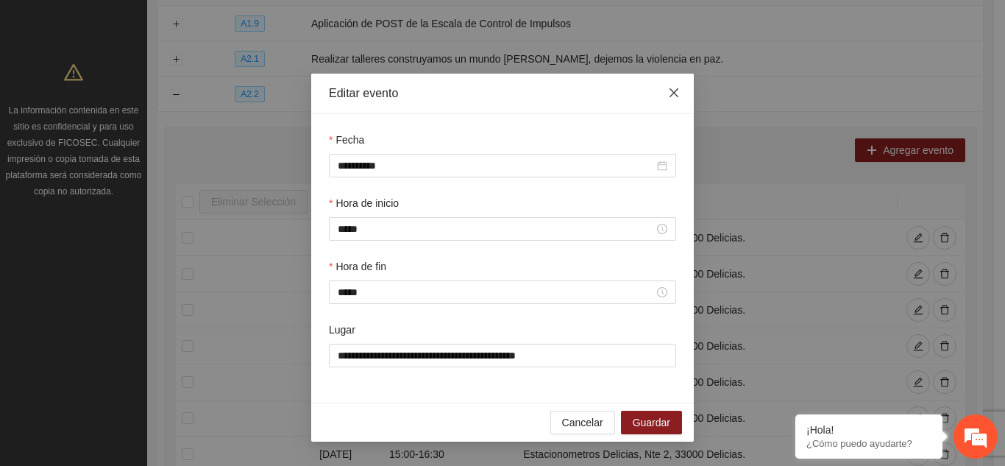
click at [676, 92] on icon "close" at bounding box center [674, 92] width 9 height 9
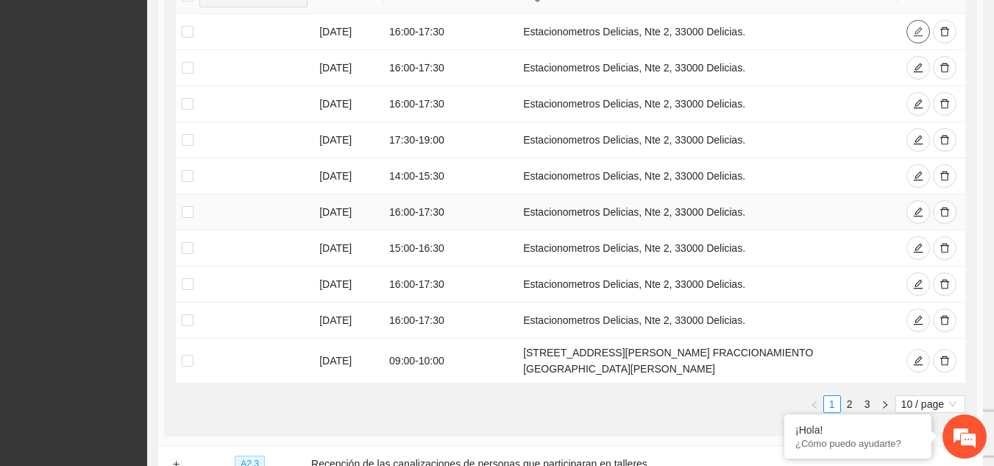
scroll to position [441, 0]
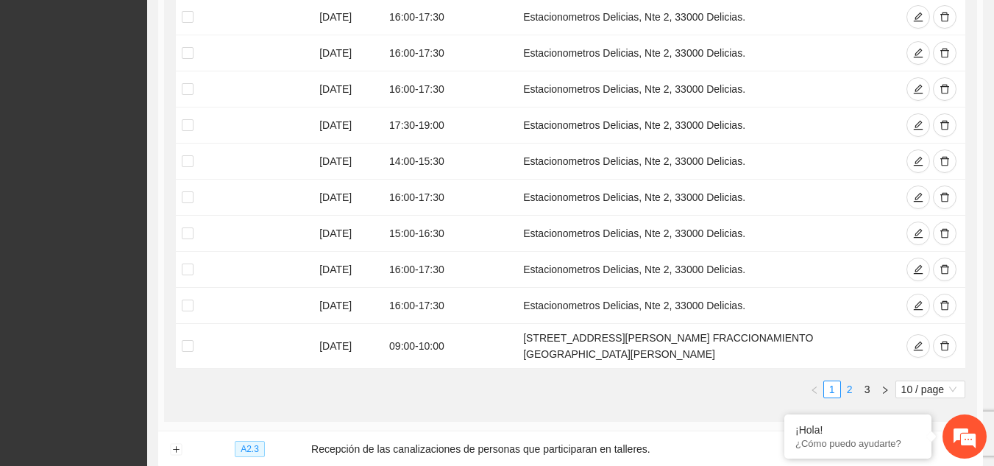
click at [852, 381] on link "2" at bounding box center [850, 389] width 16 height 16
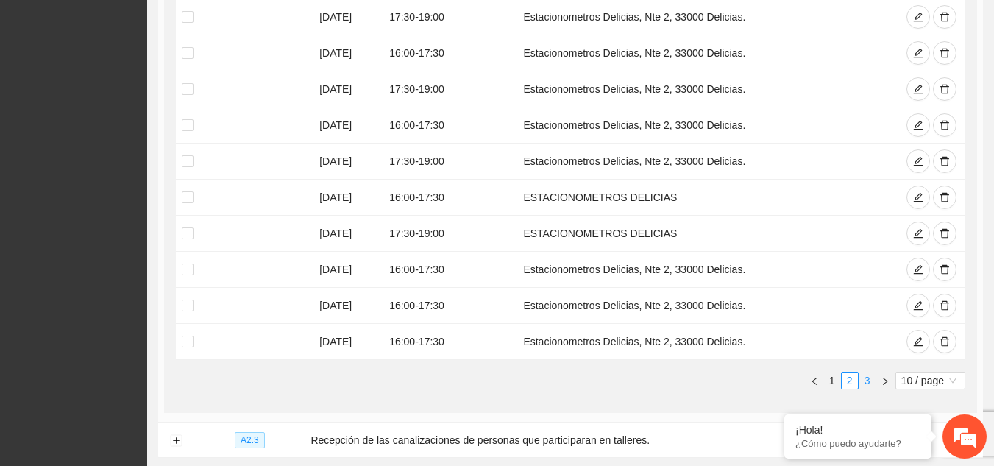
click at [866, 380] on link "3" at bounding box center [867, 380] width 16 height 16
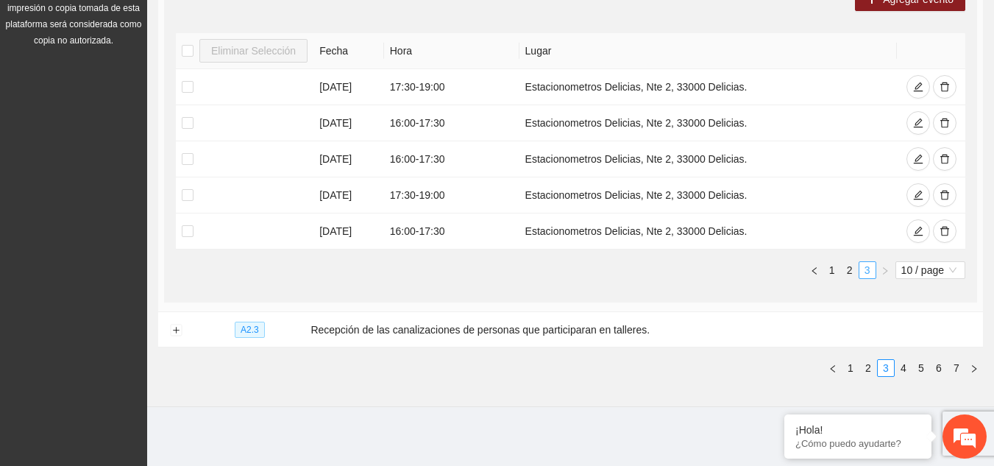
scroll to position [369, 0]
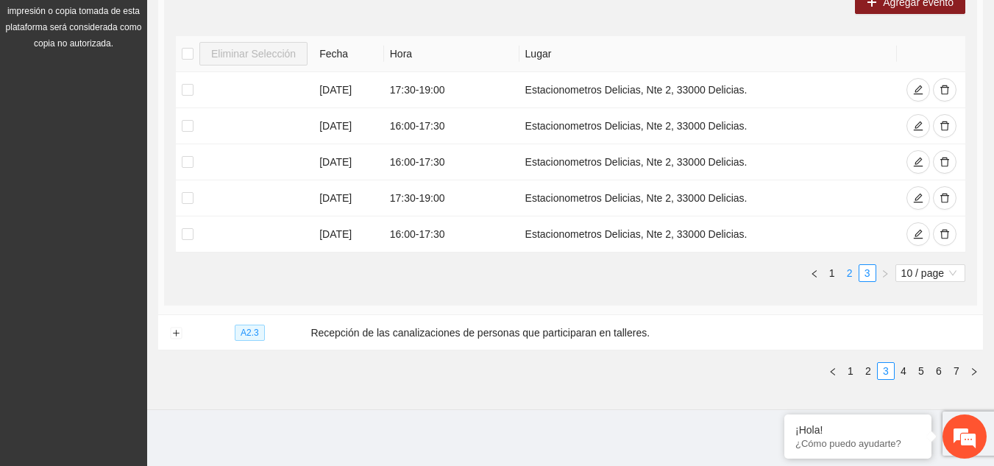
click at [847, 274] on link "2" at bounding box center [850, 273] width 16 height 16
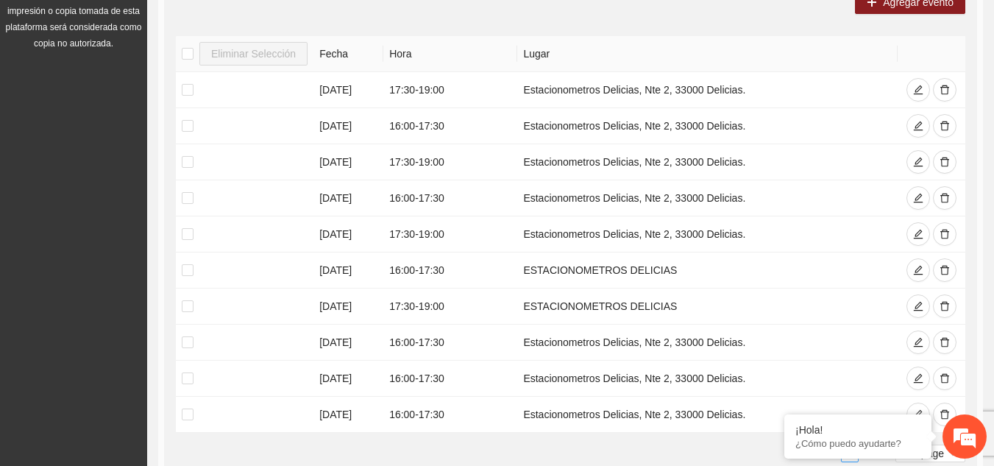
click at [734, 446] on ul "1 2 3 10 / page" at bounding box center [570, 453] width 789 height 18
click at [979, 374] on td "Agregar evento Eliminar Selección Fecha Hora Lugar [DATE] 17:30 - 19:00 Estacio…" at bounding box center [570, 229] width 825 height 531
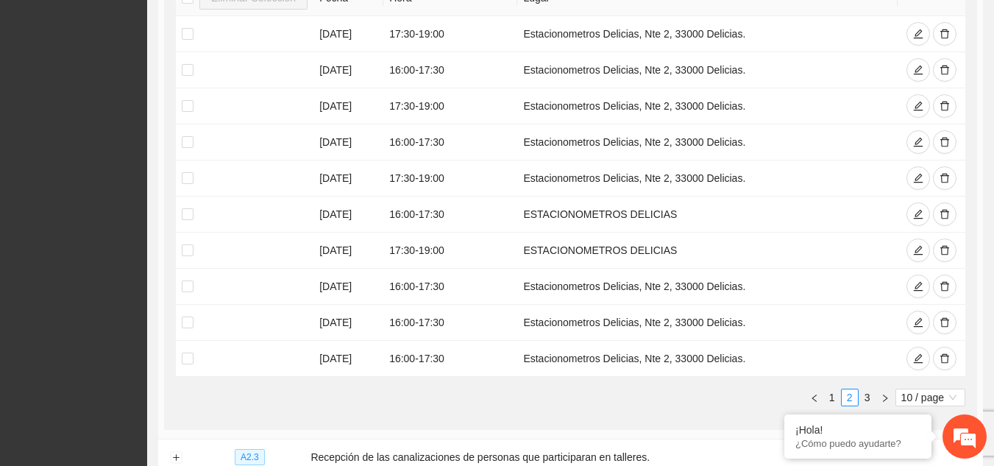
scroll to position [447, 0]
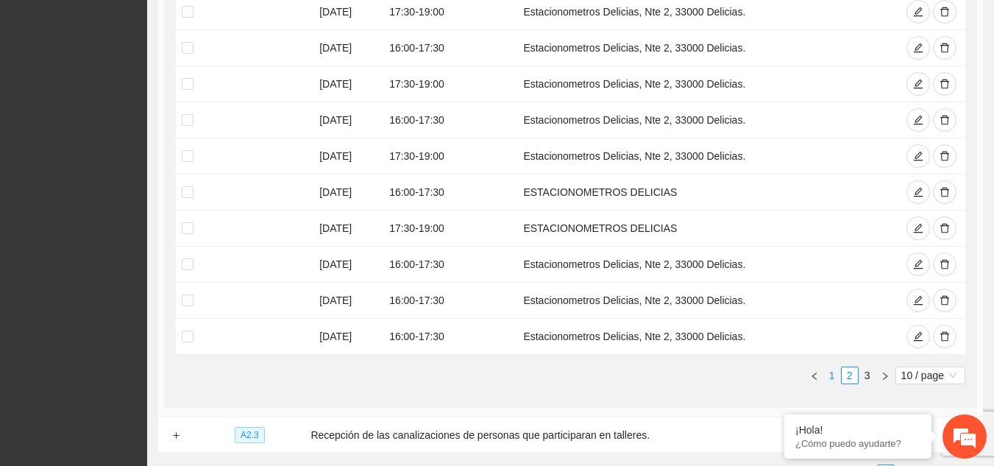
click at [833, 372] on link "1" at bounding box center [832, 375] width 16 height 16
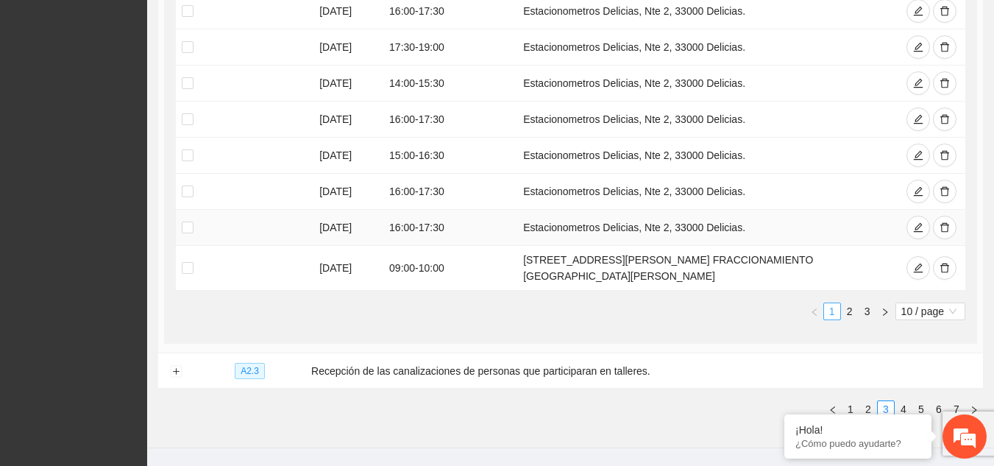
scroll to position [520, 0]
click at [850, 302] on link "2" at bounding box center [850, 310] width 16 height 16
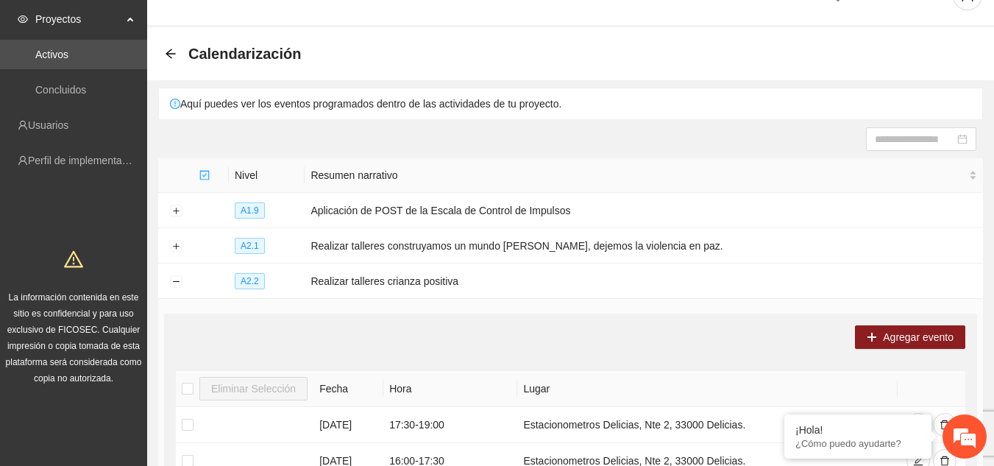
scroll to position [0, 0]
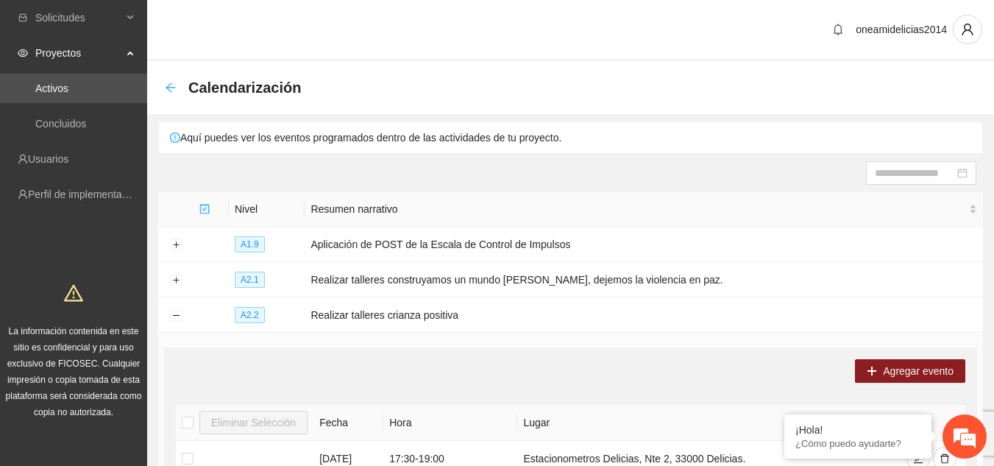
click at [169, 88] on icon "arrow-left" at bounding box center [171, 87] width 10 height 10
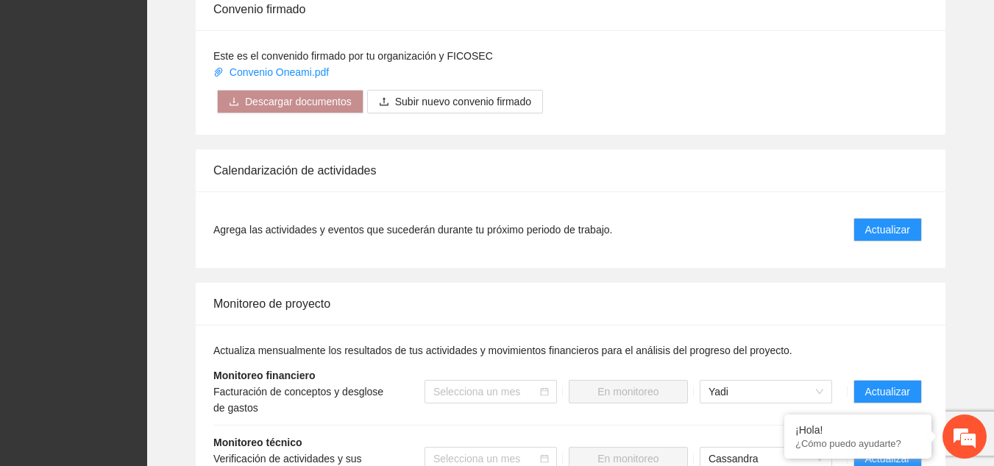
scroll to position [1545, 0]
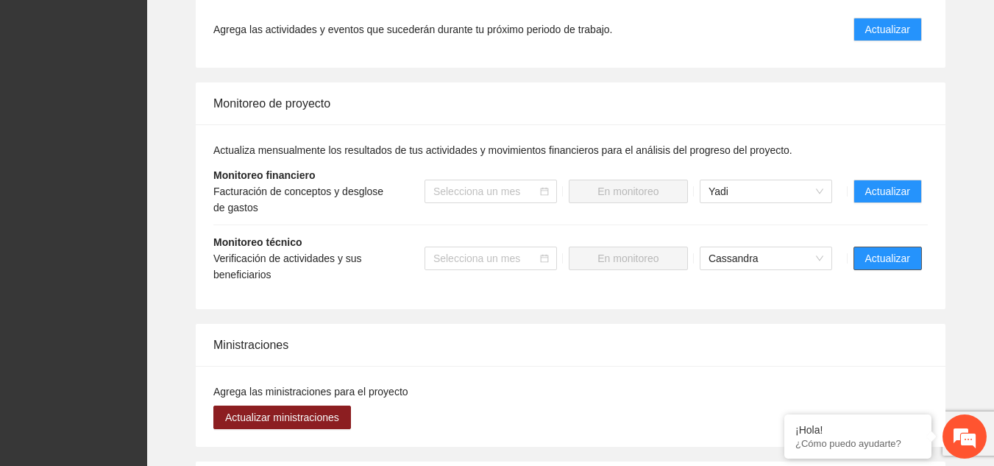
click at [890, 250] on span "Actualizar" at bounding box center [887, 258] width 45 height 16
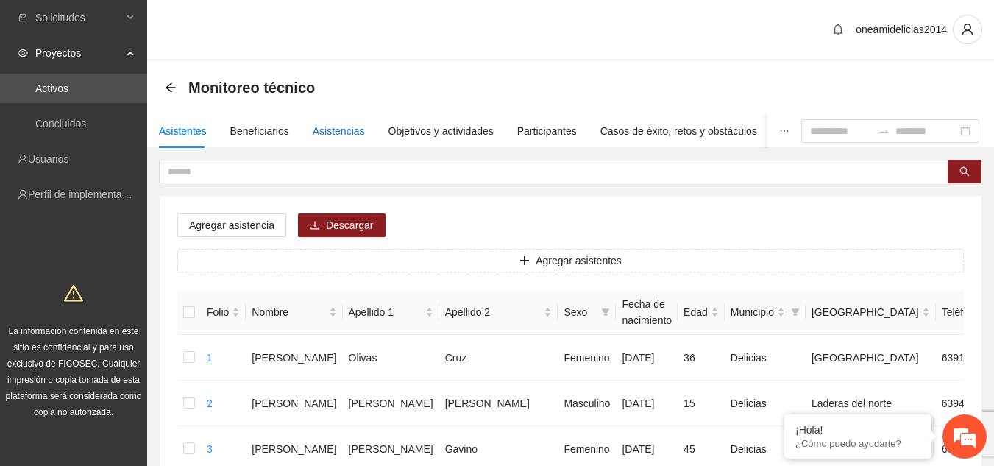
click at [337, 132] on div "Asistencias" at bounding box center [339, 131] width 52 height 16
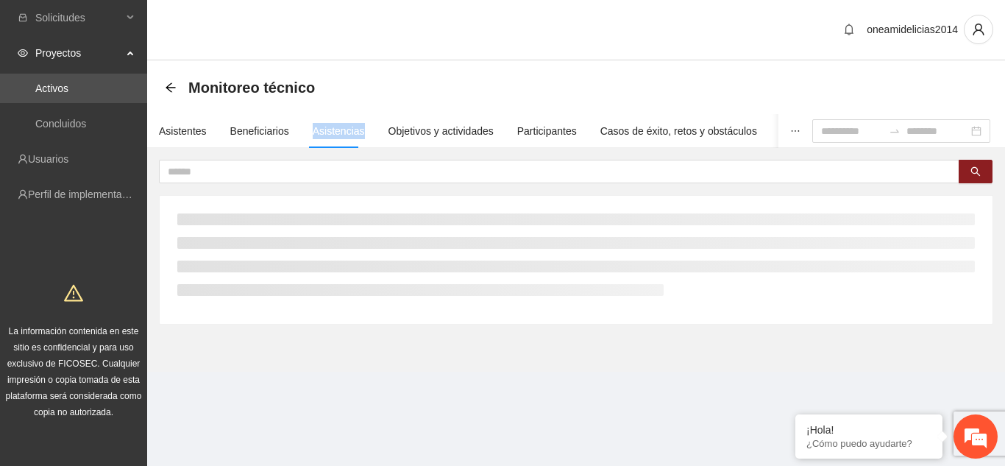
click at [337, 132] on div "Asistencias" at bounding box center [339, 131] width 52 height 16
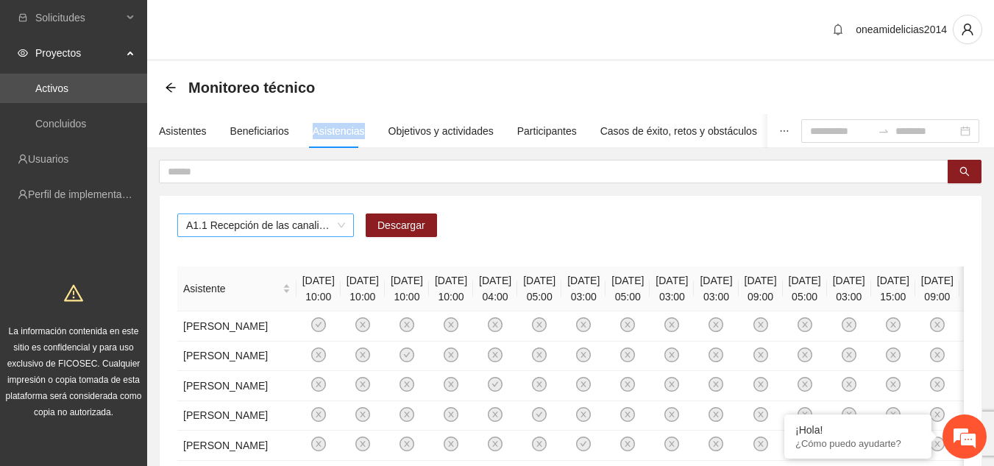
click at [338, 222] on span "A1.1 Recepción de las canalizaciones de personas que recibirán atención." at bounding box center [265, 225] width 159 height 22
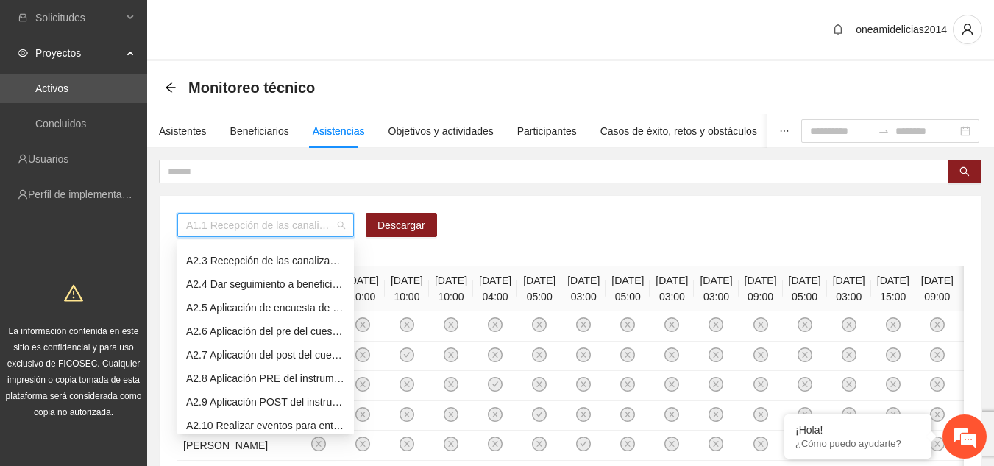
scroll to position [180, 0]
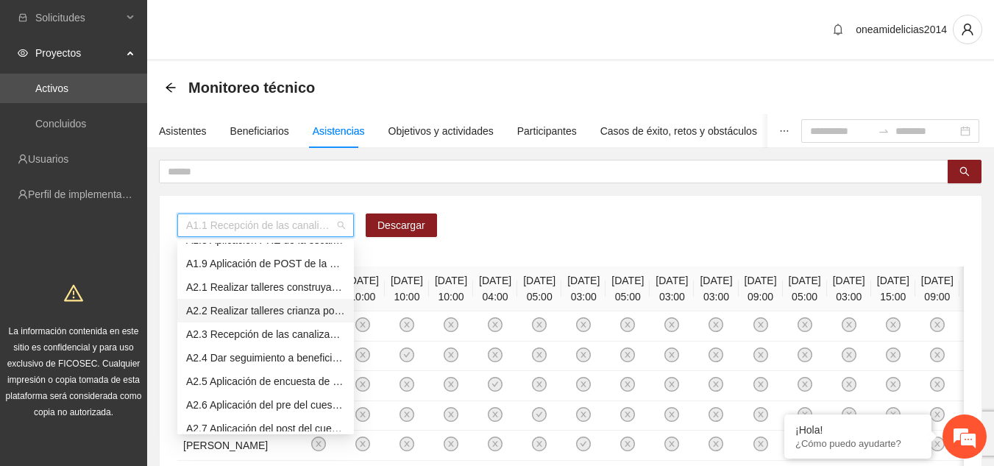
click at [311, 313] on div "A2.2 Realizar talleres crianza positiva" at bounding box center [265, 310] width 159 height 16
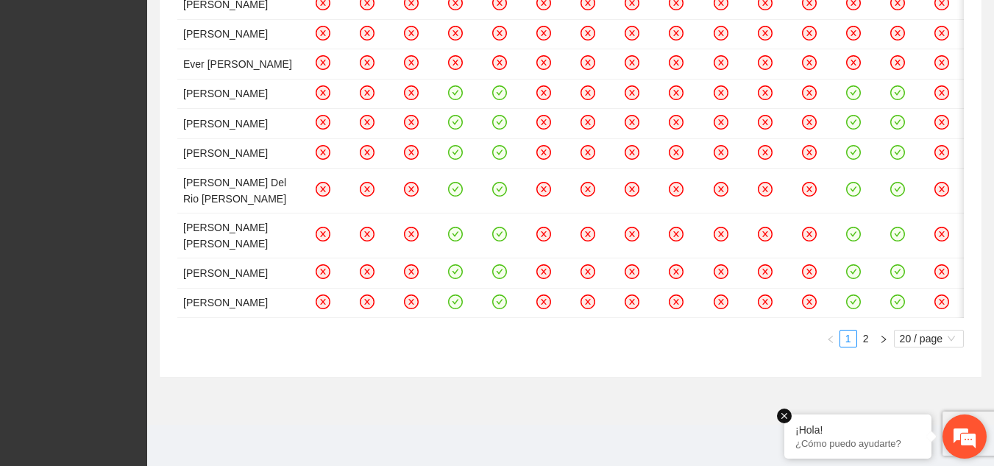
scroll to position [1388, 0]
click at [867, 338] on link "2" at bounding box center [866, 338] width 16 height 16
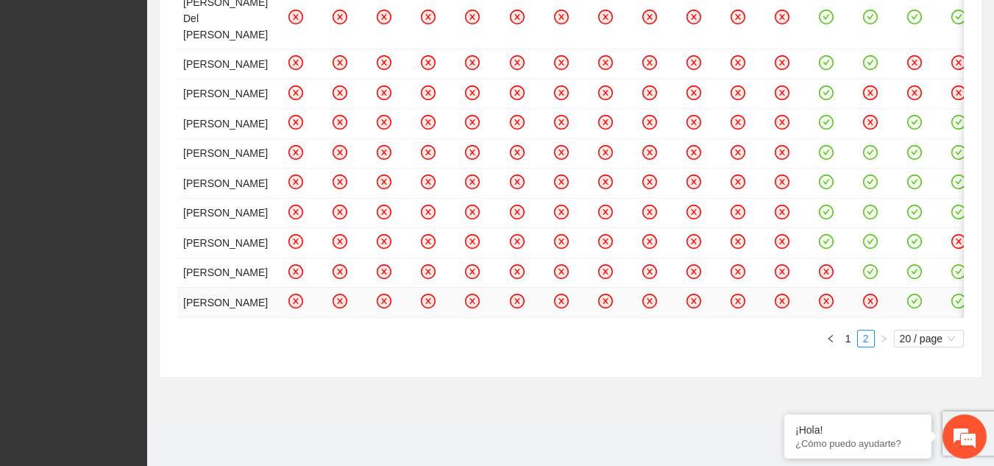
scroll to position [1278, 0]
drag, startPoint x: 506, startPoint y: 306, endPoint x: 546, endPoint y: 310, distance: 39.9
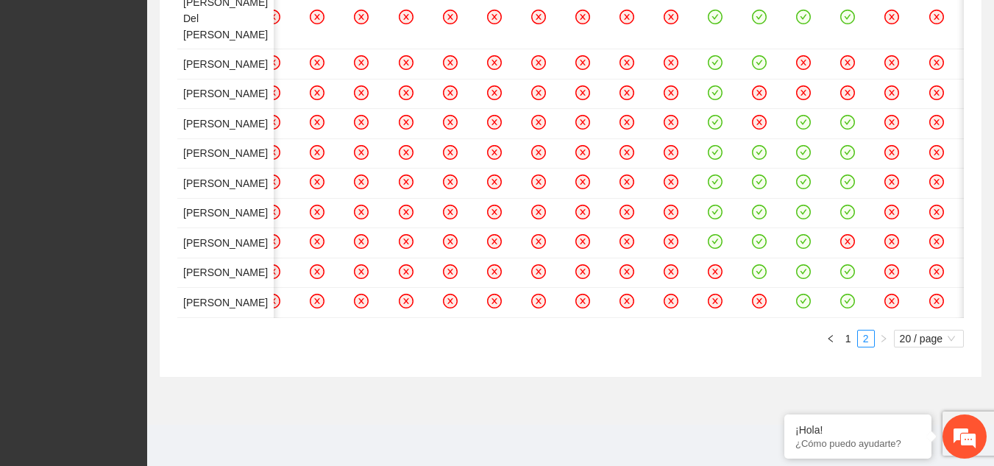
scroll to position [0, 131]
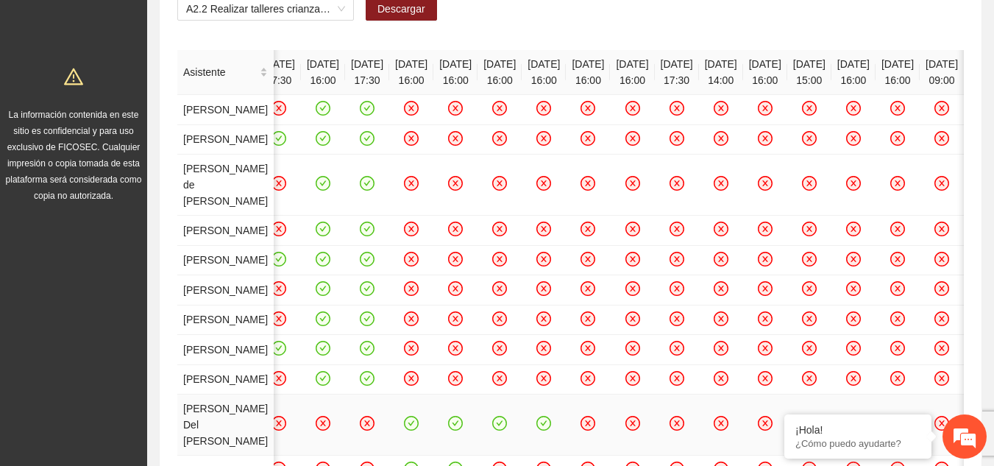
scroll to position [174, 0]
